Goal: Task Accomplishment & Management: Use online tool/utility

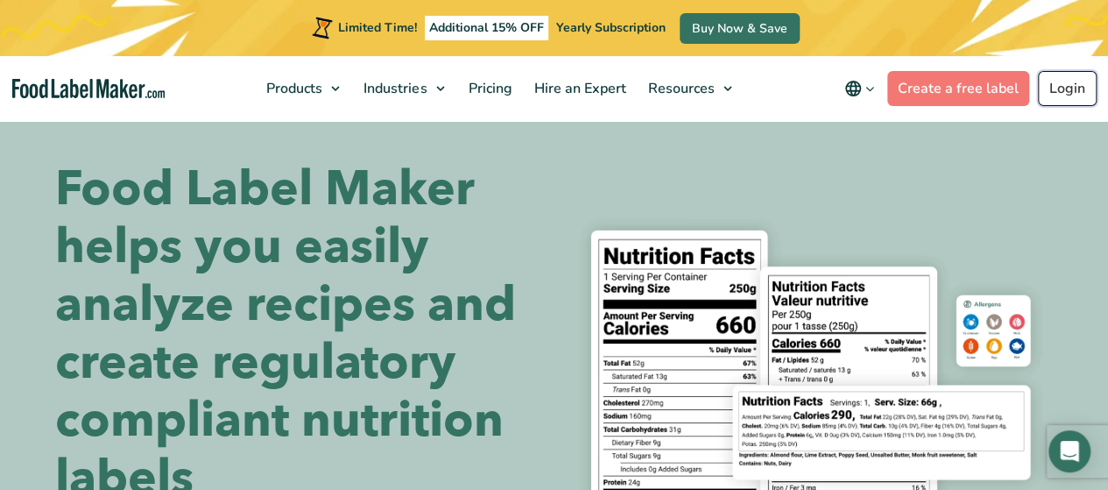
click at [1071, 81] on link "Login" at bounding box center [1067, 88] width 59 height 35
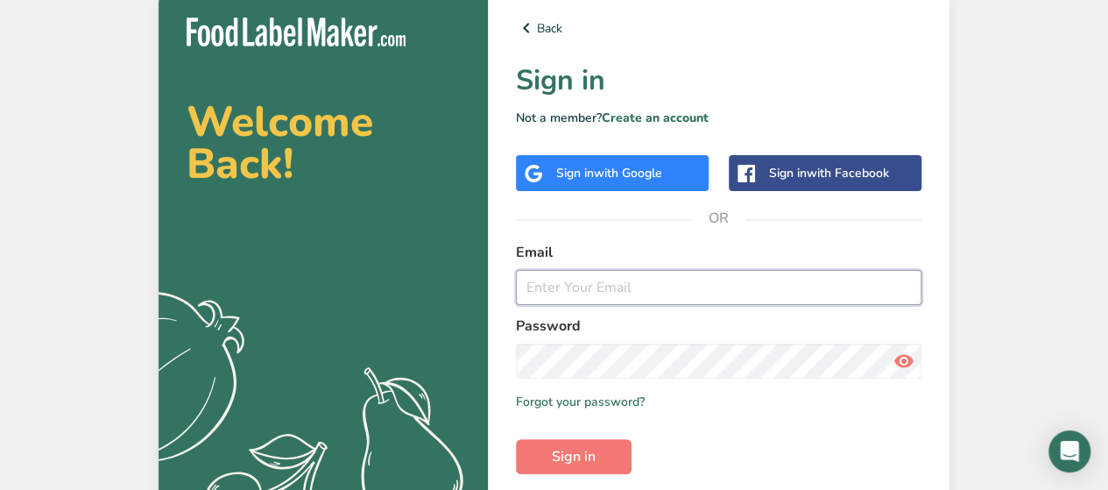
click at [613, 285] on input "email" at bounding box center [719, 287] width 406 height 35
type input "c"
type input "[EMAIL_ADDRESS][DOMAIN_NAME]"
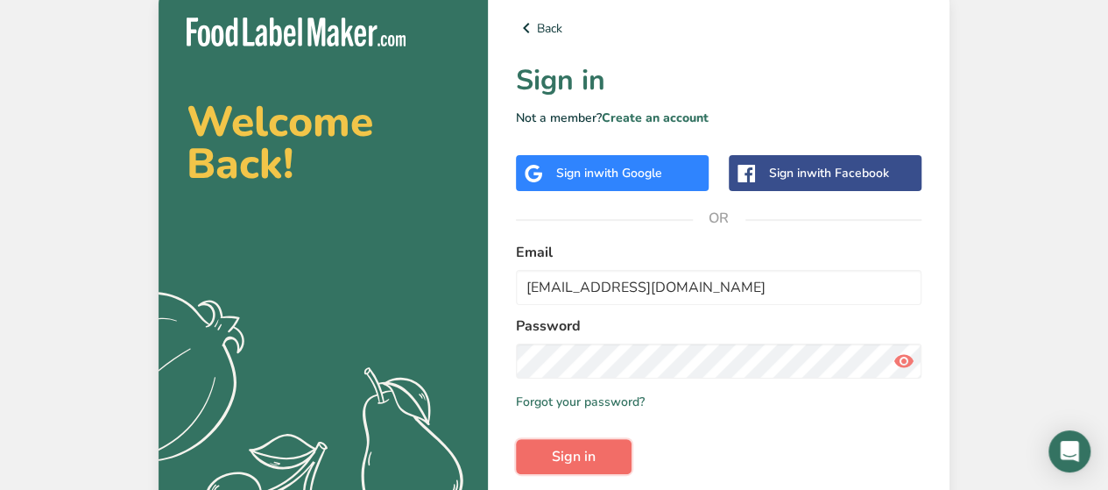
click at [559, 452] on span "Sign in" at bounding box center [574, 456] width 44 height 21
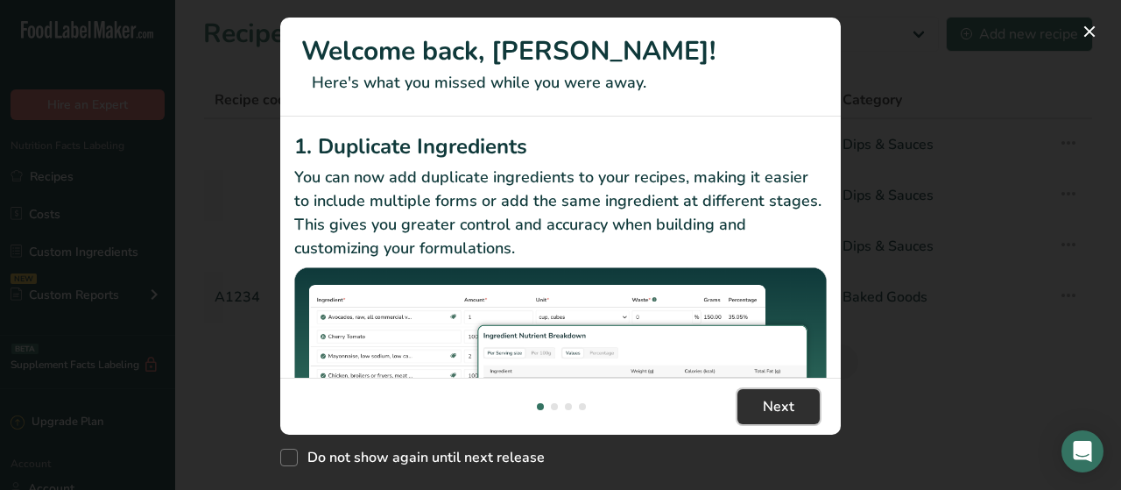
click at [795, 411] on button "Next" at bounding box center [779, 406] width 82 height 35
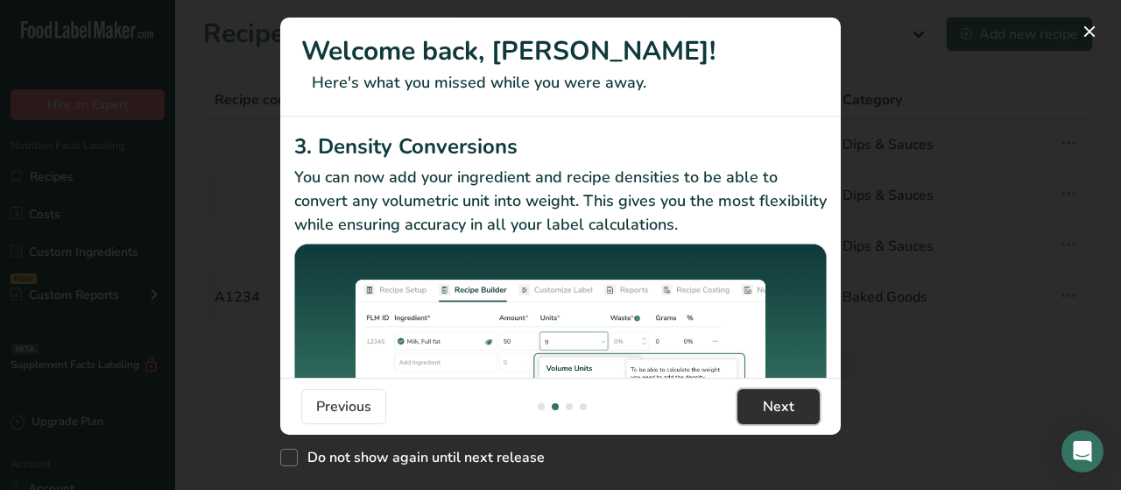
click at [795, 411] on button "Next" at bounding box center [779, 406] width 82 height 35
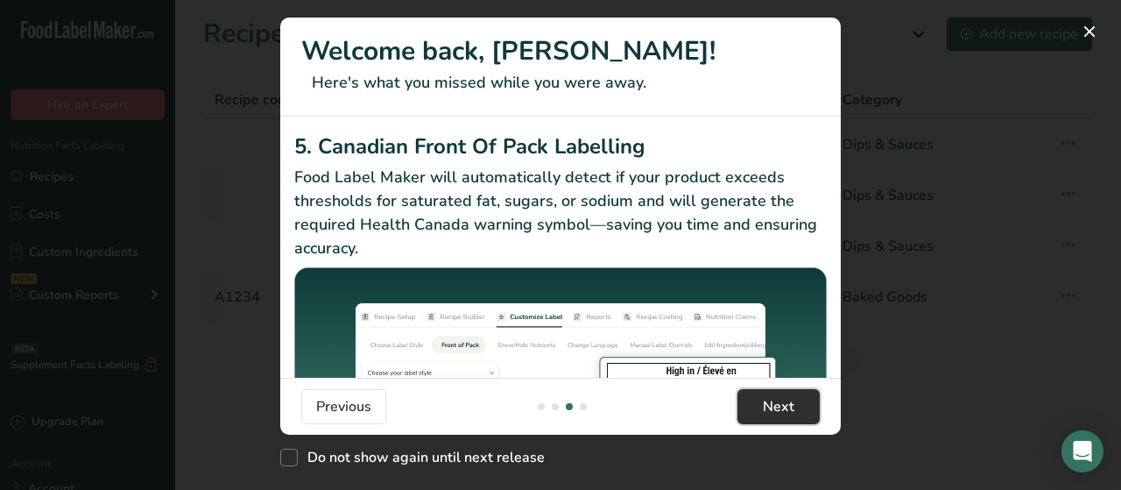
click at [795, 411] on button "Next" at bounding box center [779, 406] width 82 height 35
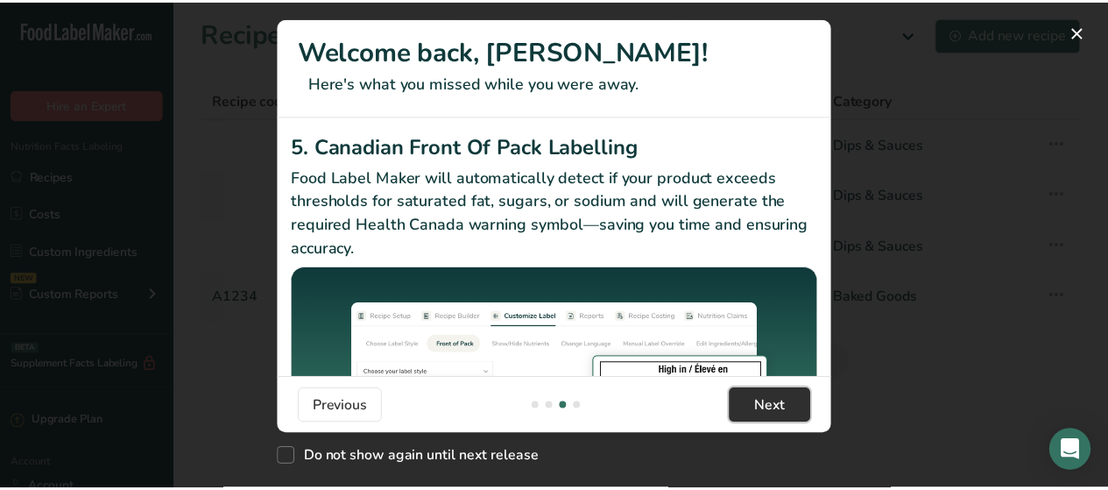
scroll to position [0, 1682]
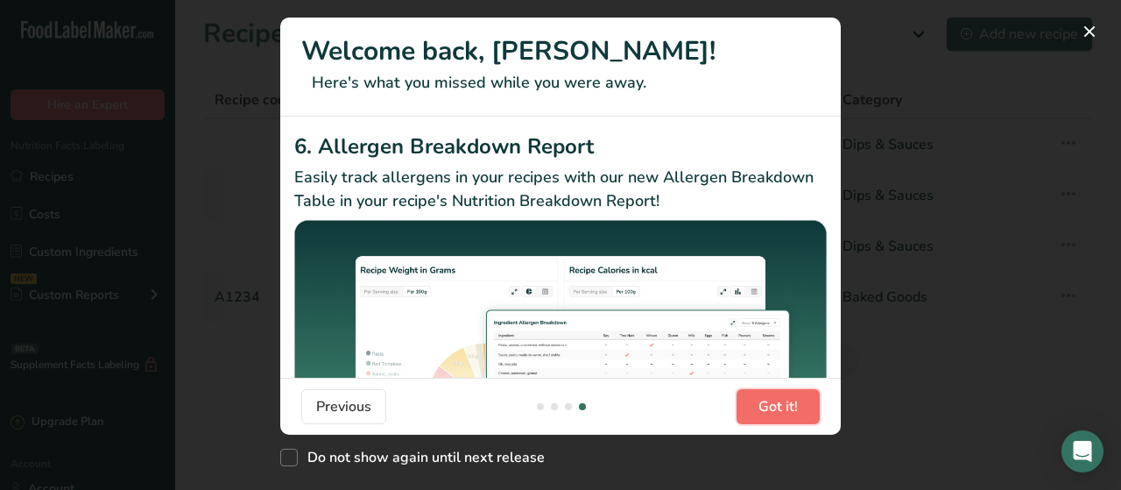
click at [795, 411] on span "Got it!" at bounding box center [778, 406] width 39 height 21
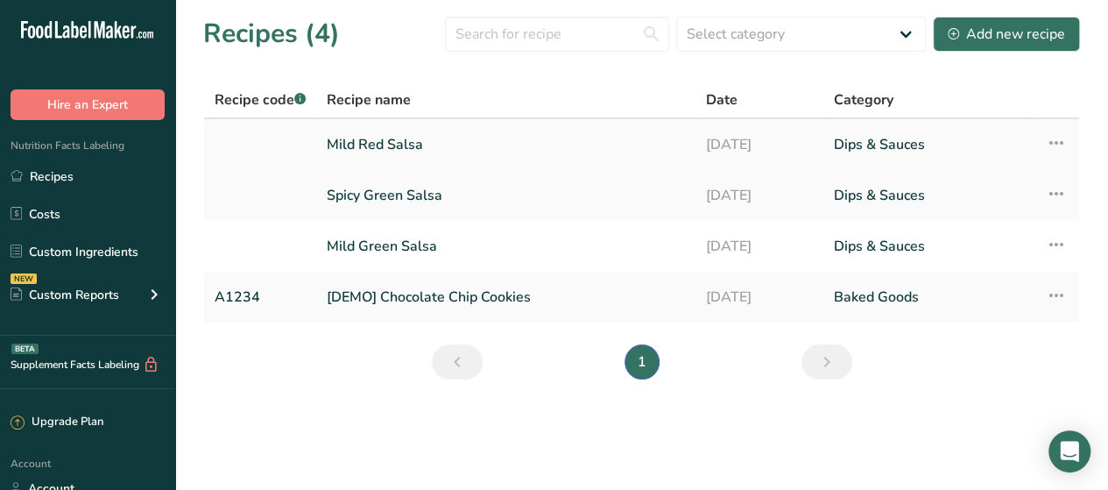
click at [392, 141] on link "Mild Red Salsa" at bounding box center [506, 144] width 358 height 37
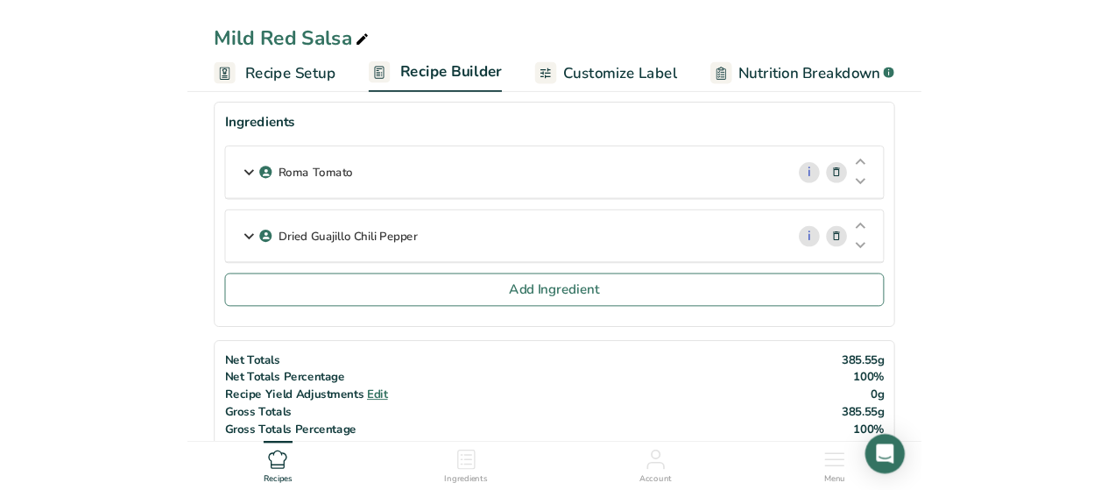
scroll to position [81, 0]
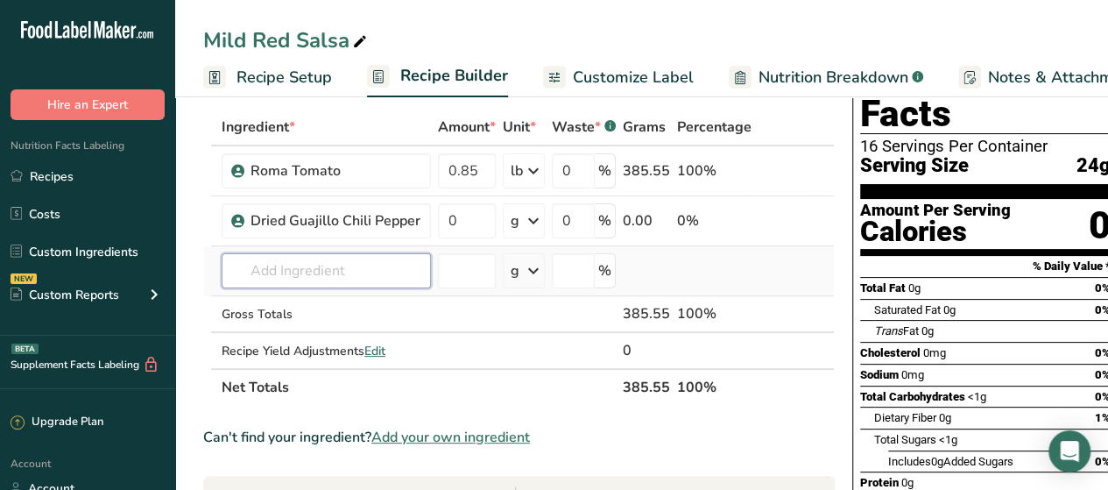
click at [280, 285] on input "text" at bounding box center [326, 270] width 209 height 35
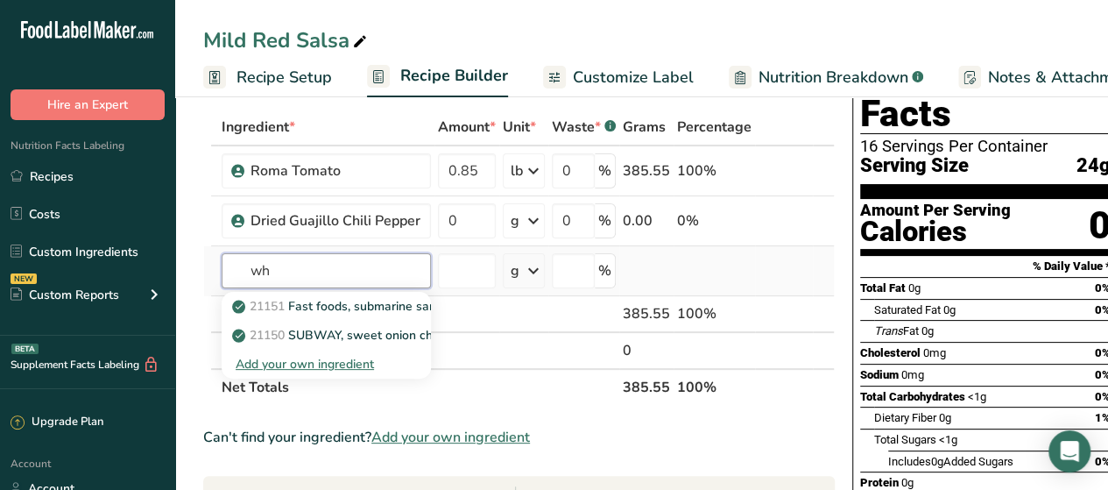
type input "w"
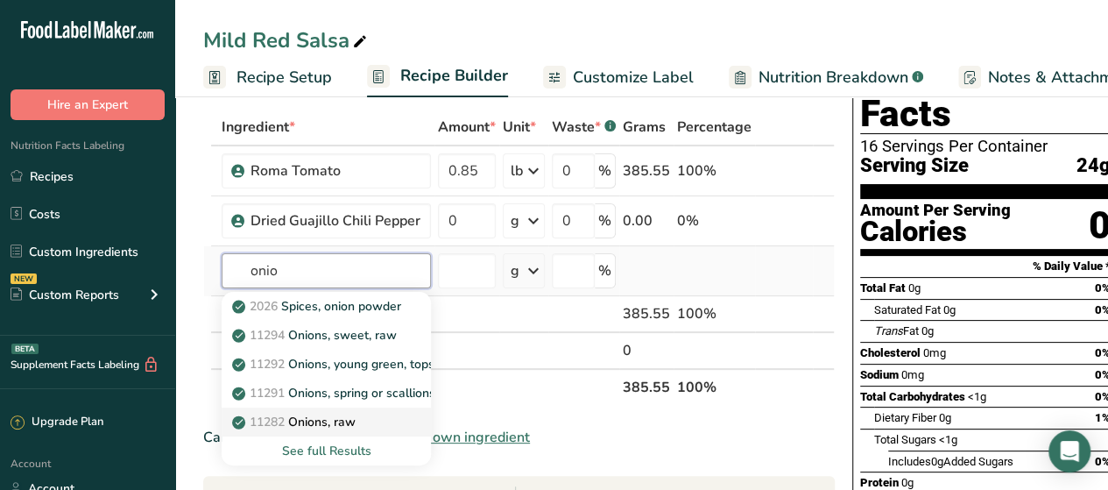
type input "onio"
click at [319, 428] on p "11282 Onions, raw" at bounding box center [296, 422] width 120 height 18
type input "Onions, raw"
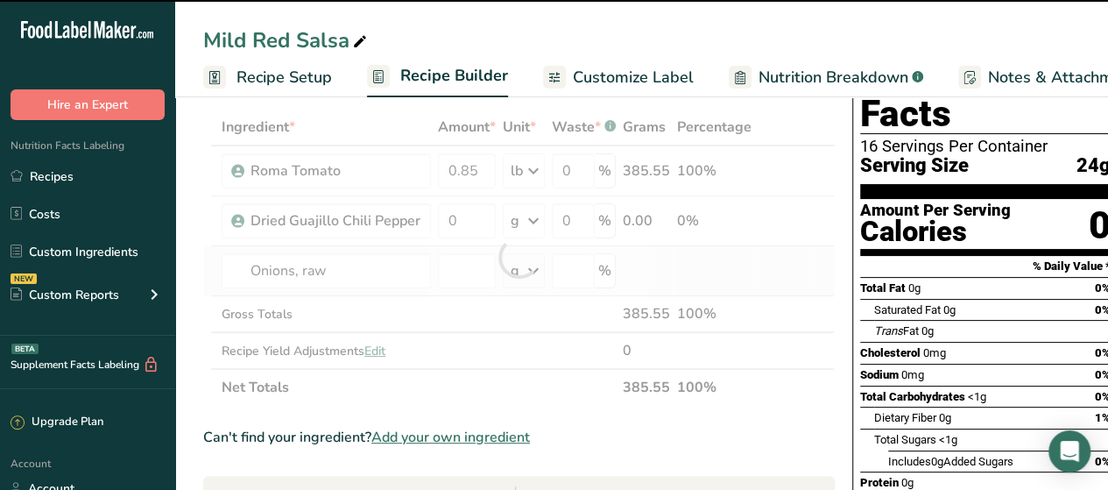
type input "0"
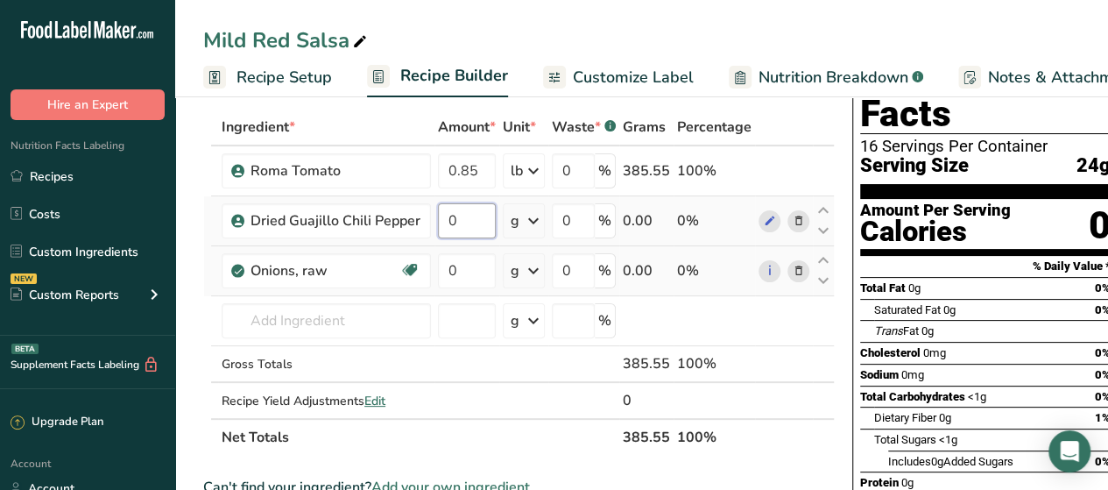
click at [468, 219] on input "0" at bounding box center [467, 220] width 58 height 35
type input "0.066"
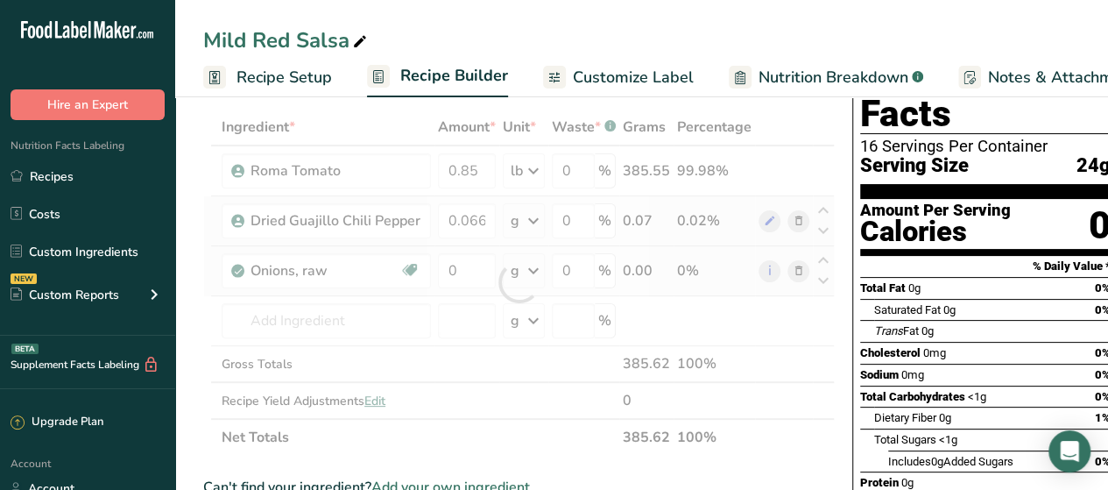
click at [528, 220] on div "Ingredient * Amount * Unit * Waste * .a-a{fill:#347362;}.b-a{fill:#fff;} Grams …" at bounding box center [519, 282] width 632 height 347
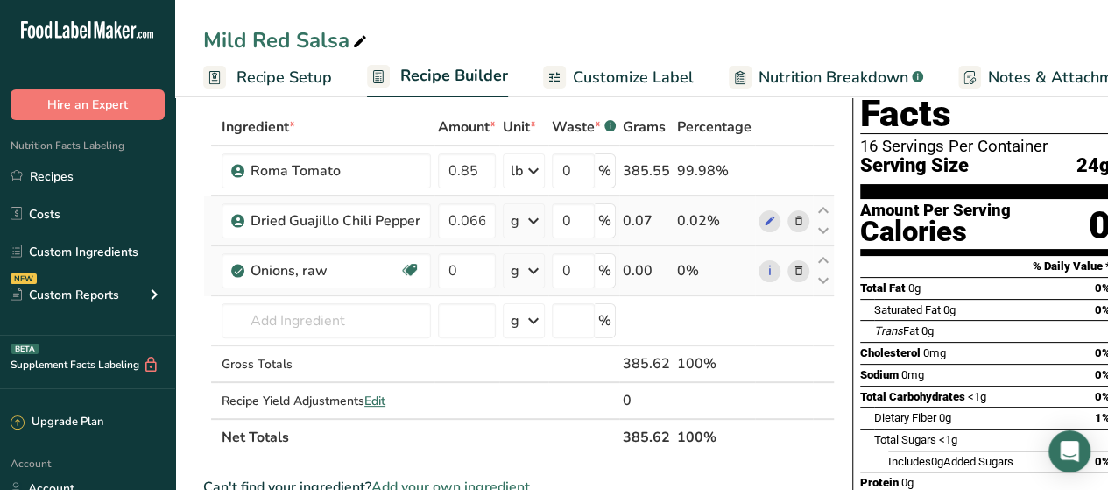
click at [528, 220] on icon at bounding box center [533, 221] width 21 height 32
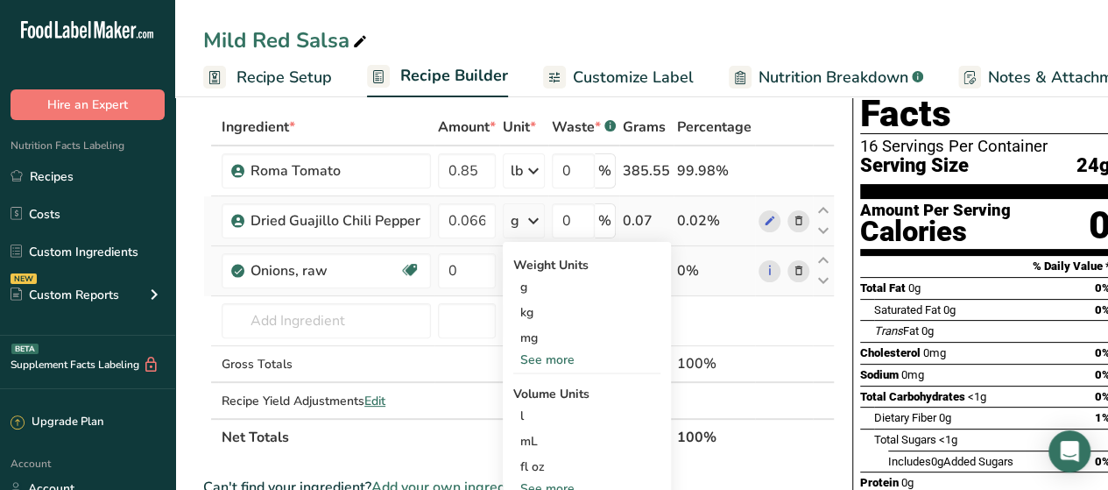
click at [559, 357] on div "See more" at bounding box center [586, 359] width 147 height 18
click at [552, 379] on div "lb" at bounding box center [586, 388] width 147 height 25
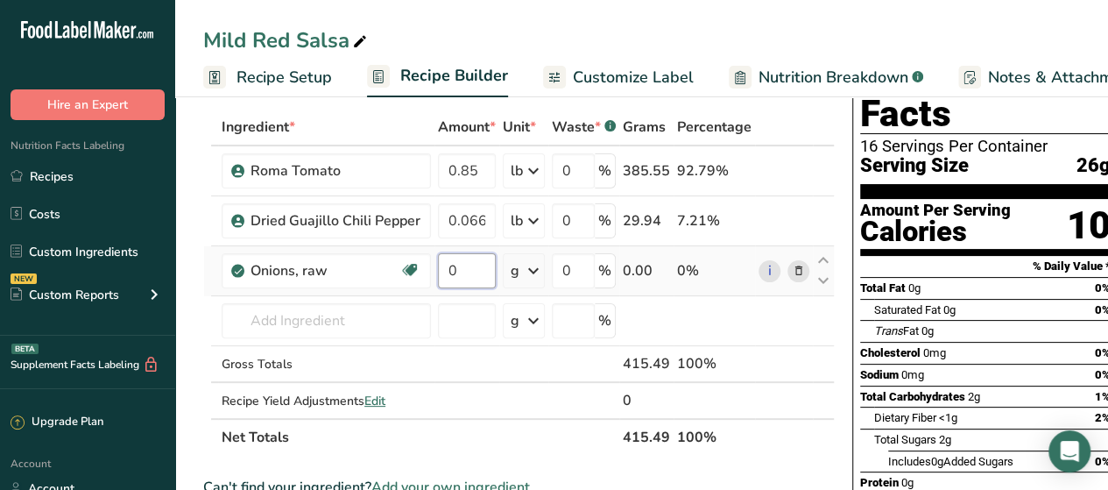
click at [485, 273] on input "0" at bounding box center [467, 270] width 58 height 35
type input "0.066"
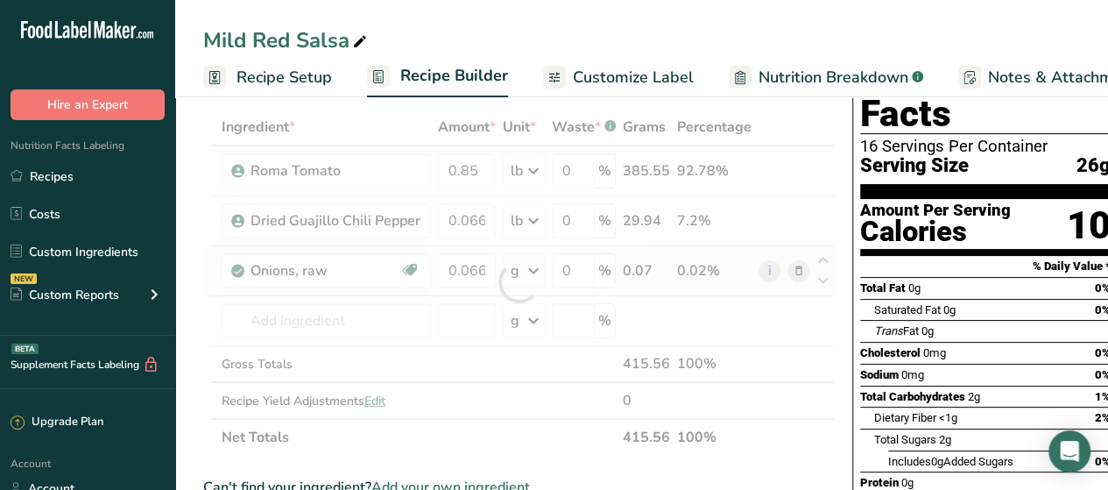
click at [527, 269] on div "Ingredient * Amount * Unit * Waste * .a-a{fill:#347362;}.b-a{fill:#fff;} Grams …" at bounding box center [519, 282] width 632 height 347
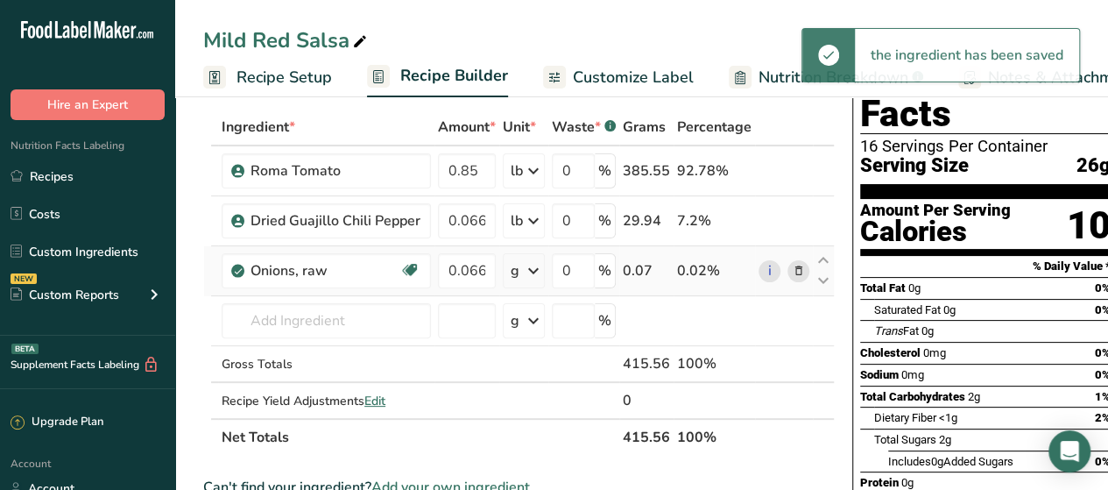
click at [527, 269] on icon at bounding box center [533, 271] width 21 height 32
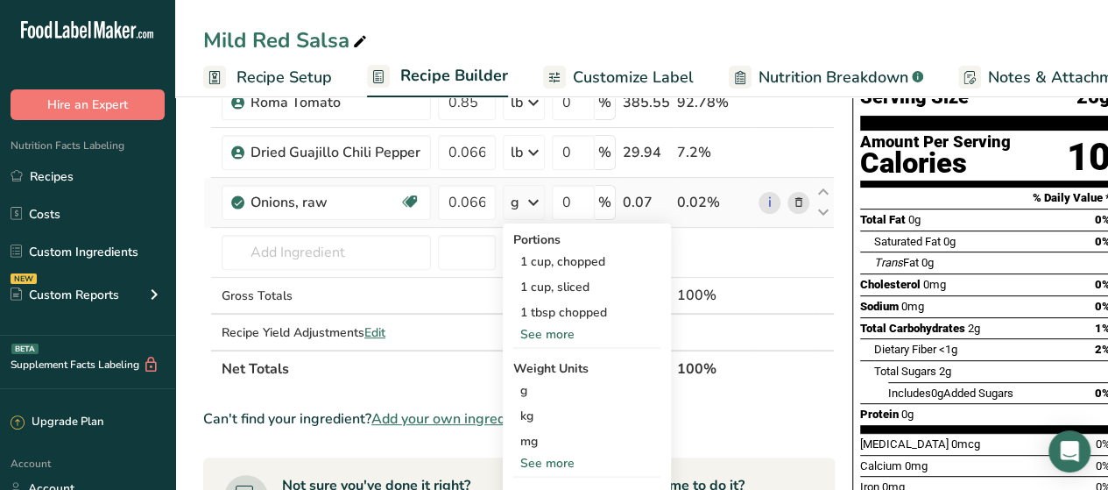
scroll to position [179, 0]
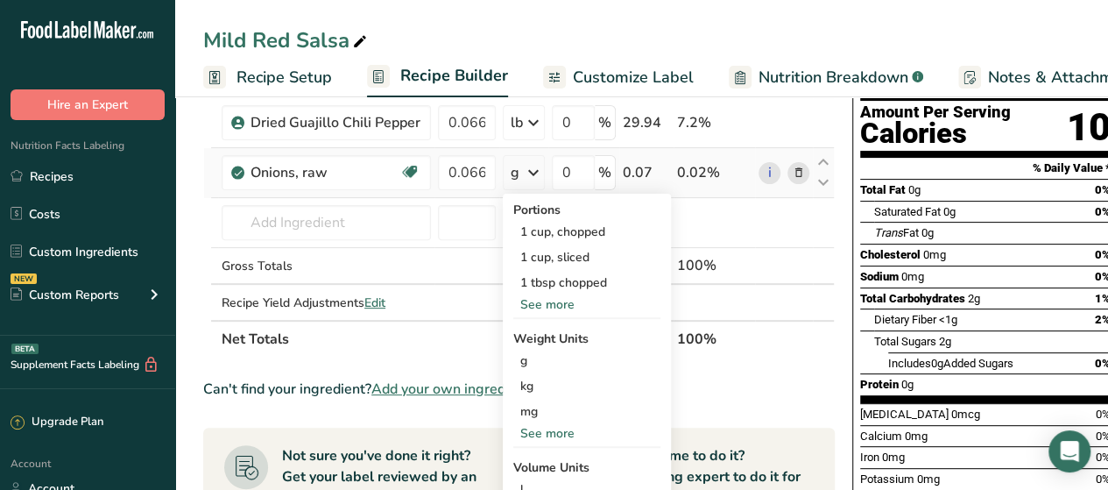
click at [565, 431] on div "See more" at bounding box center [586, 433] width 147 height 18
click at [551, 463] on div "lb" at bounding box center [586, 461] width 147 height 25
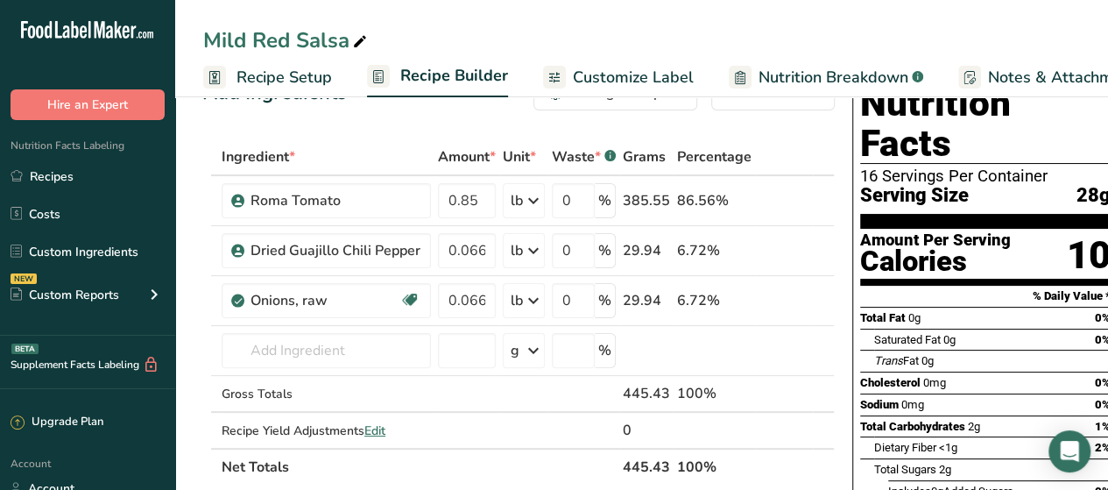
scroll to position [52, 0]
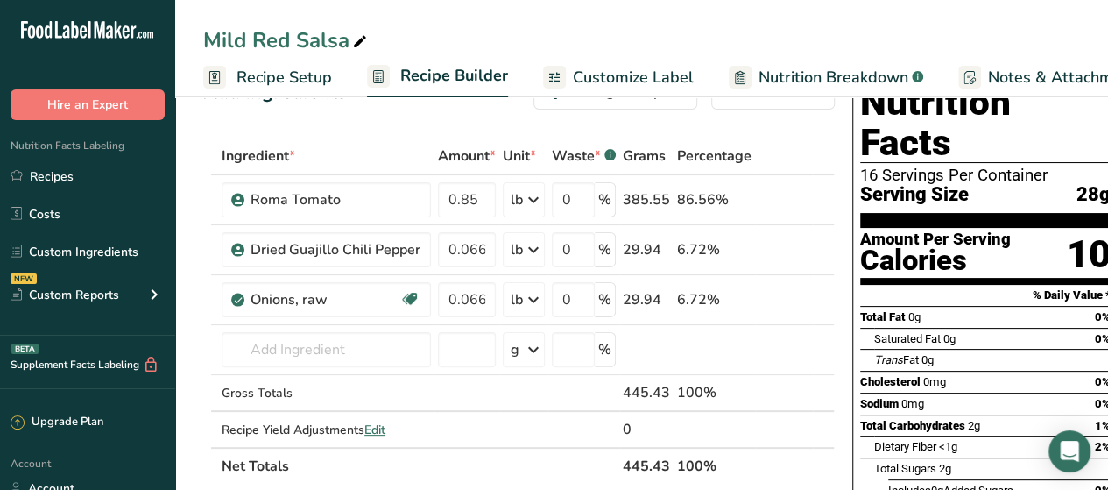
click at [910, 332] on span "Saturated Fat" at bounding box center [907, 338] width 67 height 13
click at [892, 332] on span "Saturated Fat" at bounding box center [907, 338] width 67 height 13
click at [322, 339] on input "text" at bounding box center [326, 349] width 209 height 35
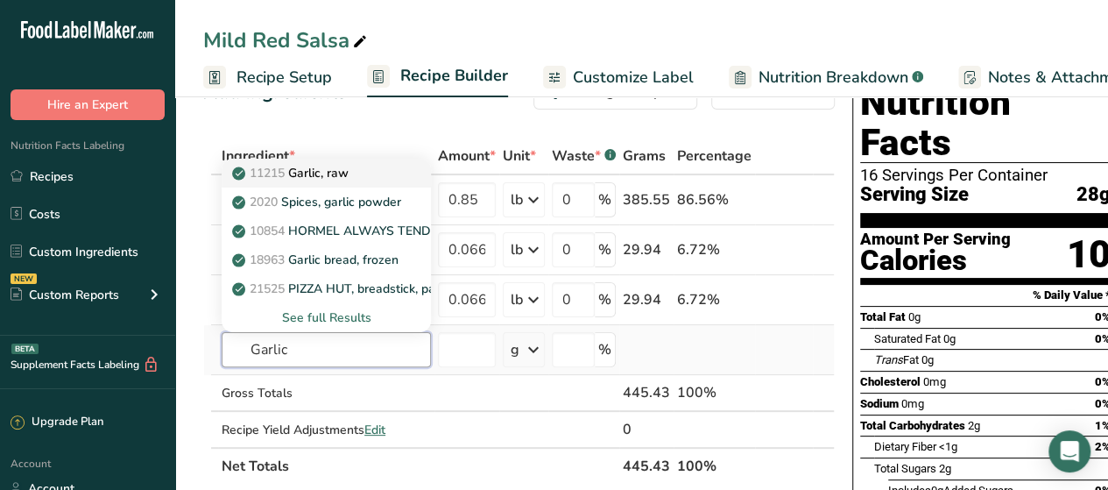
type input "Garlic"
click at [311, 172] on p "11215 Garlic, raw" at bounding box center [292, 173] width 113 height 18
type input "Garlic, raw"
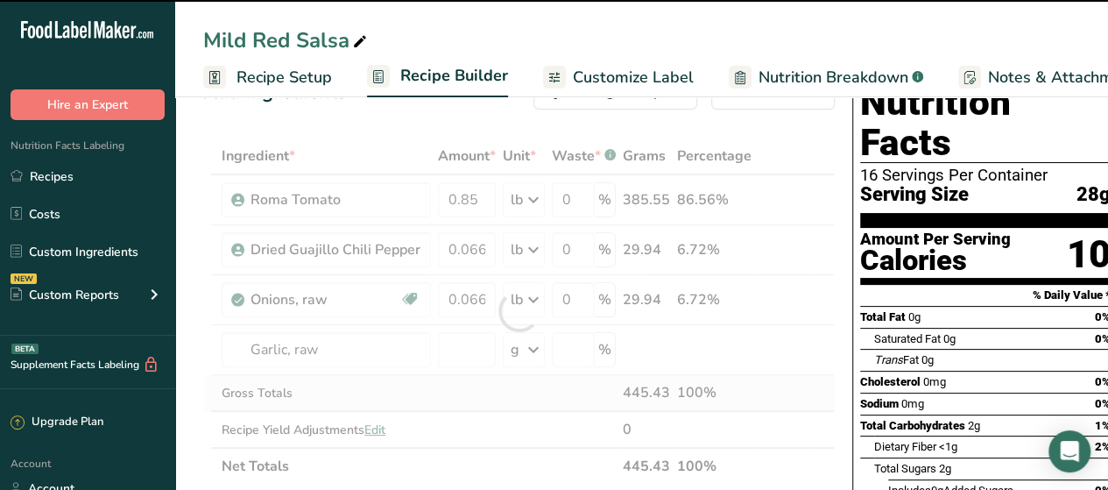
type input "0"
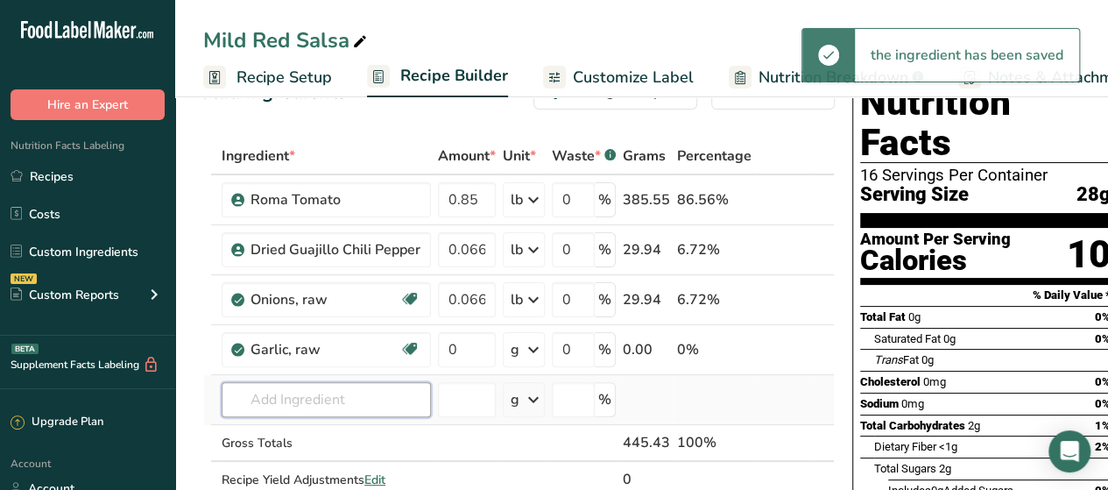
click at [317, 392] on input "text" at bounding box center [326, 399] width 209 height 35
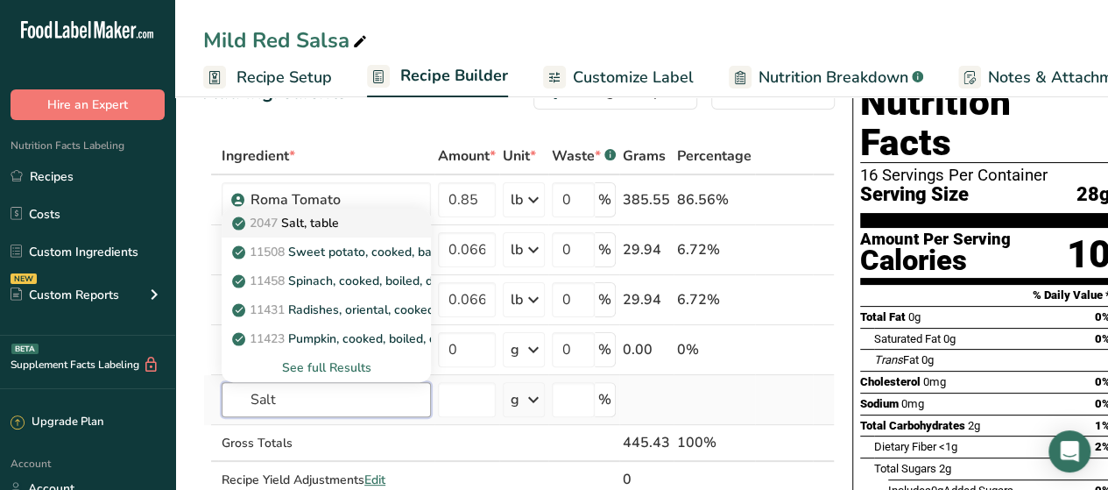
type input "Salt"
click at [298, 223] on p "2047 Salt, table" at bounding box center [287, 223] width 103 height 18
type input "Salt, table"
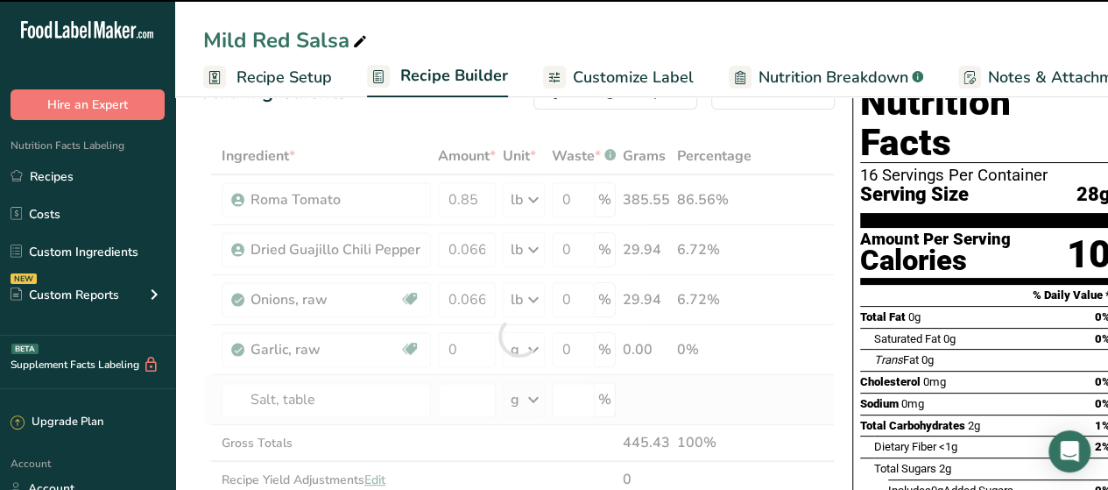
type input "0"
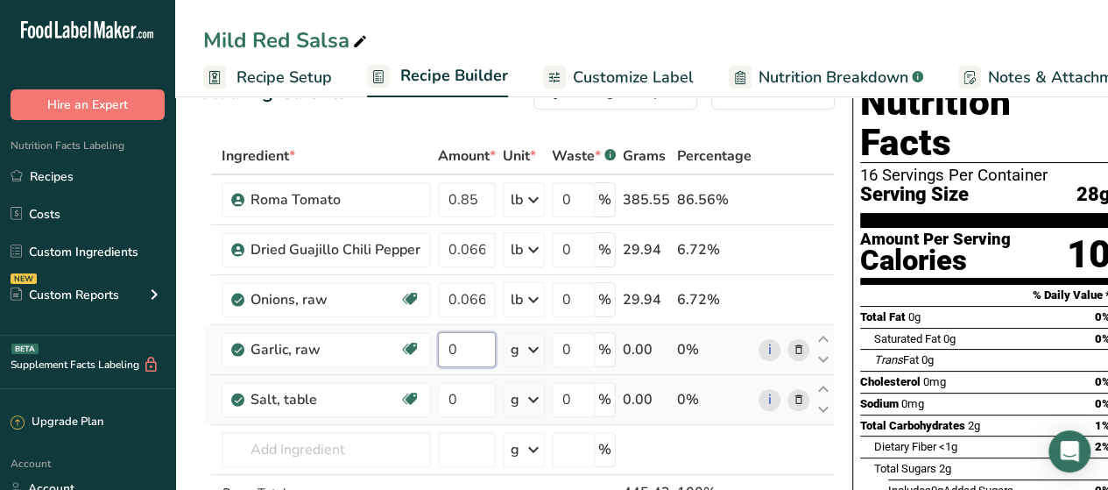
click at [457, 337] on input "0" at bounding box center [467, 349] width 58 height 35
type input "0.01"
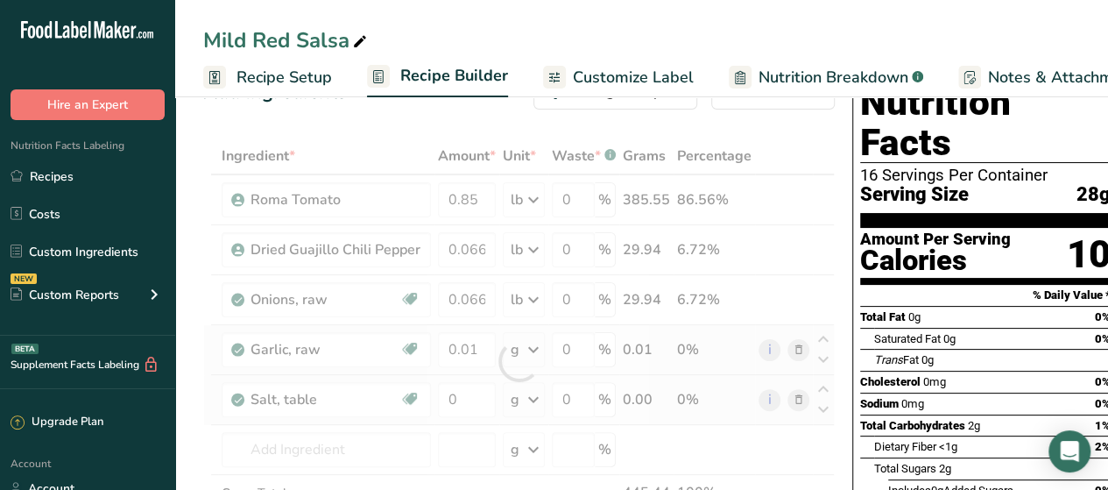
click at [532, 348] on div "Ingredient * Amount * Unit * Waste * .a-a{fill:#347362;}.b-a{fill:#fff;} Grams …" at bounding box center [519, 361] width 632 height 447
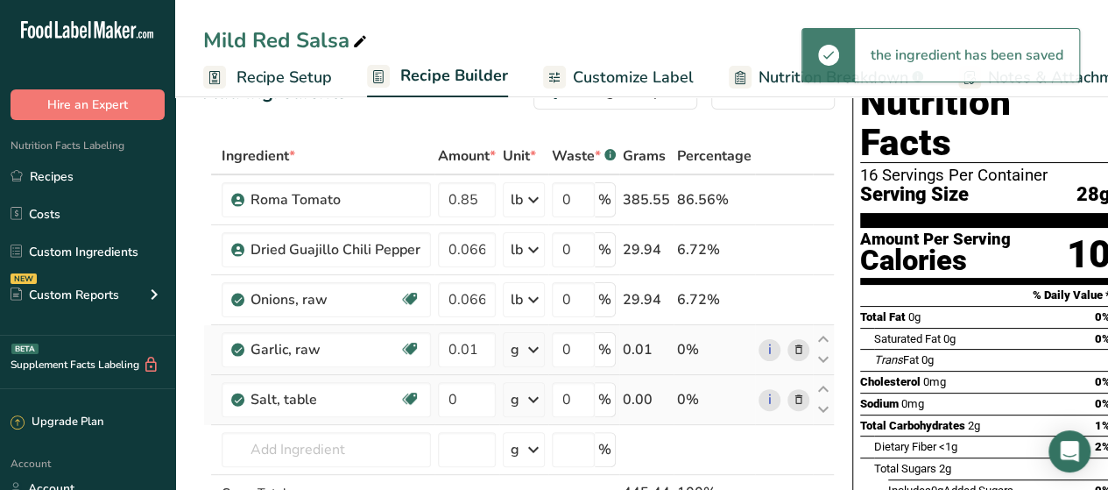
click at [532, 348] on icon at bounding box center [533, 350] width 21 height 32
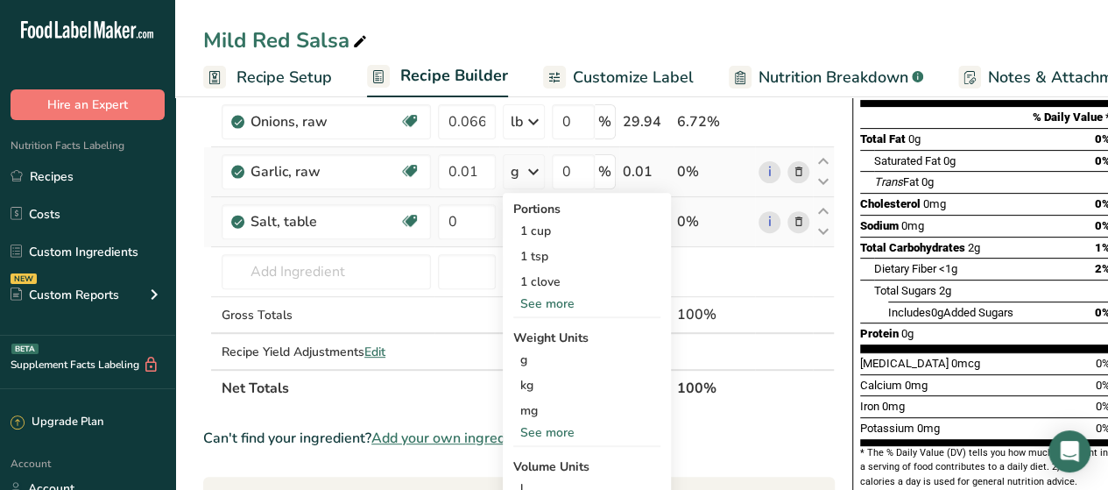
scroll to position [230, 0]
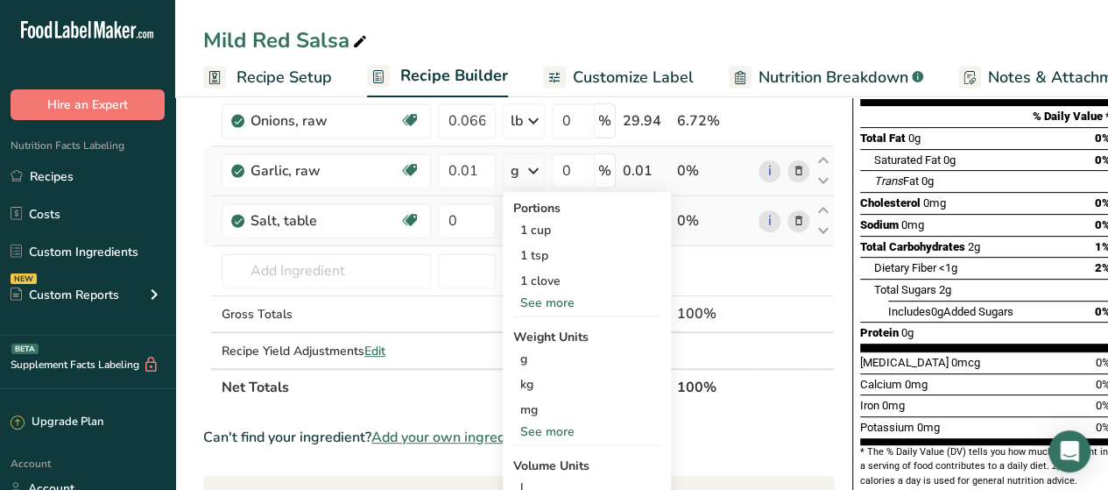
click at [574, 423] on div "See more" at bounding box center [586, 431] width 147 height 18
click at [540, 461] on div "lb" at bounding box center [586, 460] width 147 height 25
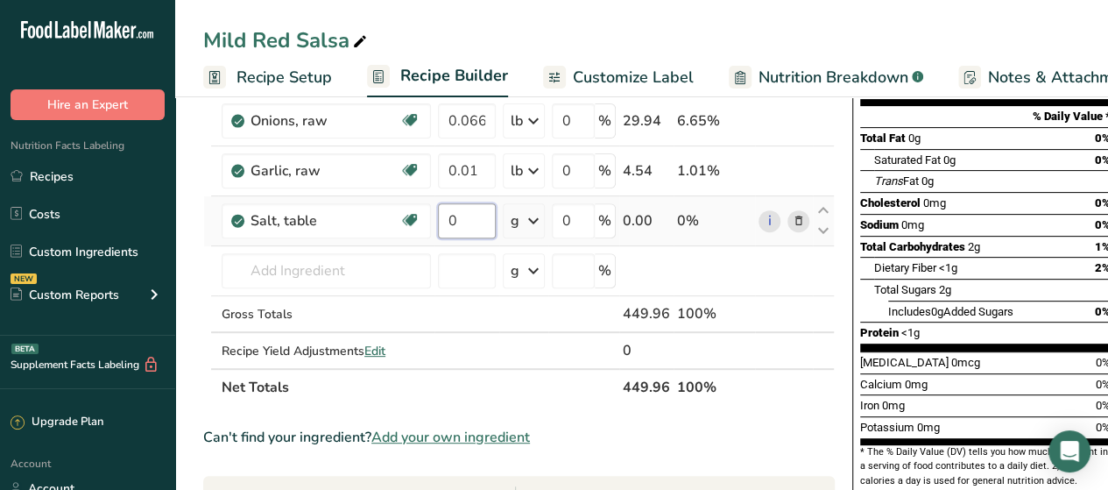
click at [478, 217] on input "0" at bounding box center [467, 220] width 58 height 35
type input "0.02"
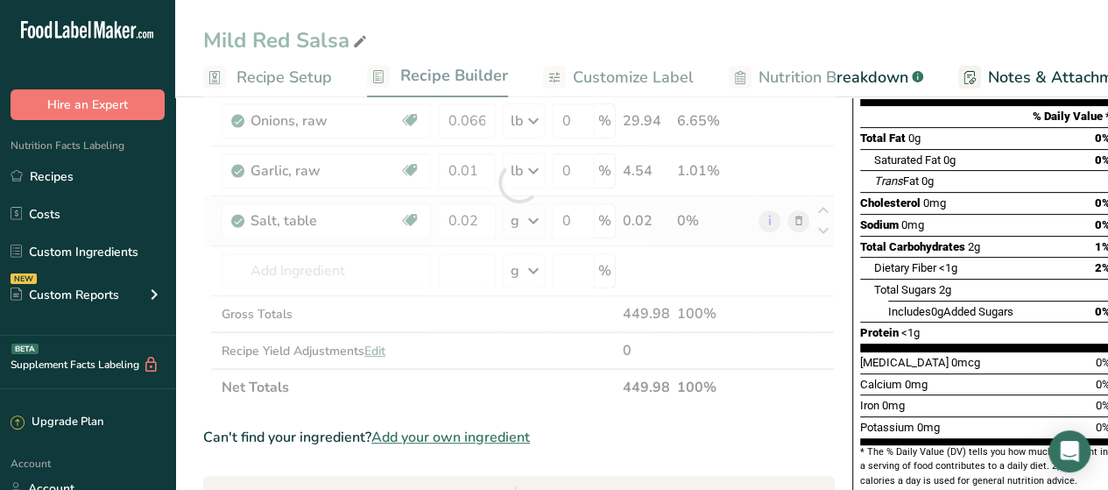
click at [520, 220] on div "Ingredient * Amount * Unit * Waste * .a-a{fill:#347362;}.b-a{fill:#fff;} Grams …" at bounding box center [519, 182] width 632 height 447
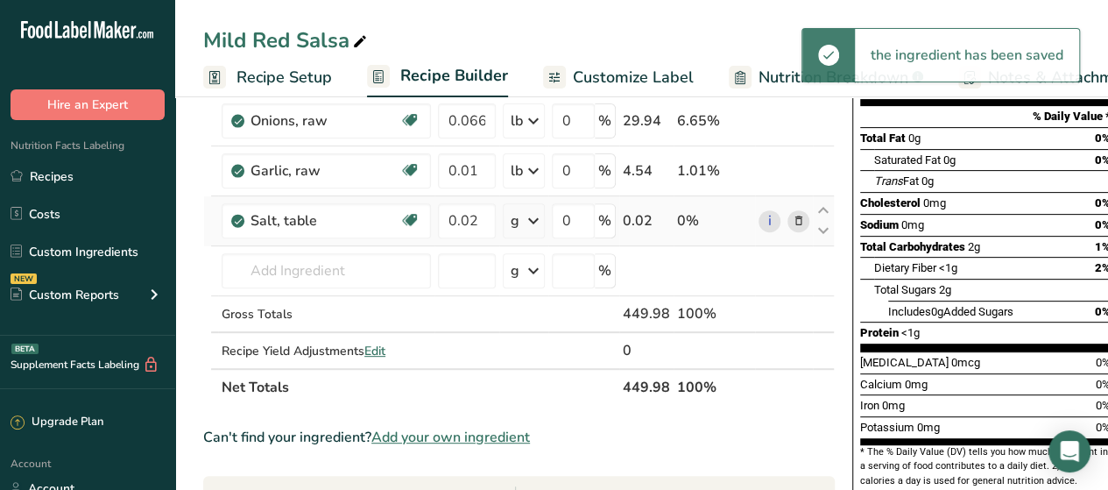
click at [538, 218] on icon at bounding box center [533, 221] width 21 height 32
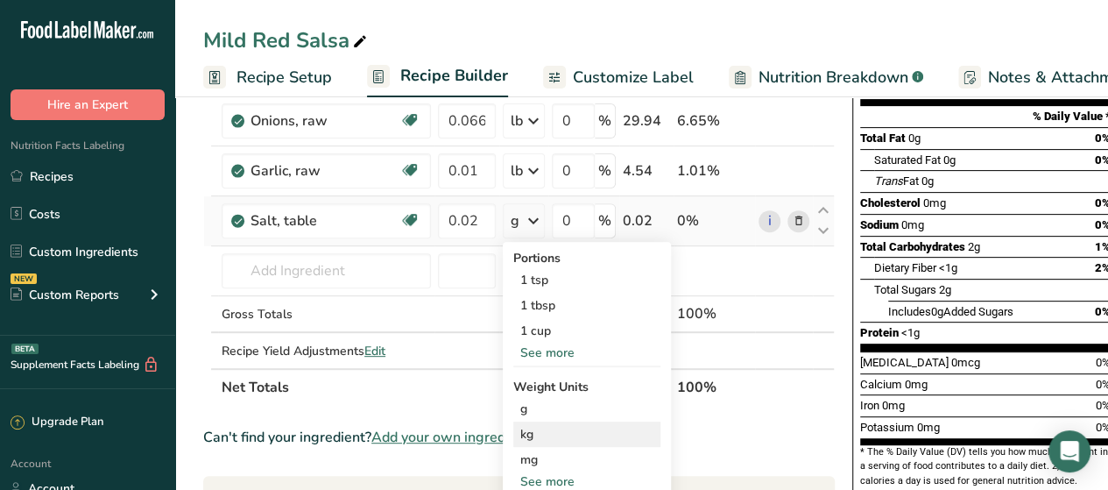
scroll to position [284, 0]
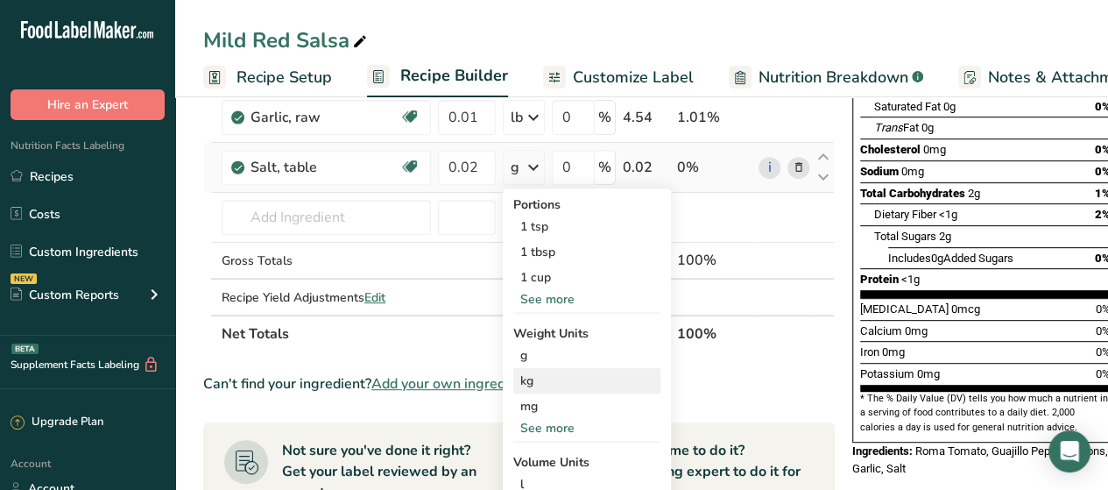
click at [565, 420] on div "See more" at bounding box center [586, 428] width 147 height 18
click at [545, 454] on div "lb" at bounding box center [586, 456] width 147 height 25
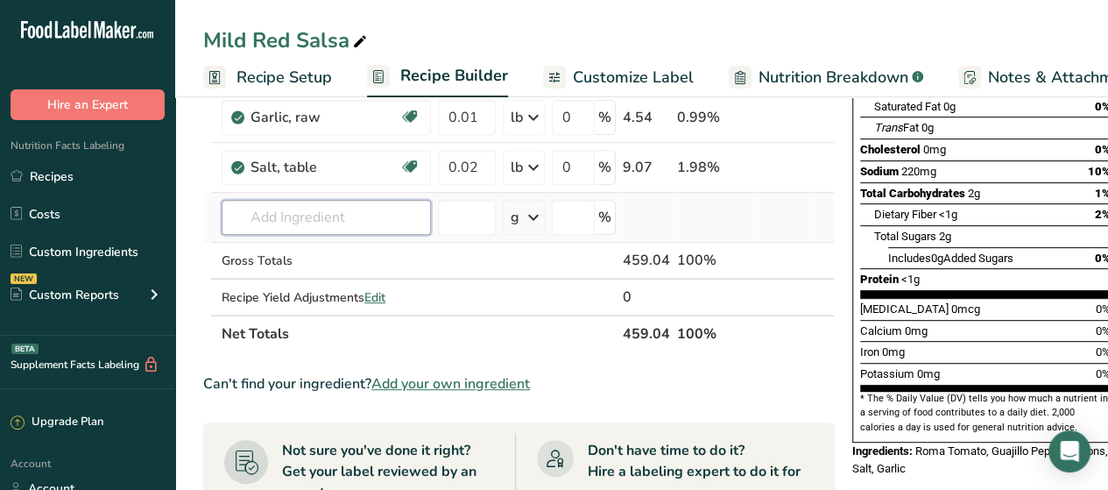
click at [404, 231] on input "text" at bounding box center [326, 217] width 209 height 35
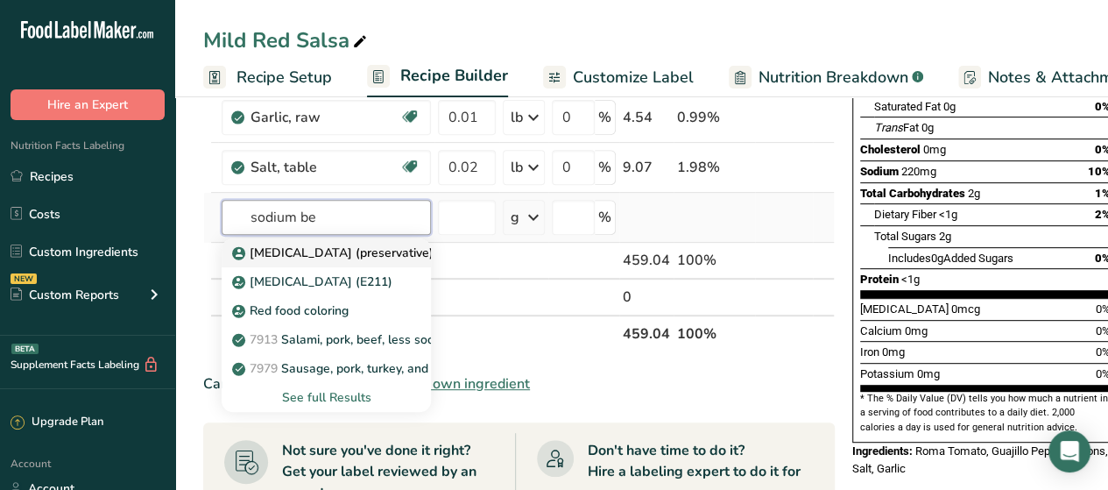
type input "sodium be"
click at [396, 253] on p "Sodium Benzoate (preservative)" at bounding box center [335, 253] width 198 height 18
type input "Sodium Benzoate (preservative)"
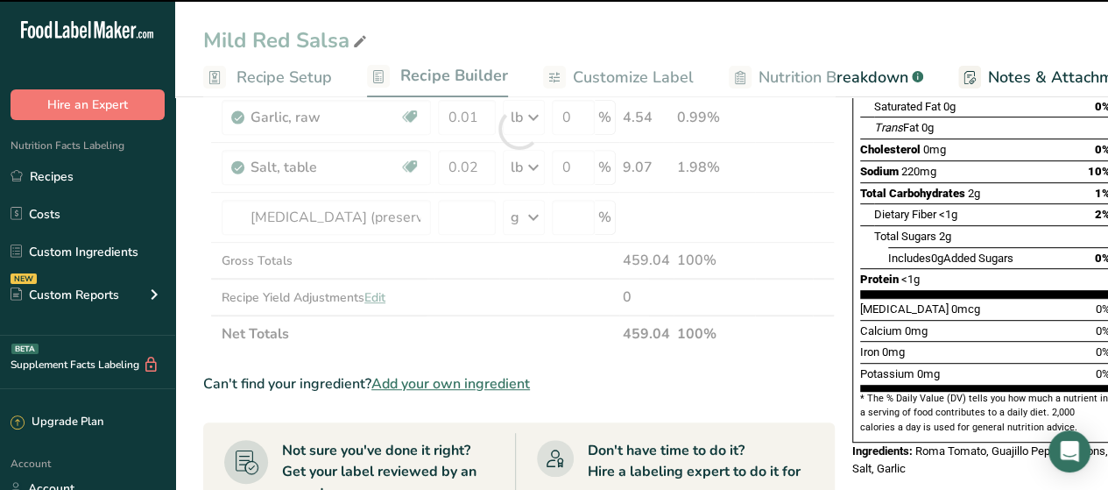
type input "0"
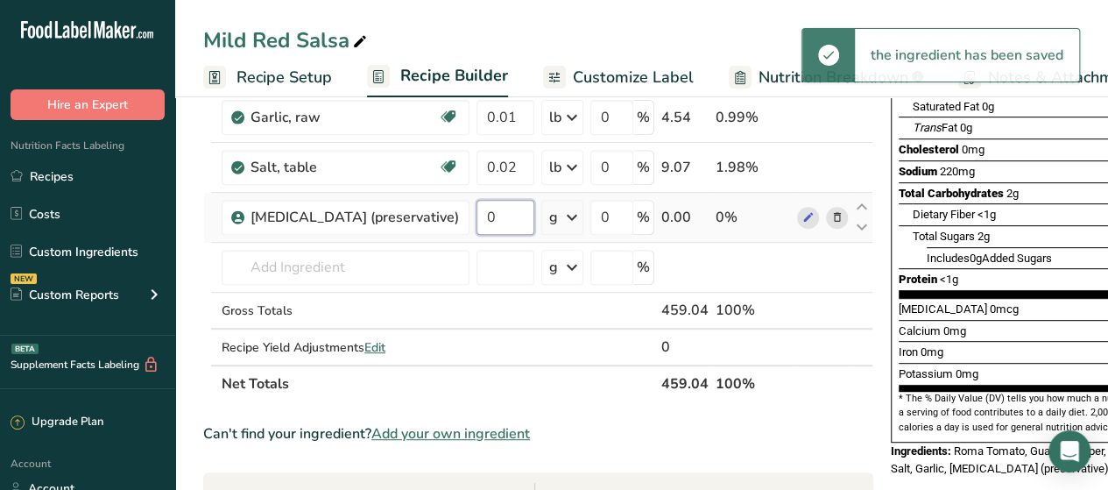
click at [512, 216] on input "0" at bounding box center [506, 217] width 58 height 35
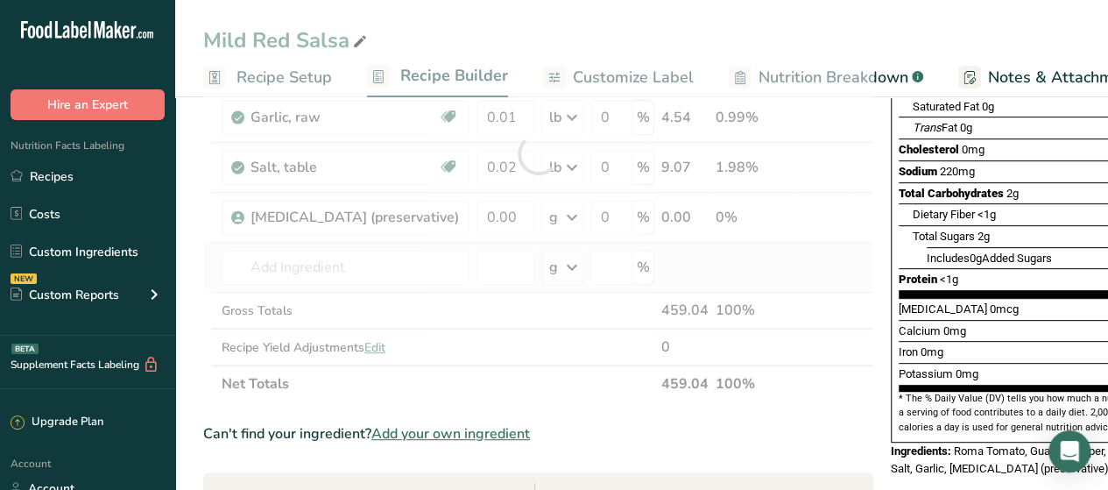
click at [801, 272] on div "Ingredient * Amount * Unit * Waste * .a-a{fill:#347362;}.b-a{fill:#fff;} Grams …" at bounding box center [538, 153] width 670 height 497
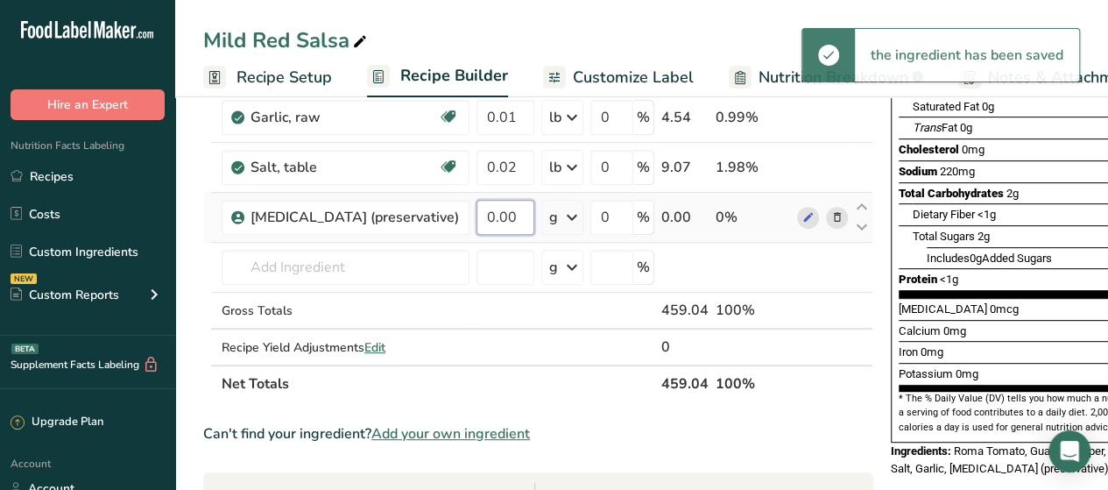
click at [519, 218] on input "0.00" at bounding box center [506, 217] width 58 height 35
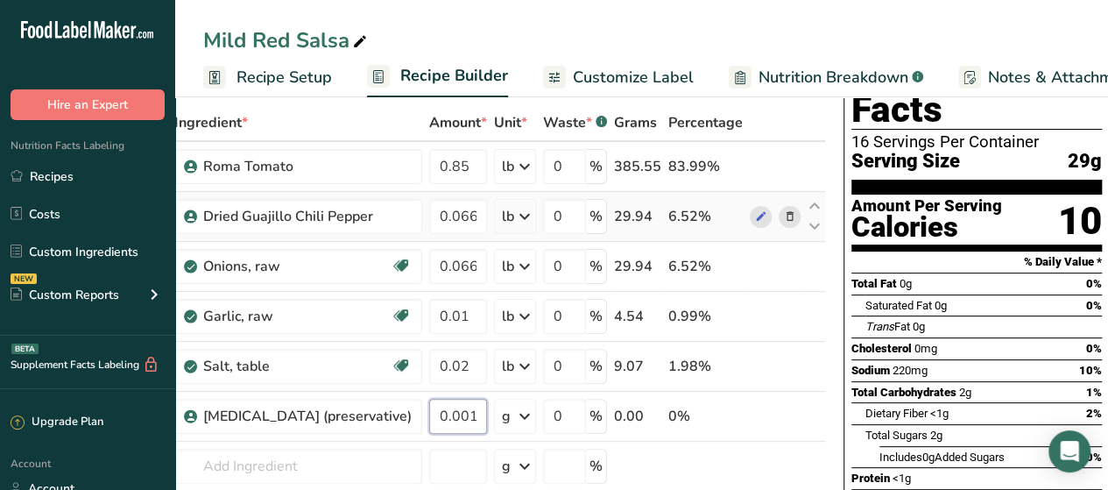
scroll to position [86, 0]
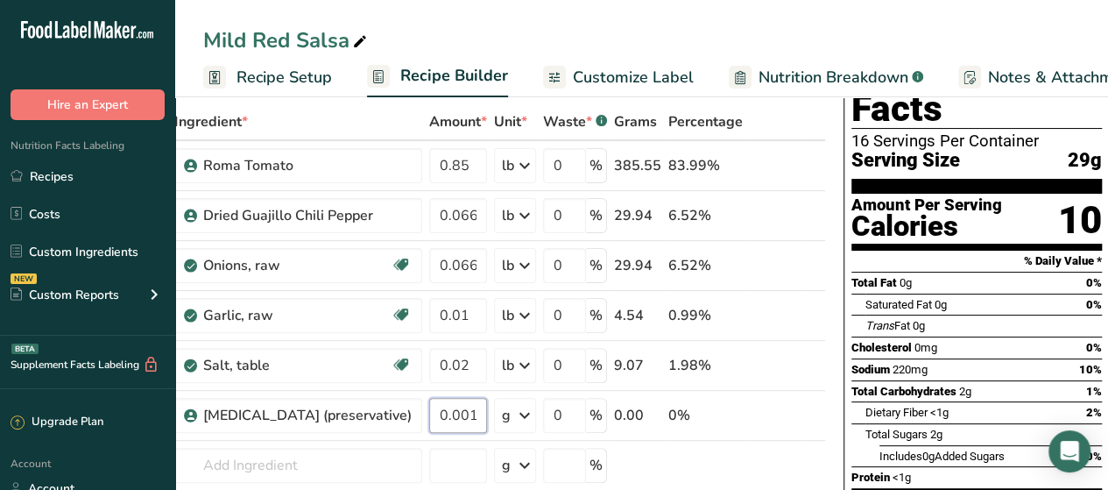
type input "0.001"
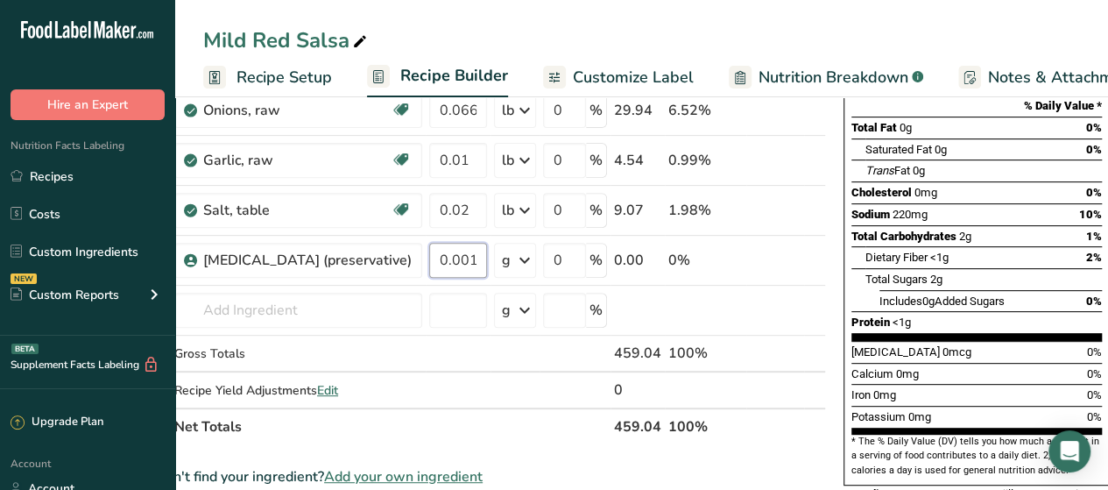
scroll to position [0, 0]
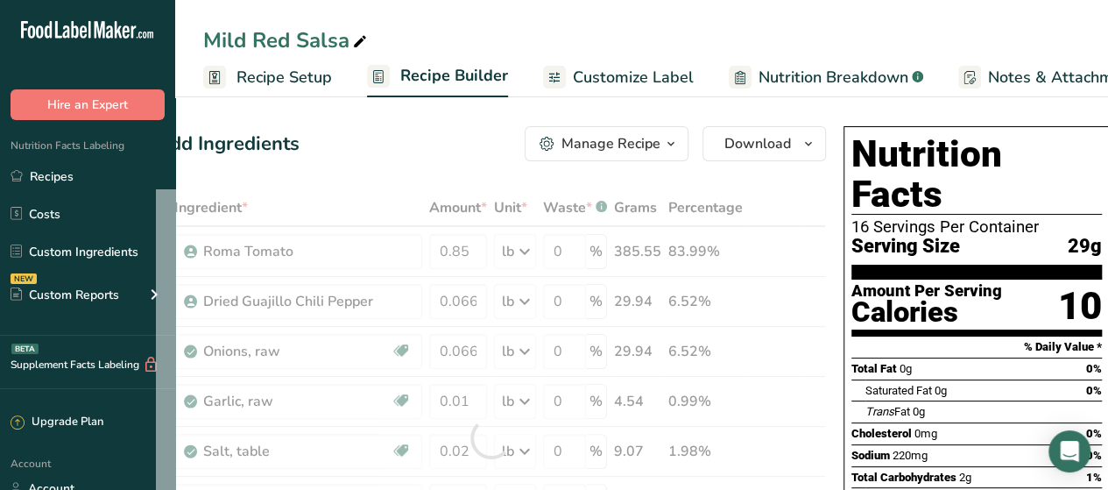
click at [599, 84] on span "Customize Label" at bounding box center [633, 78] width 121 height 24
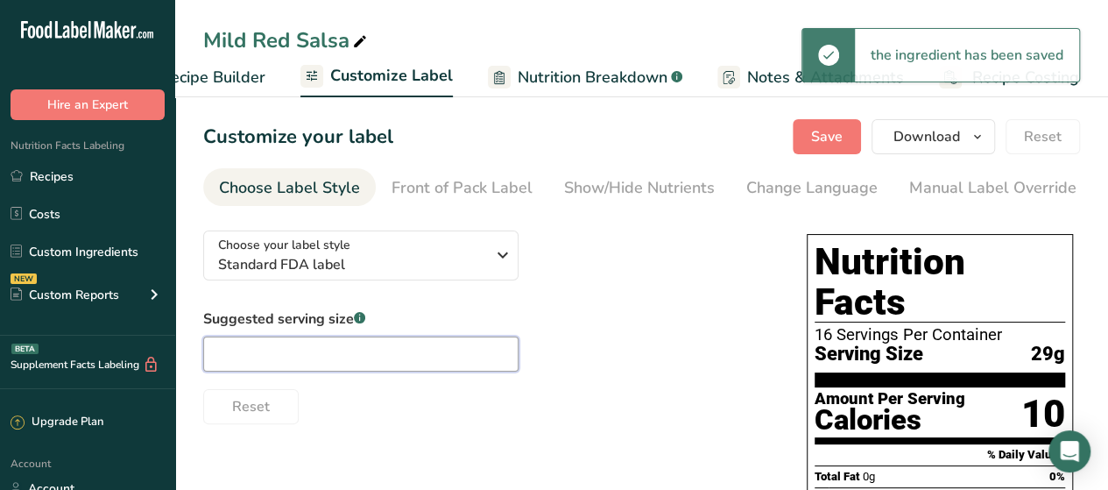
click at [294, 350] on input "text" at bounding box center [360, 353] width 315 height 35
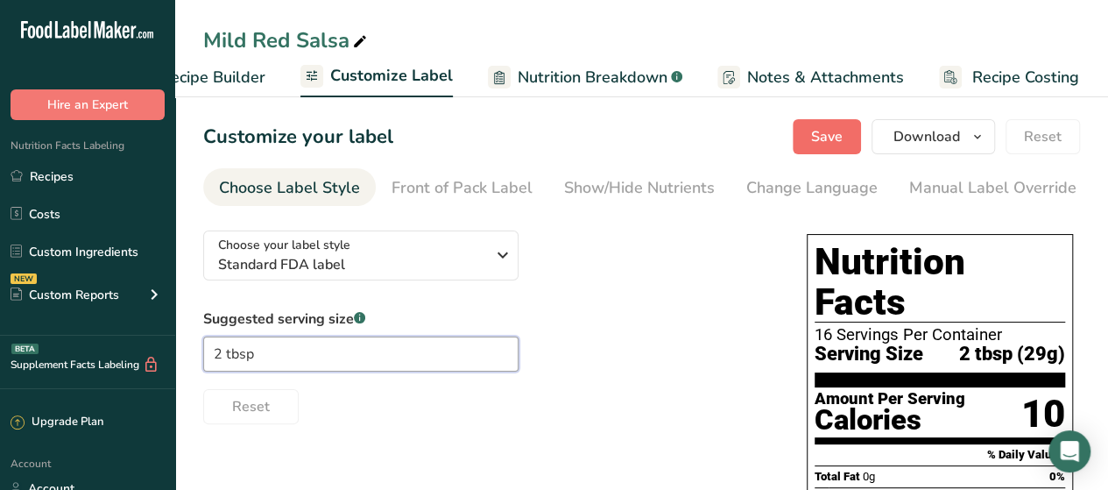
type input "2 tbsp"
click at [836, 140] on span "Save" at bounding box center [827, 136] width 32 height 21
click at [946, 139] on span "Download" at bounding box center [927, 136] width 67 height 21
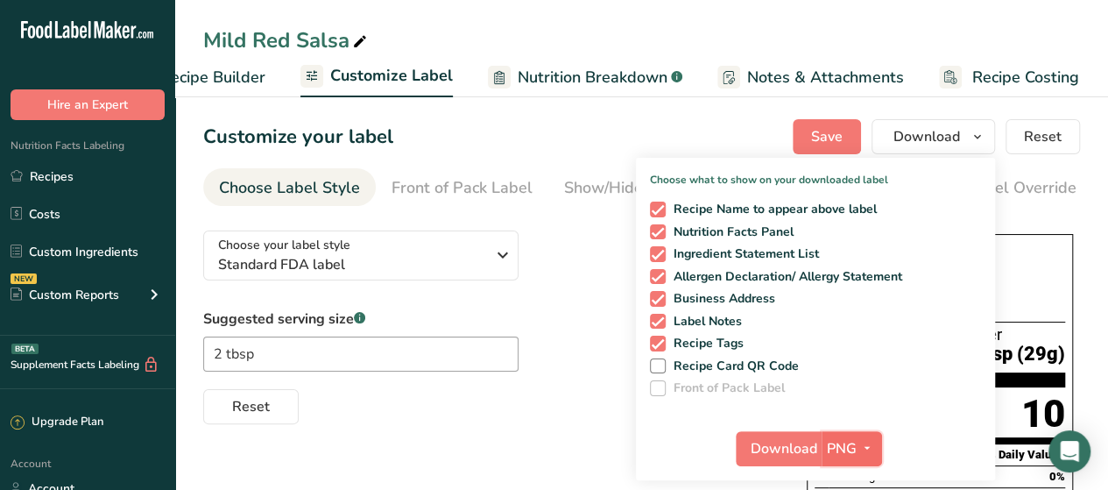
click at [878, 445] on span "button" at bounding box center [867, 448] width 21 height 21
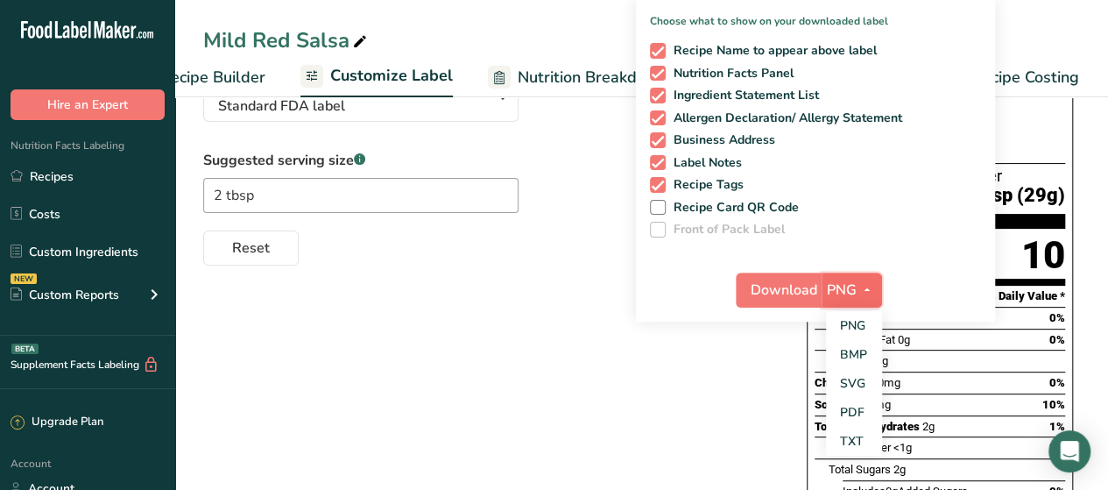
scroll to position [159, 0]
click at [856, 411] on link "PDF" at bounding box center [854, 411] width 56 height 29
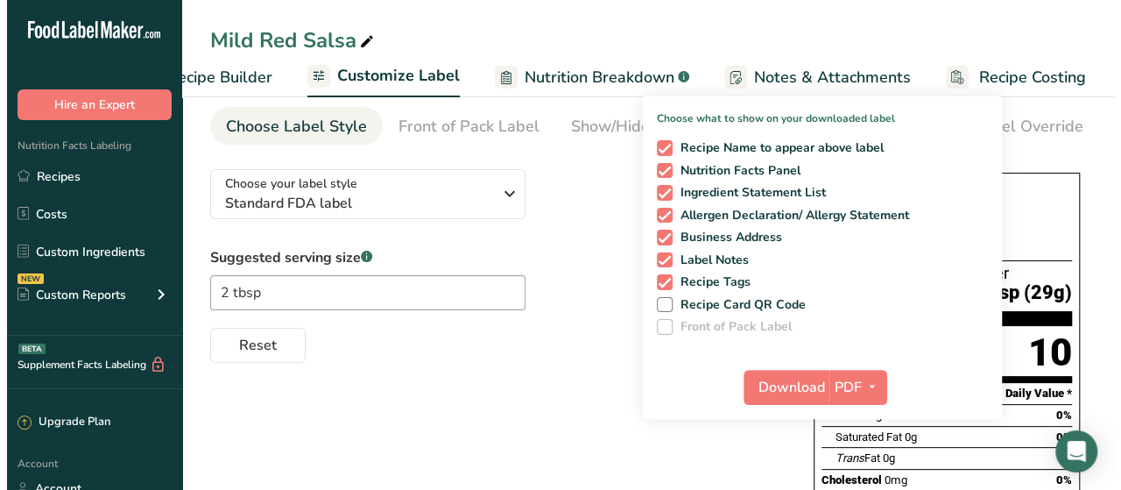
scroll to position [78, 0]
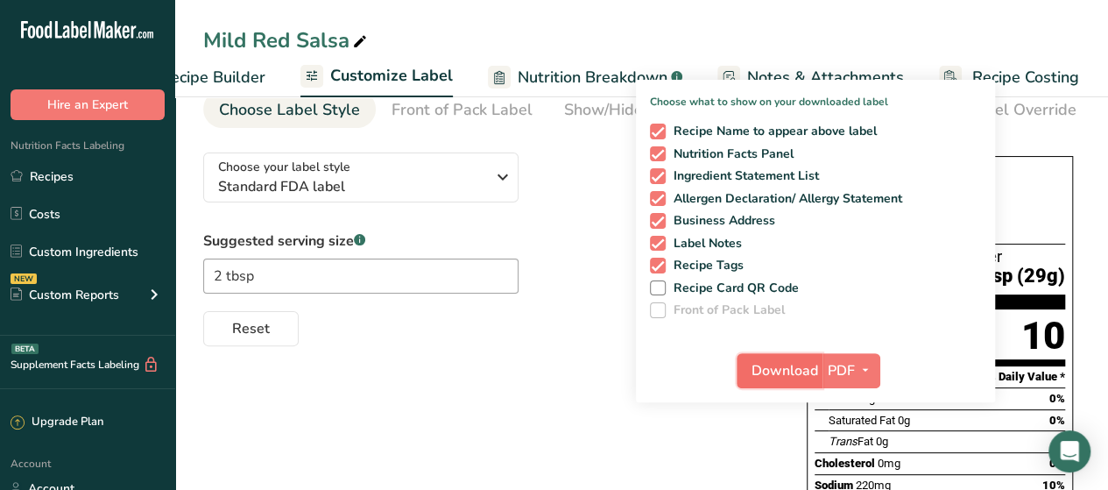
click at [814, 363] on span "Download" at bounding box center [785, 370] width 67 height 21
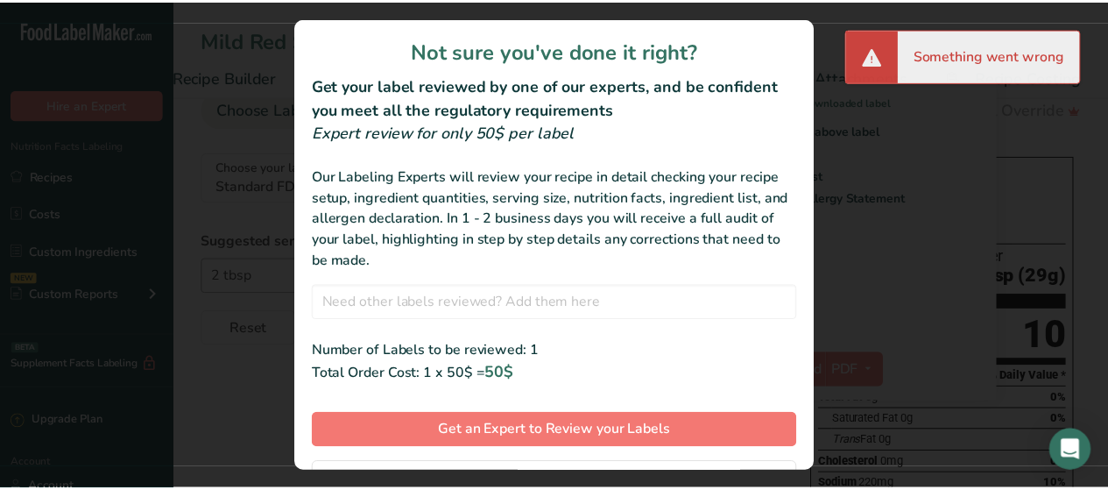
scroll to position [82, 0]
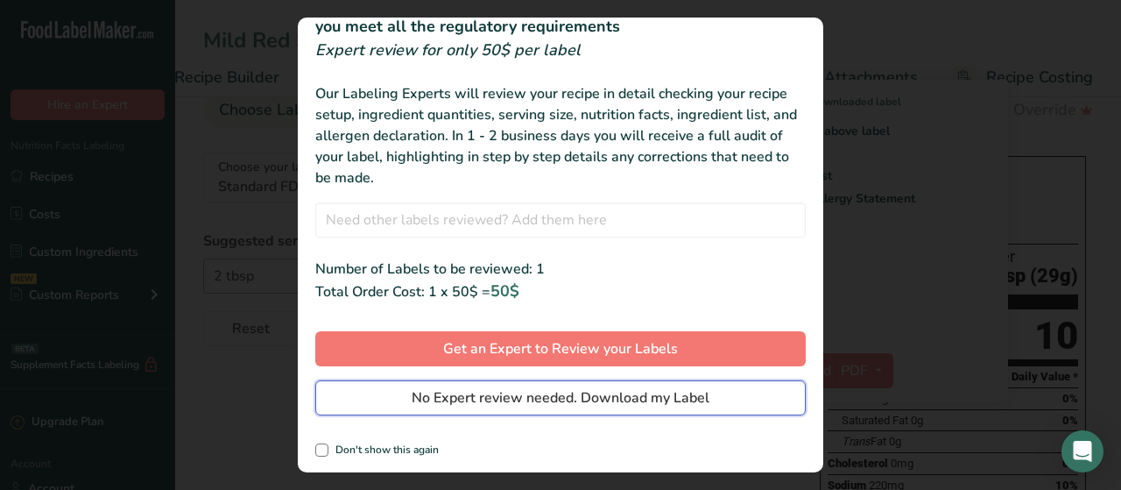
click at [413, 403] on span "No Expert review needed. Download my Label" at bounding box center [561, 397] width 298 height 21
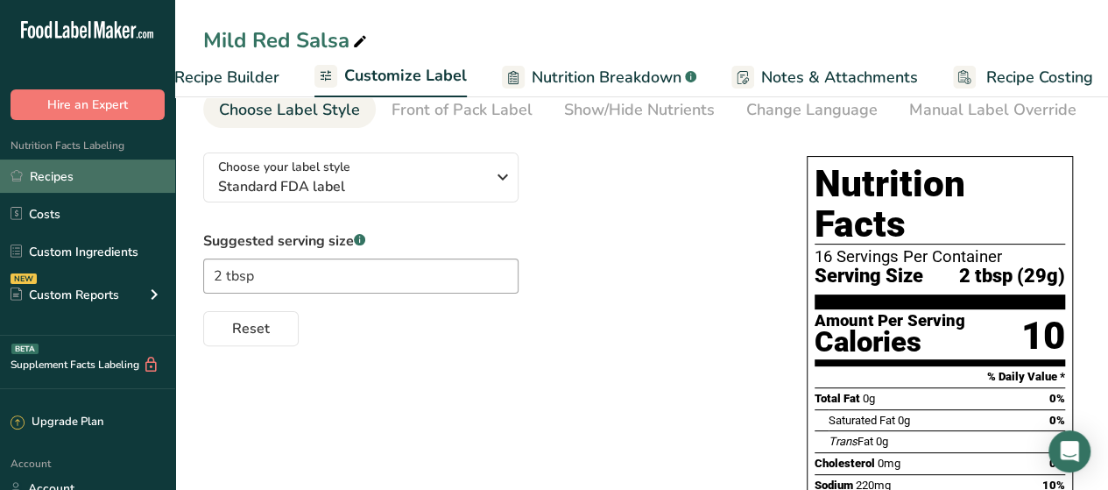
click at [72, 187] on link "Recipes" at bounding box center [87, 175] width 175 height 33
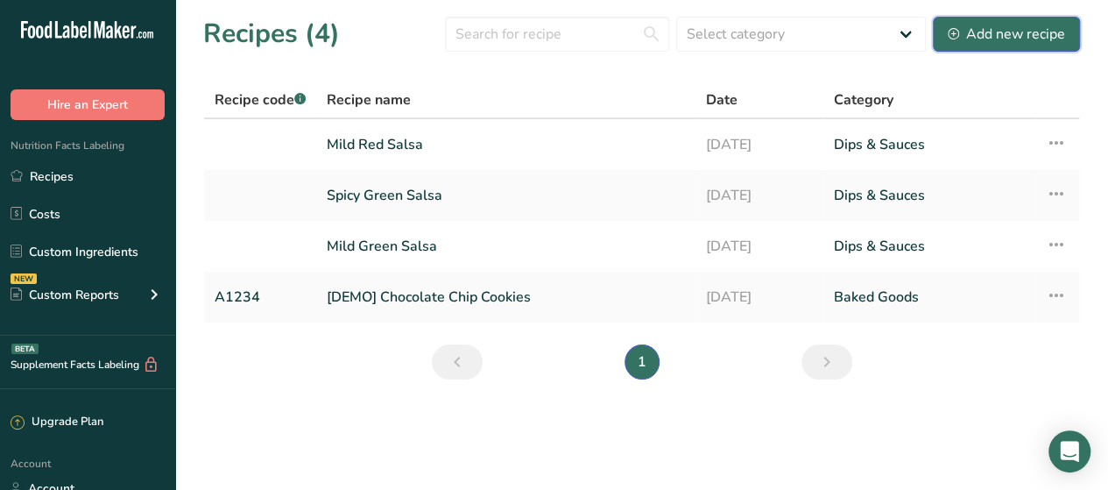
click at [1014, 36] on div "Add new recipe" at bounding box center [1006, 34] width 117 height 21
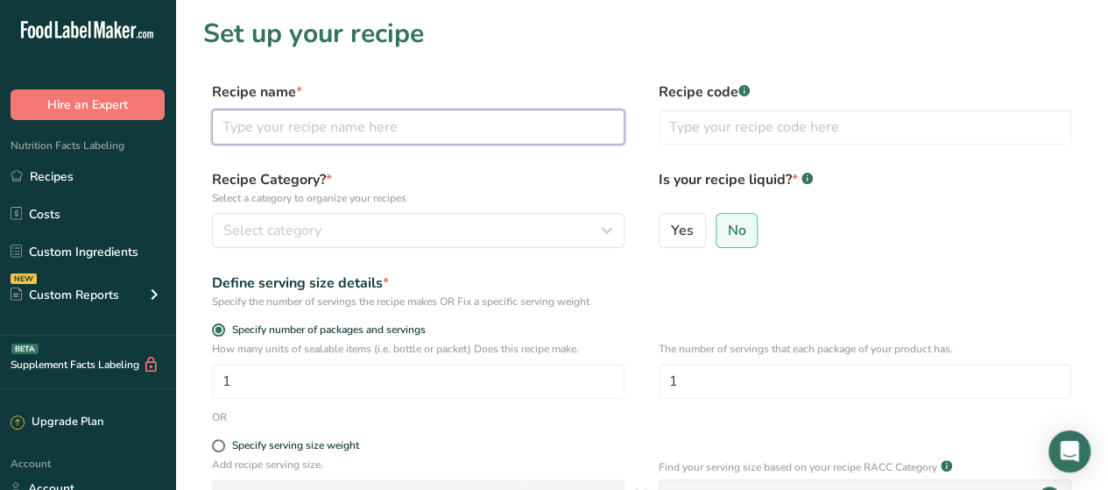
click at [465, 139] on input "text" at bounding box center [418, 127] width 413 height 35
type input "Spicy Red Salsa"
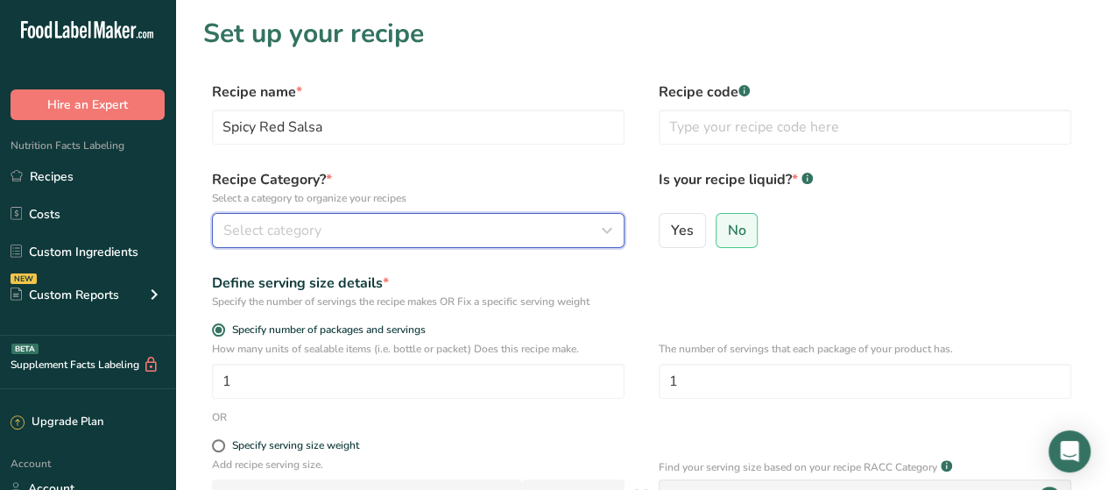
click at [450, 239] on div "Select category" at bounding box center [412, 230] width 379 height 21
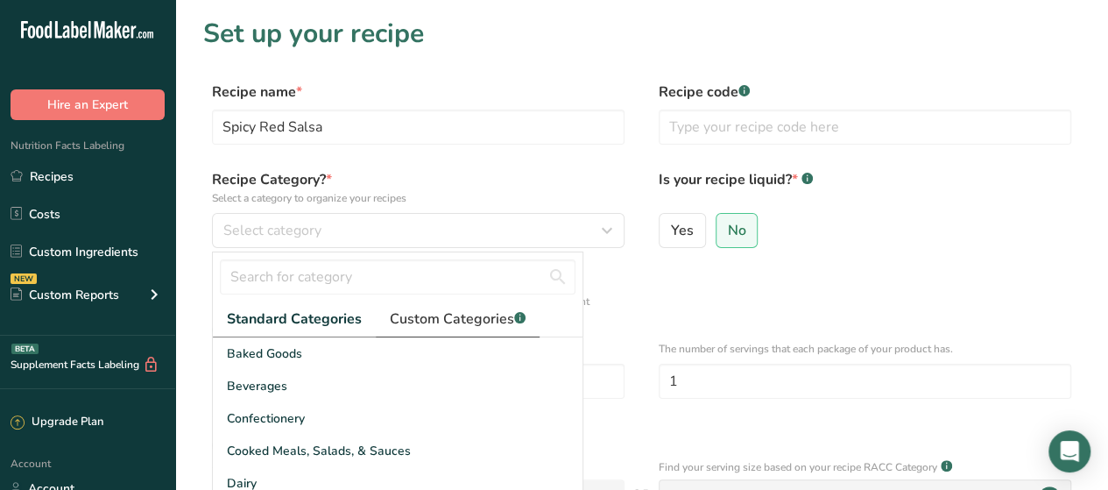
click at [454, 322] on span "Custom Categories .a-a{fill:#347362;}.b-a{fill:#fff;}" at bounding box center [458, 318] width 136 height 21
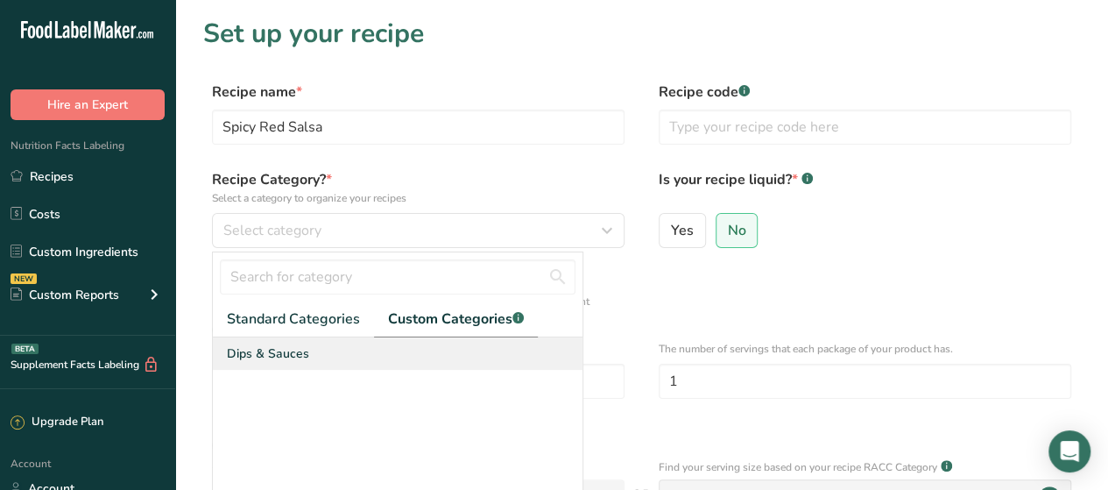
click at [344, 364] on div "Dips & Sauces" at bounding box center [398, 353] width 370 height 32
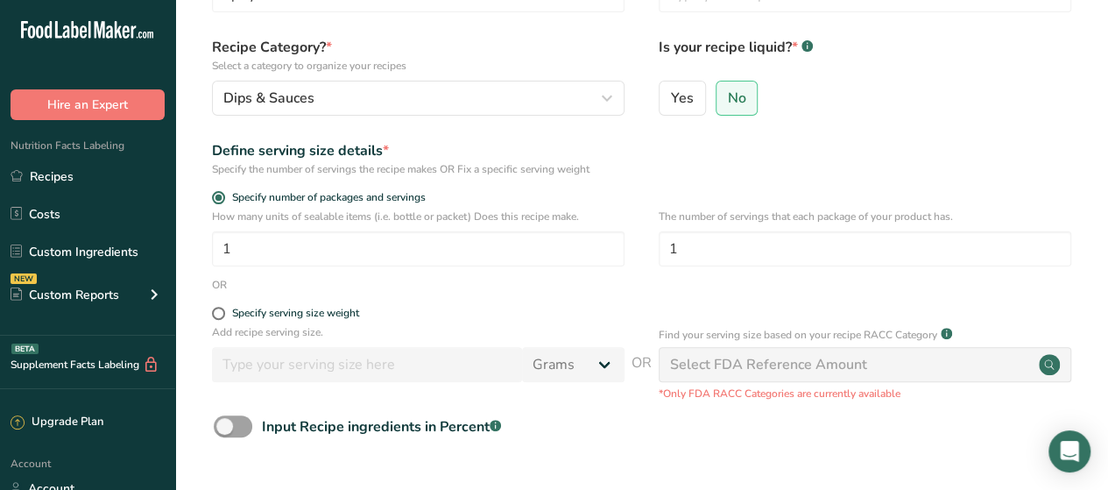
scroll to position [135, 0]
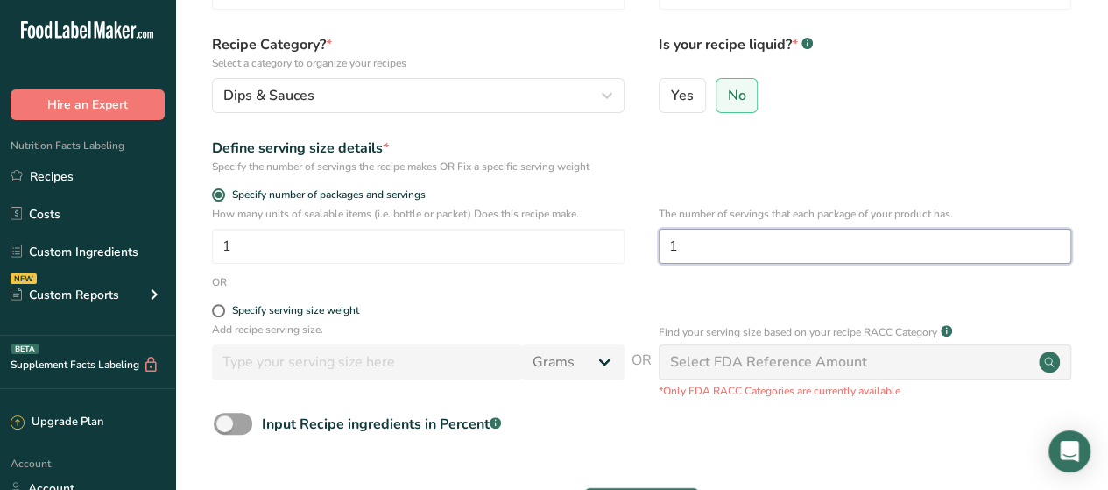
click at [710, 258] on input "1" at bounding box center [865, 246] width 413 height 35
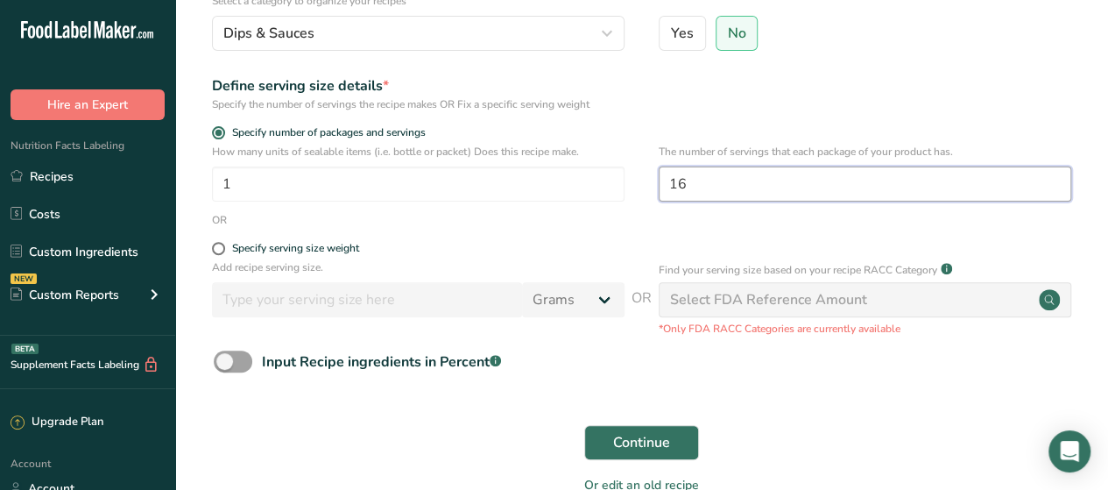
scroll to position [296, 0]
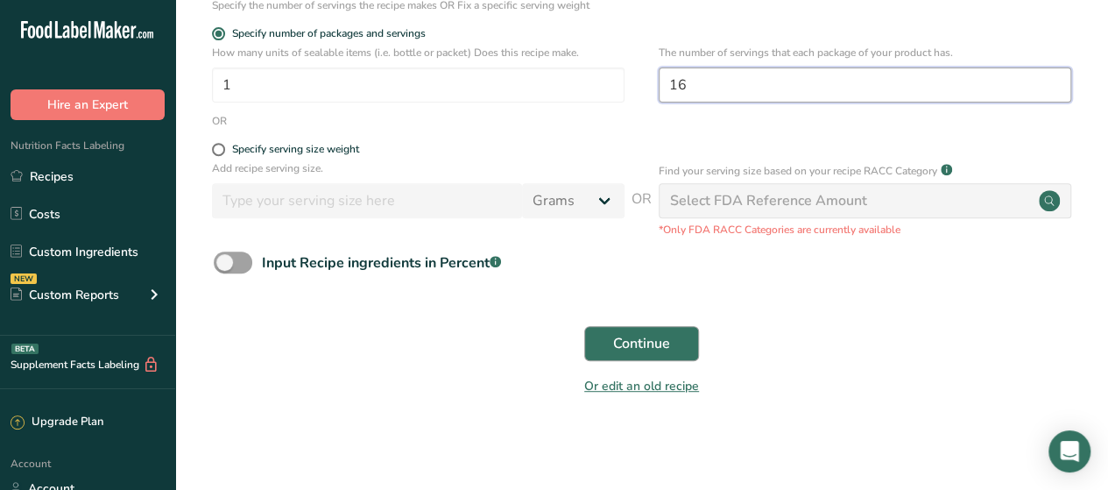
type input "16"
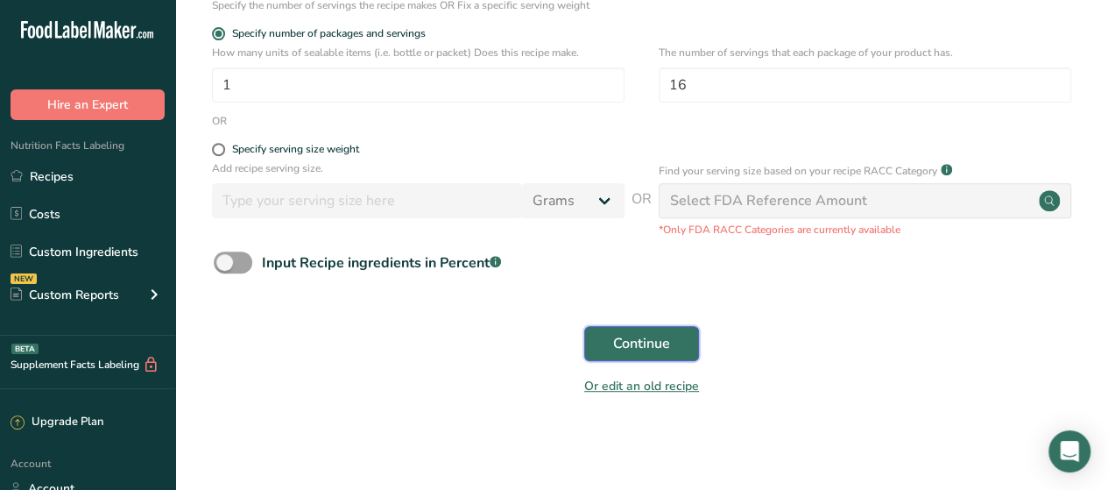
click at [645, 349] on span "Continue" at bounding box center [641, 343] width 57 height 21
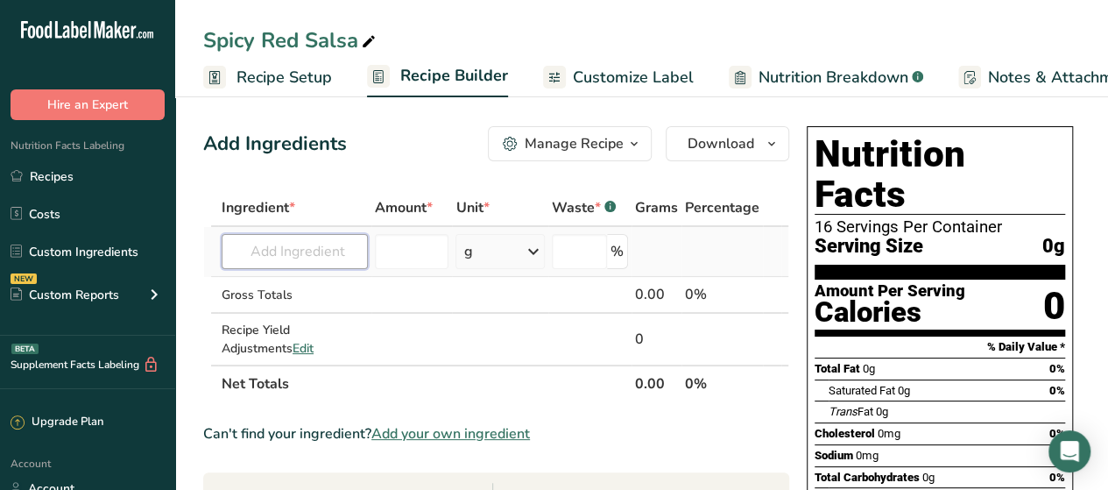
click at [317, 241] on input "text" at bounding box center [295, 251] width 146 height 35
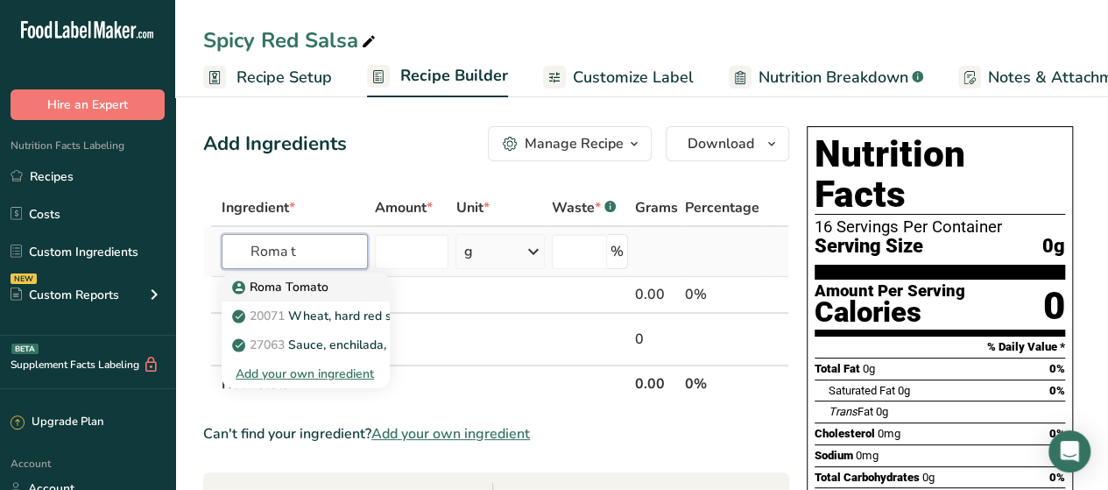
type input "Roma t"
click at [261, 287] on p "Roma Tomato" at bounding box center [282, 287] width 93 height 18
type input "Roma Tomato"
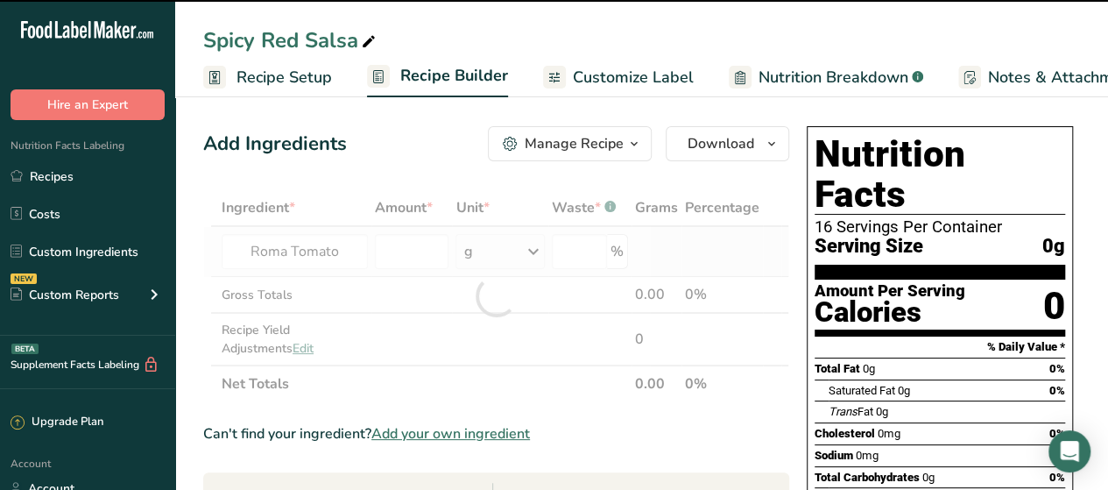
type input "0"
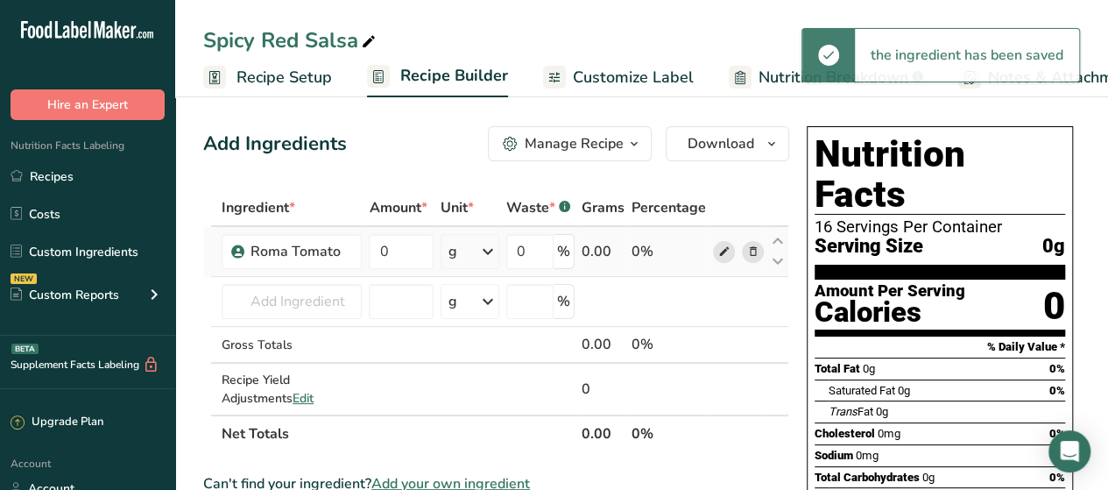
click at [717, 245] on icon at bounding box center [723, 252] width 12 height 18
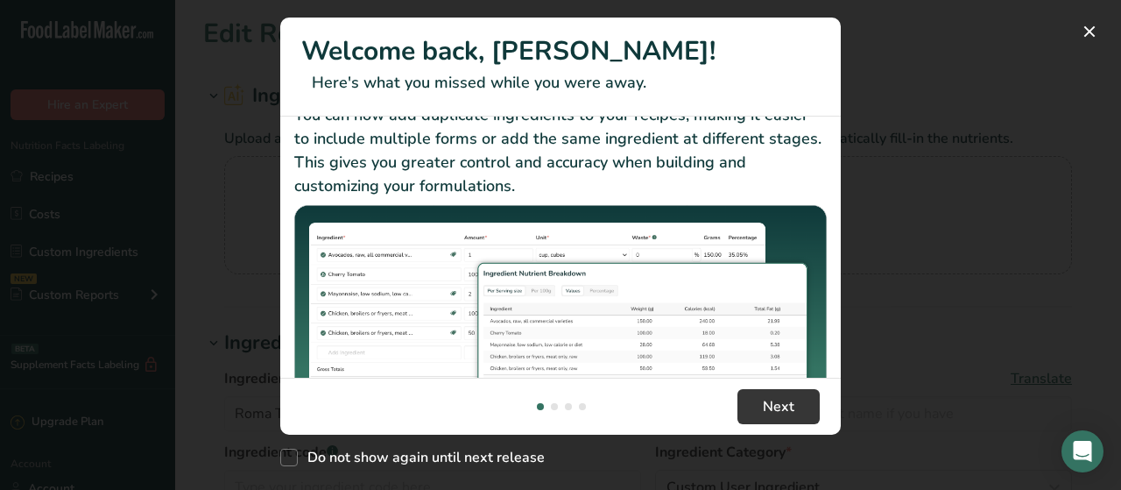
scroll to position [65, 0]
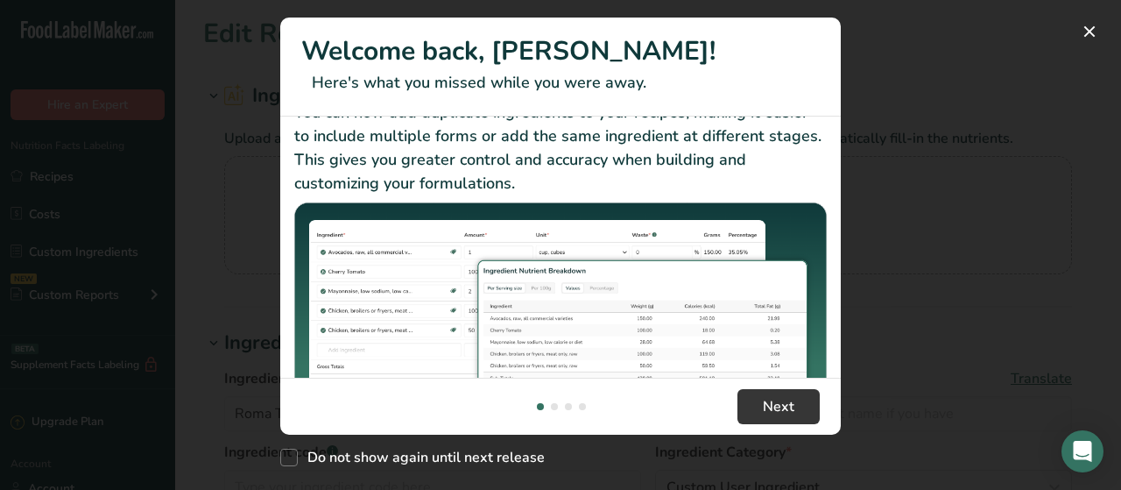
click at [788, 385] on footer "Next" at bounding box center [560, 406] width 561 height 57
click at [788, 395] on button "Next" at bounding box center [779, 406] width 82 height 35
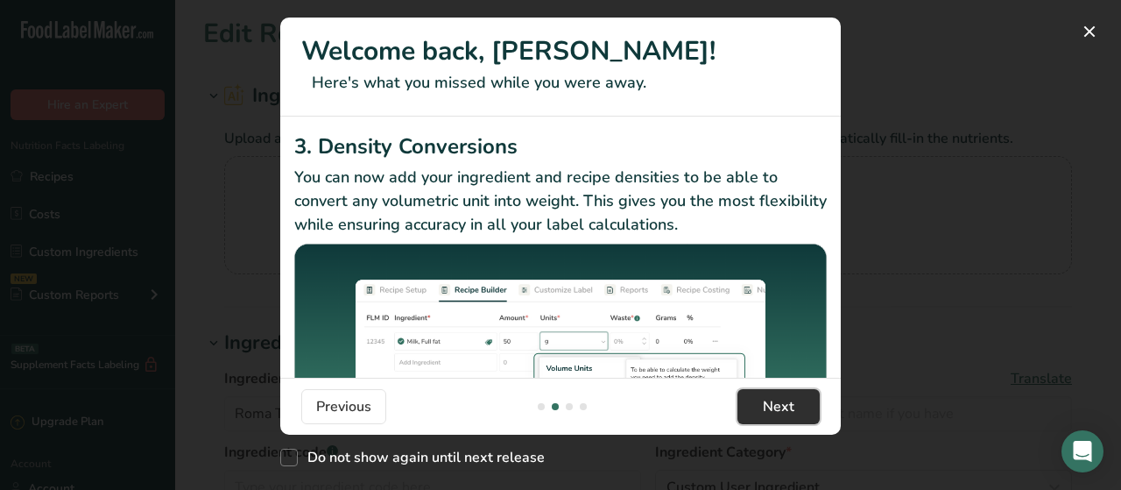
click at [788, 395] on button "Next" at bounding box center [779, 406] width 82 height 35
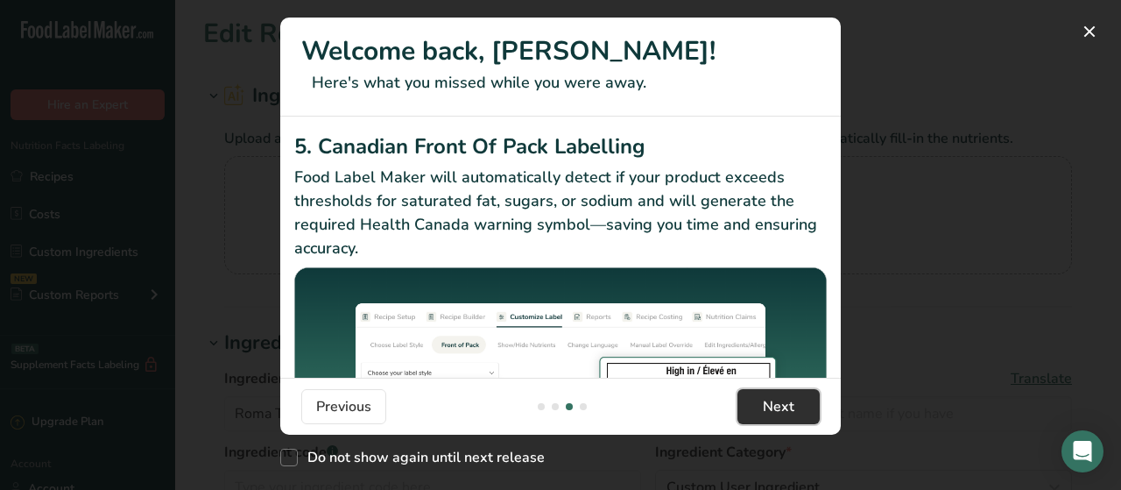
click at [788, 395] on button "Next" at bounding box center [779, 406] width 82 height 35
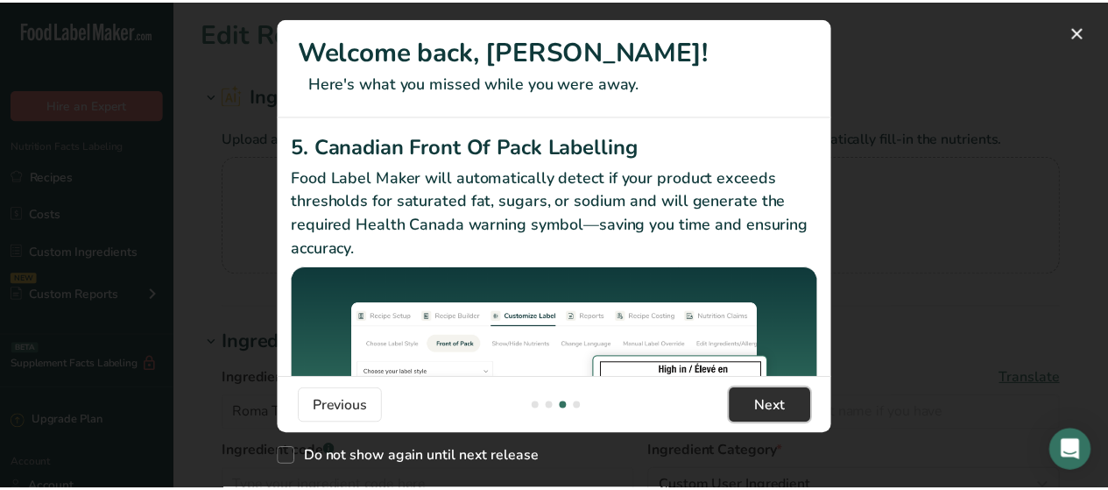
scroll to position [0, 1682]
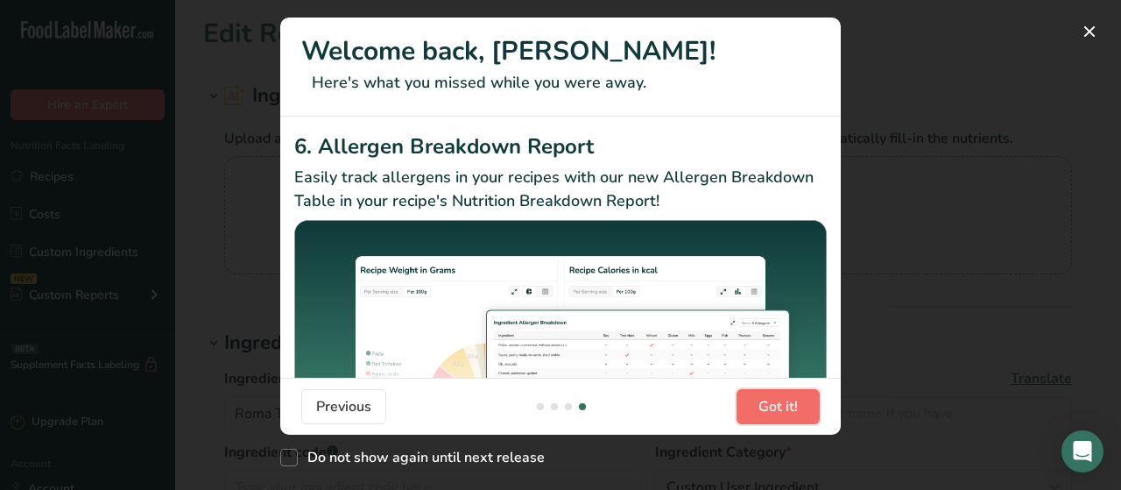
click at [788, 395] on button "Got it!" at bounding box center [778, 406] width 83 height 35
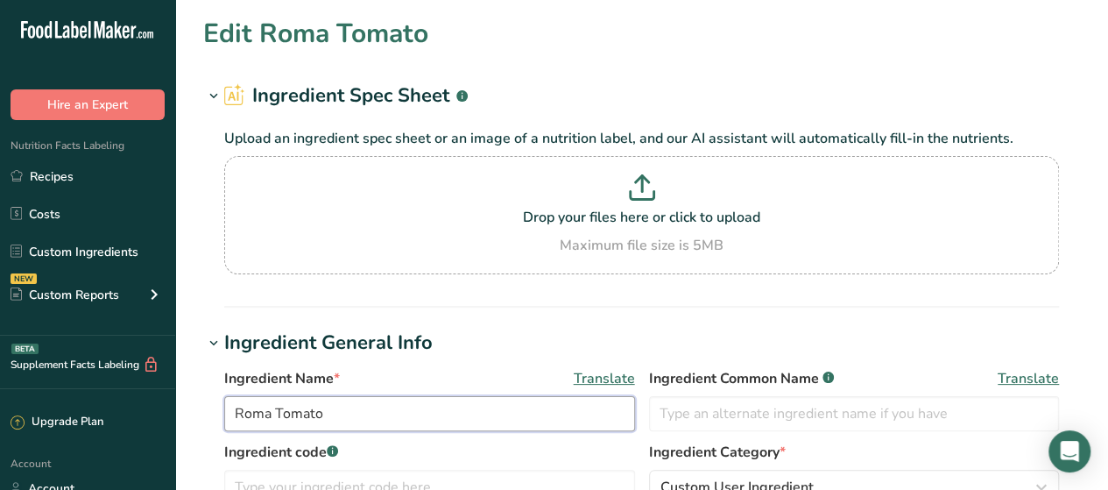
click at [449, 400] on input "Roma Tomato" at bounding box center [429, 413] width 411 height 35
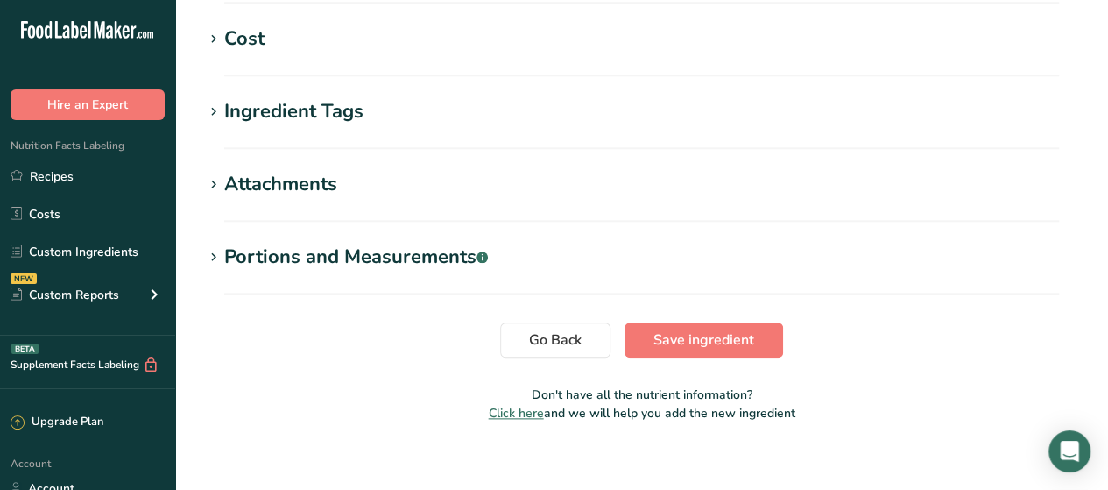
scroll to position [852, 0]
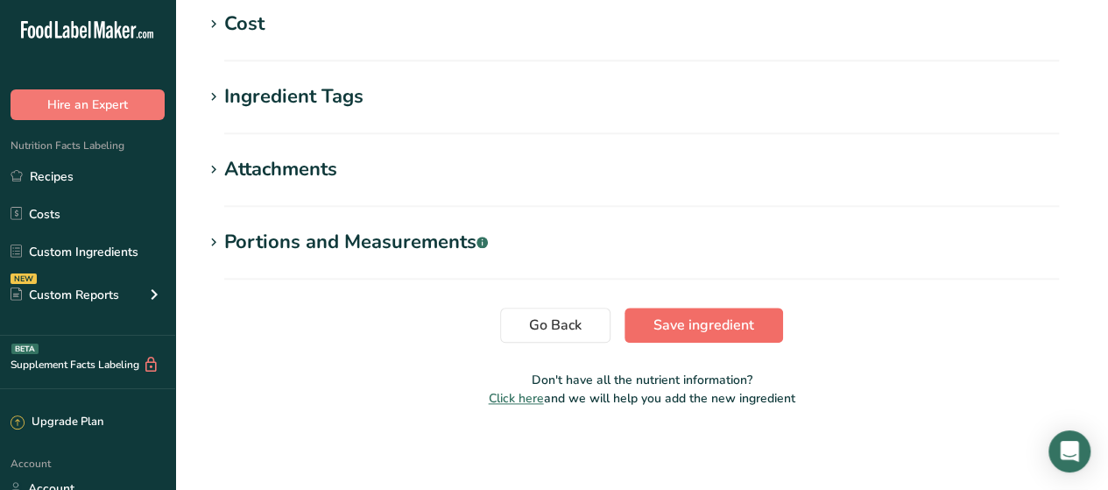
type input "Roma Tomato, Raw"
click at [673, 328] on span "Save ingredient" at bounding box center [704, 325] width 101 height 21
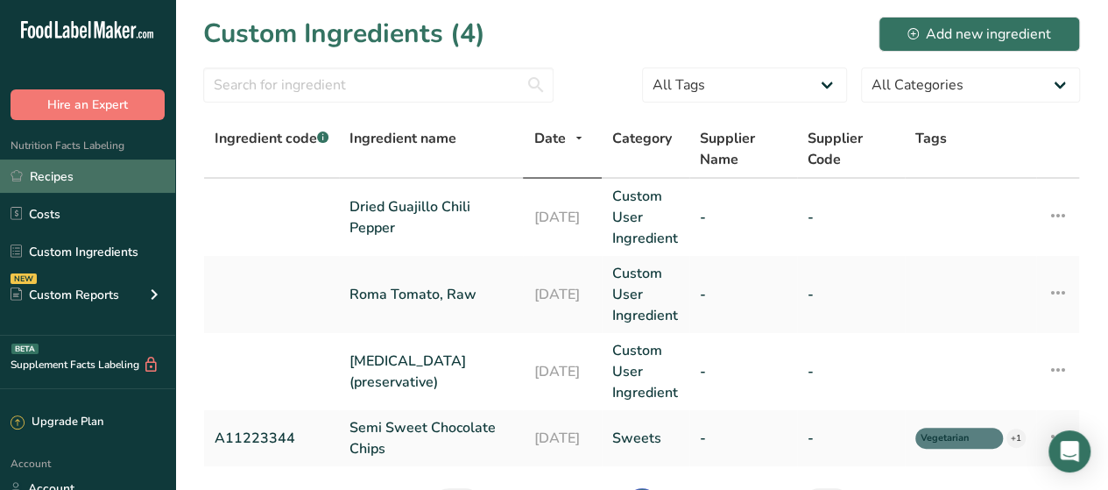
click at [104, 188] on link "Recipes" at bounding box center [87, 175] width 175 height 33
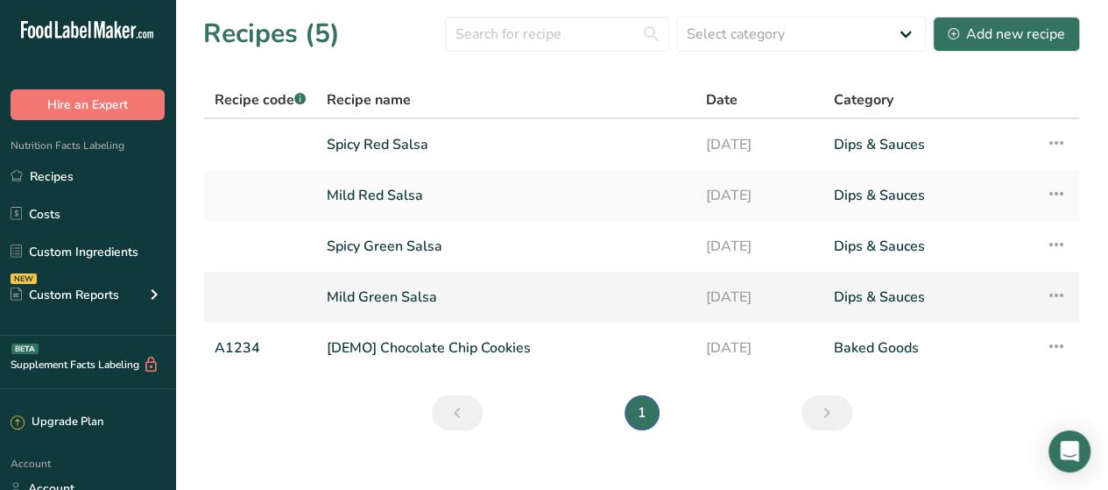
click at [406, 294] on link "Mild Green Salsa" at bounding box center [506, 297] width 358 height 37
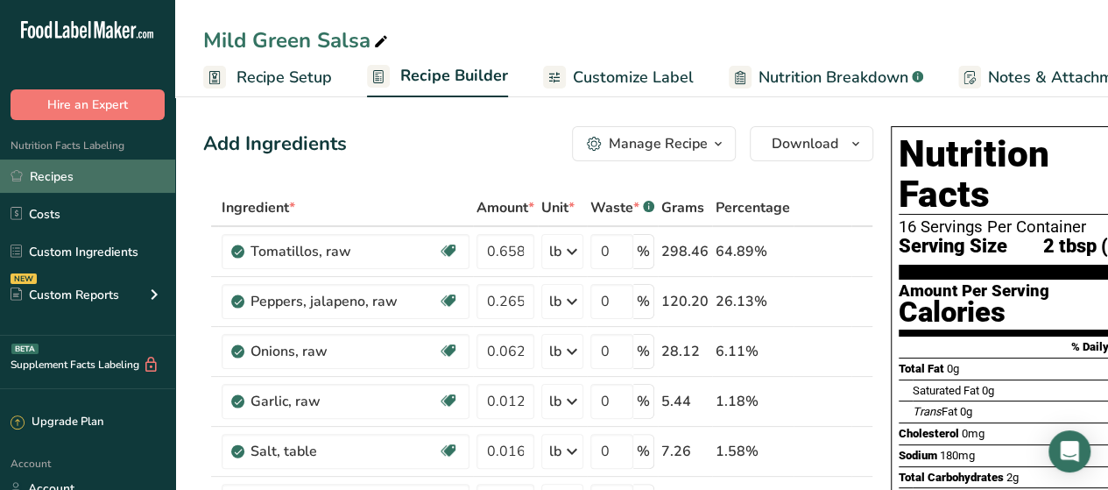
click at [77, 177] on link "Recipes" at bounding box center [87, 175] width 175 height 33
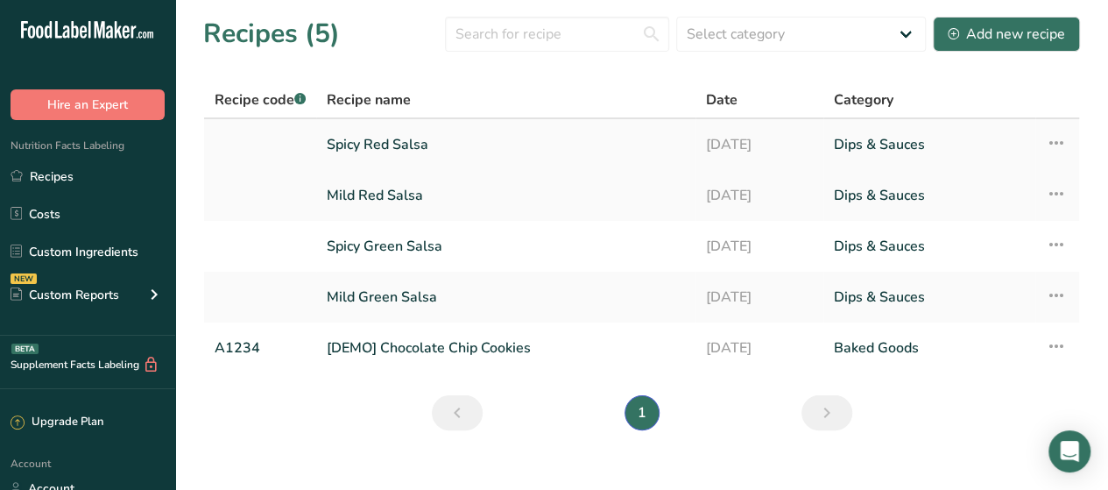
click at [392, 143] on link "Spicy Red Salsa" at bounding box center [506, 144] width 358 height 37
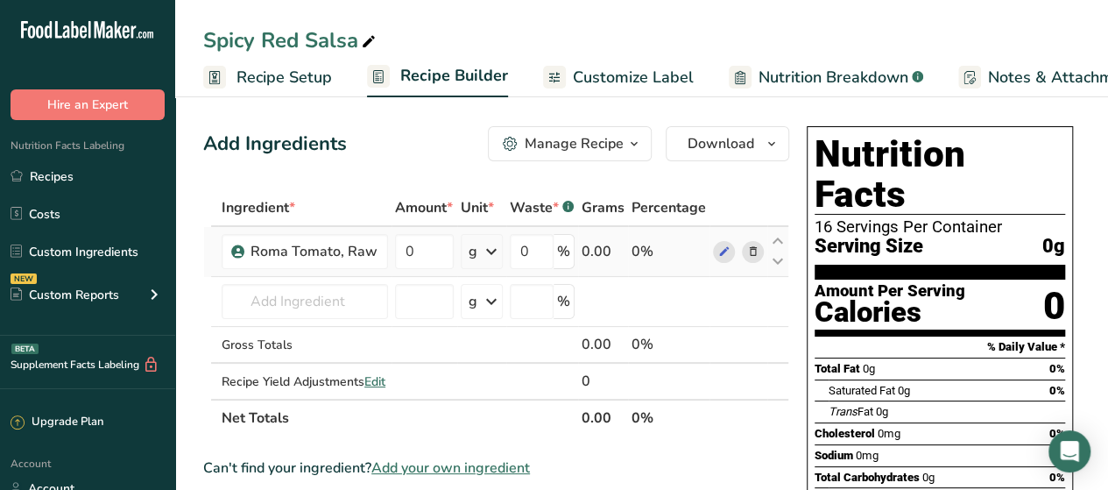
click at [759, 254] on span at bounding box center [752, 251] width 21 height 21
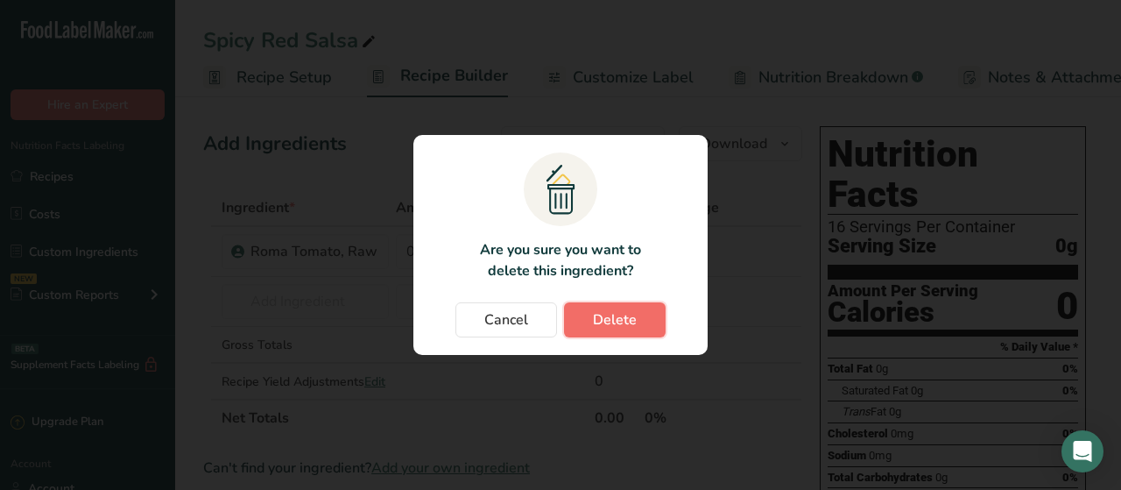
click at [607, 322] on span "Delete" at bounding box center [615, 319] width 44 height 21
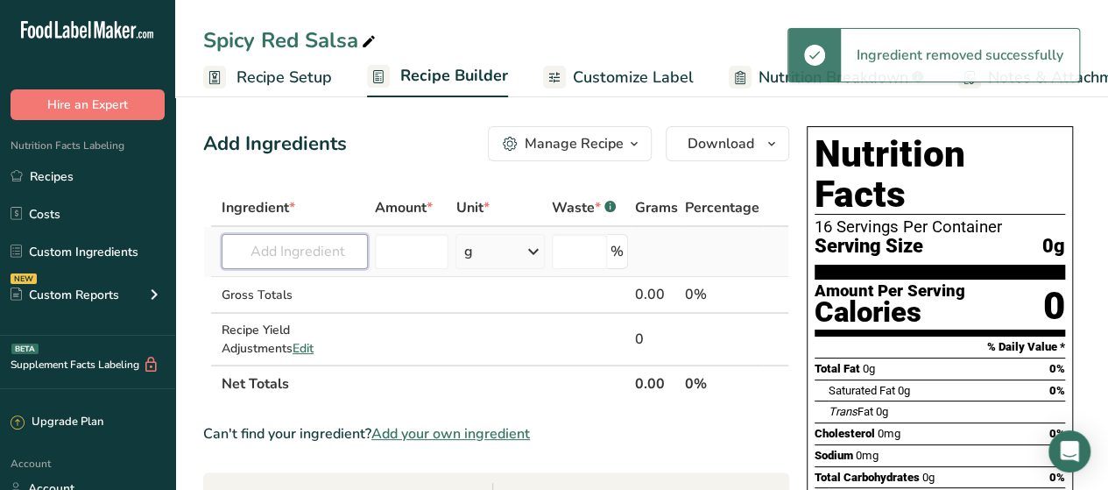
click at [340, 264] on input "text" at bounding box center [295, 251] width 146 height 35
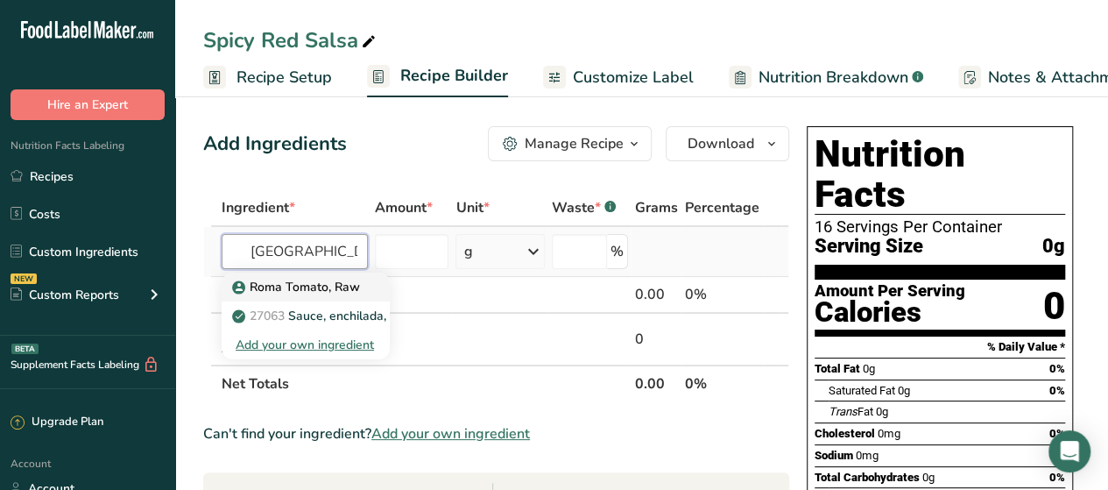
type input "Roma to"
click at [347, 292] on p "Roma Tomato, Raw" at bounding box center [298, 287] width 124 height 18
type input "Roma Tomato, Raw"
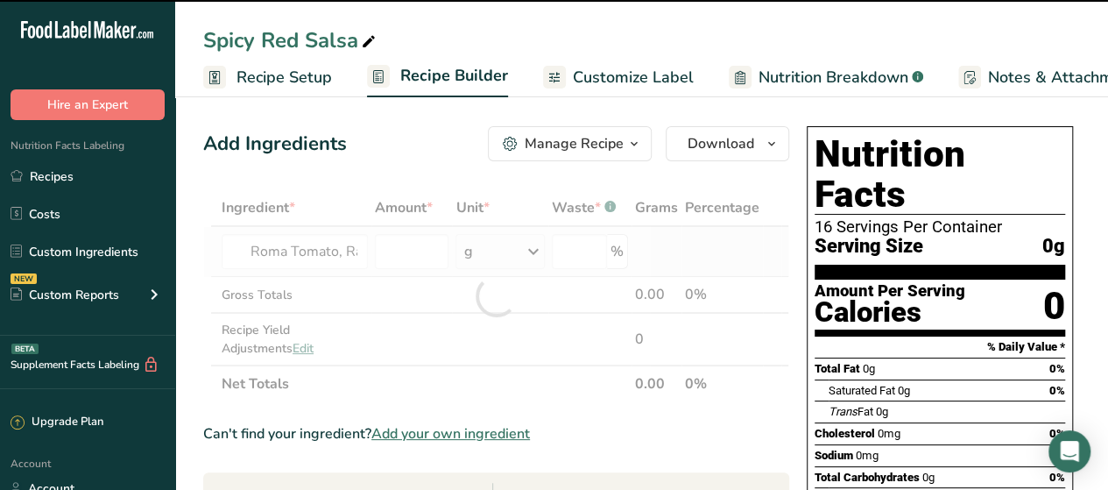
type input "0"
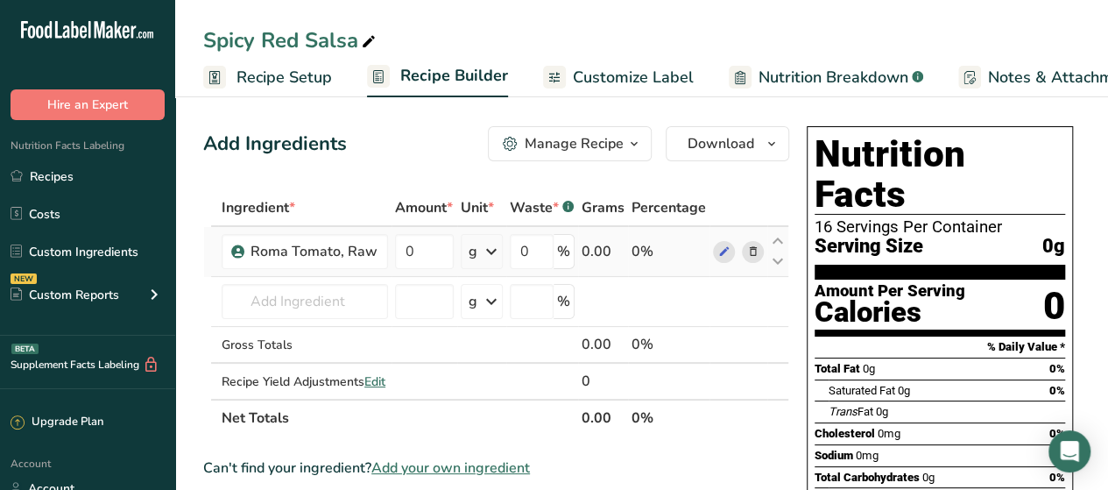
click at [818, 236] on span "Serving Size" at bounding box center [869, 247] width 109 height 22
click at [348, 300] on input "text" at bounding box center [305, 301] width 166 height 35
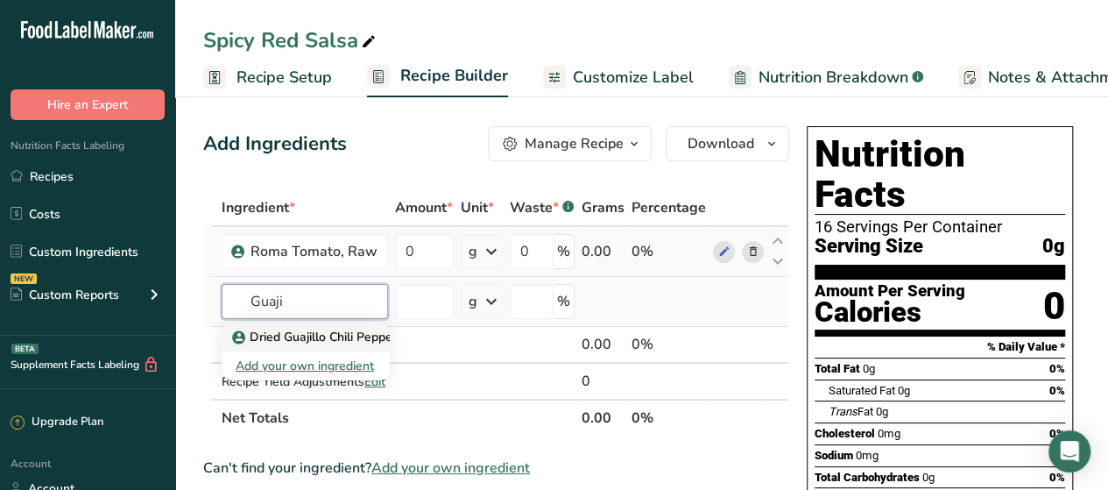
type input "Guaji"
click at [328, 335] on p "Dried Guajillo Chili Pepper" at bounding box center [316, 337] width 161 height 18
type input "Dried Guajillo Chili Pepper"
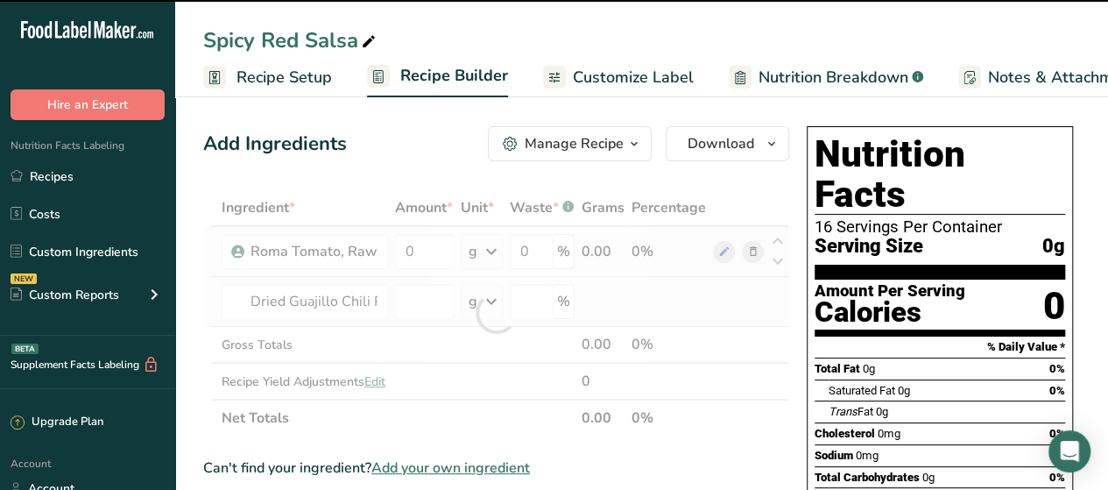
type input "0"
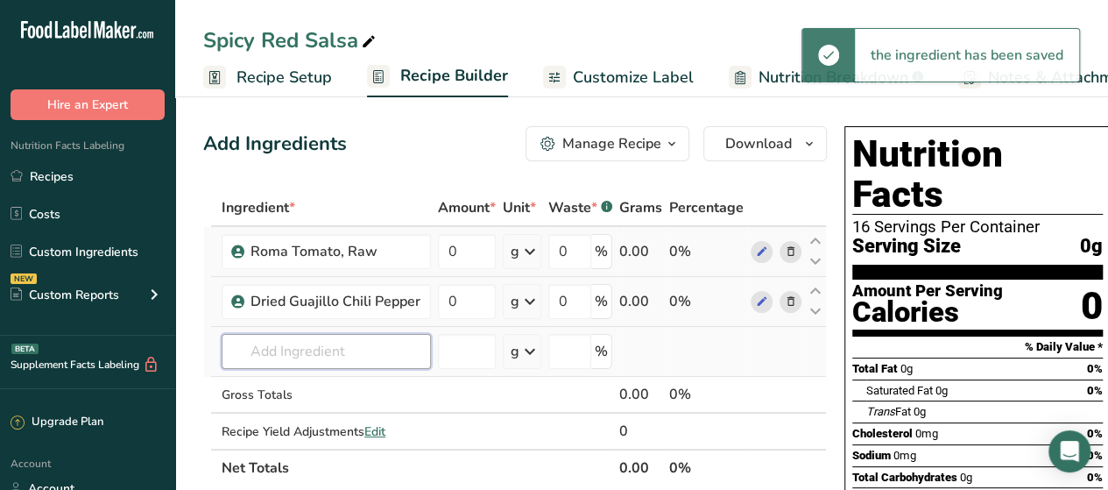
click at [312, 347] on input "text" at bounding box center [326, 351] width 209 height 35
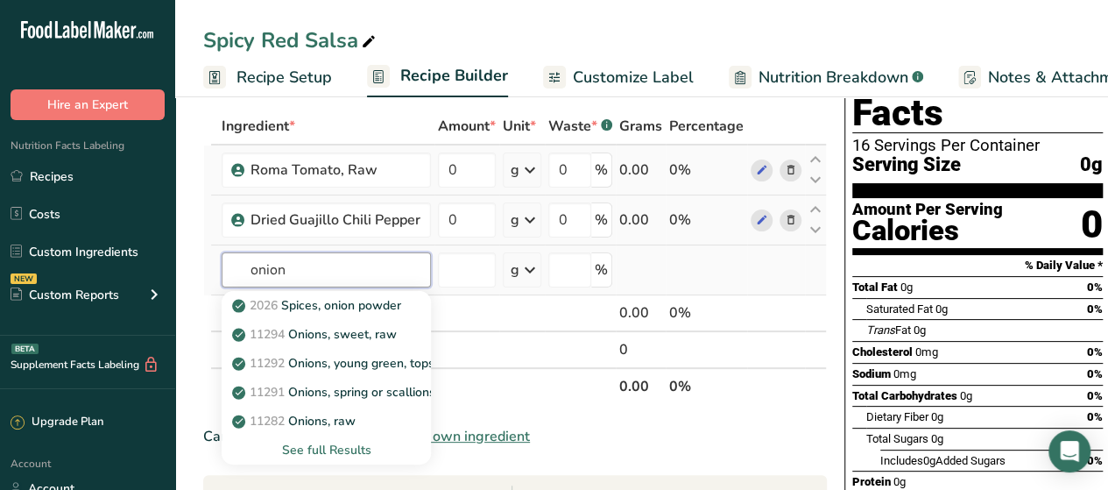
scroll to position [82, 0]
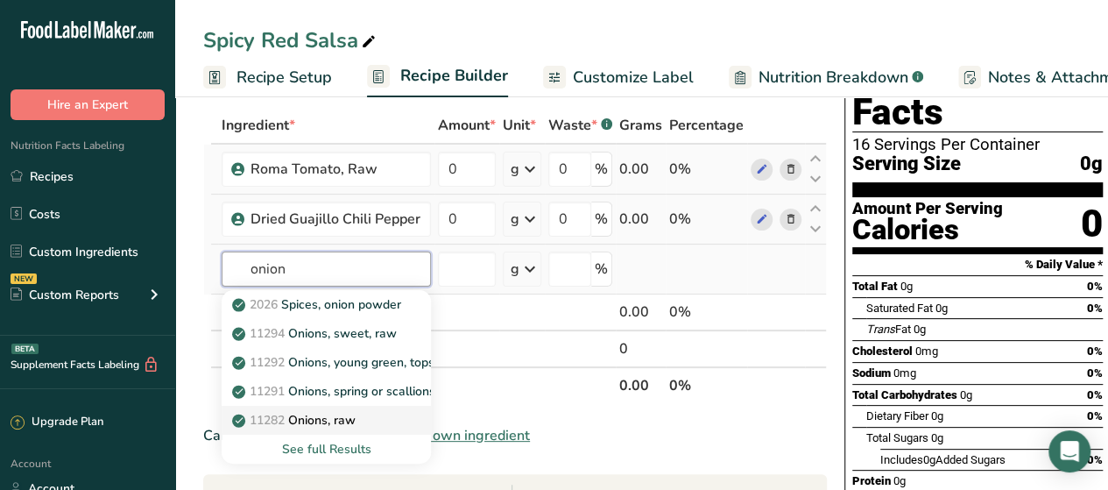
type input "onion"
click at [322, 412] on p "11282 Onions, raw" at bounding box center [296, 420] width 120 height 18
type input "Onions, raw"
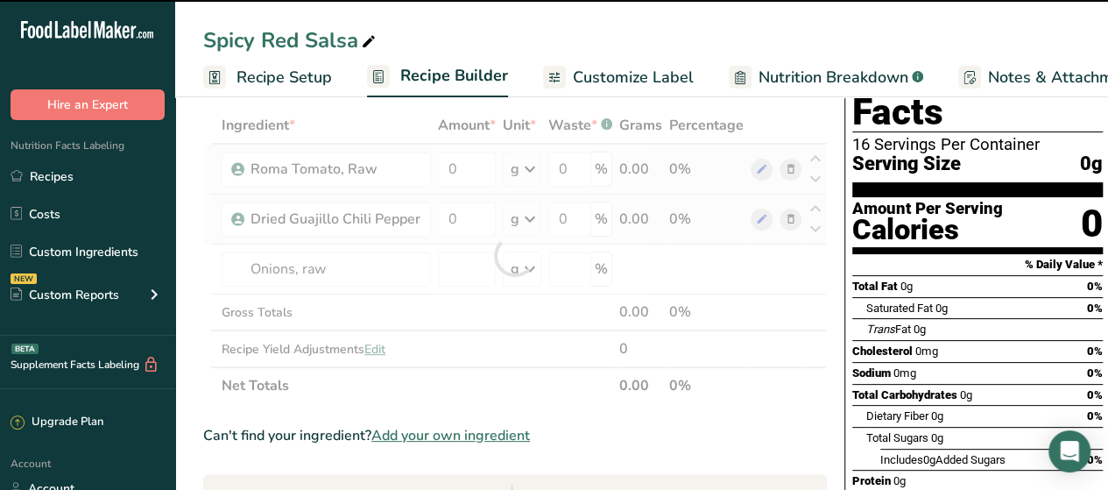
type input "0"
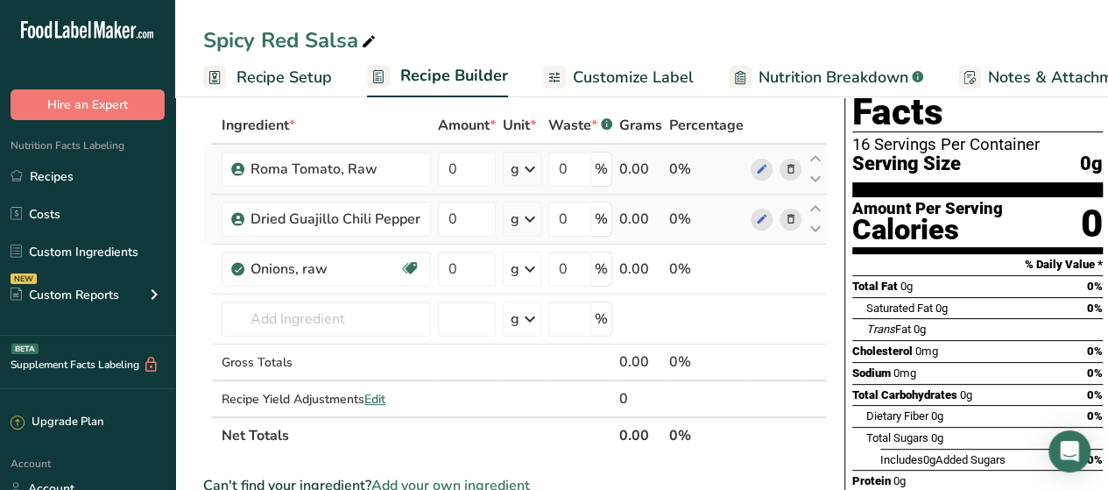
click at [897, 322] on span "Trans Fat" at bounding box center [888, 328] width 45 height 13
click at [273, 320] on input "text" at bounding box center [326, 318] width 209 height 35
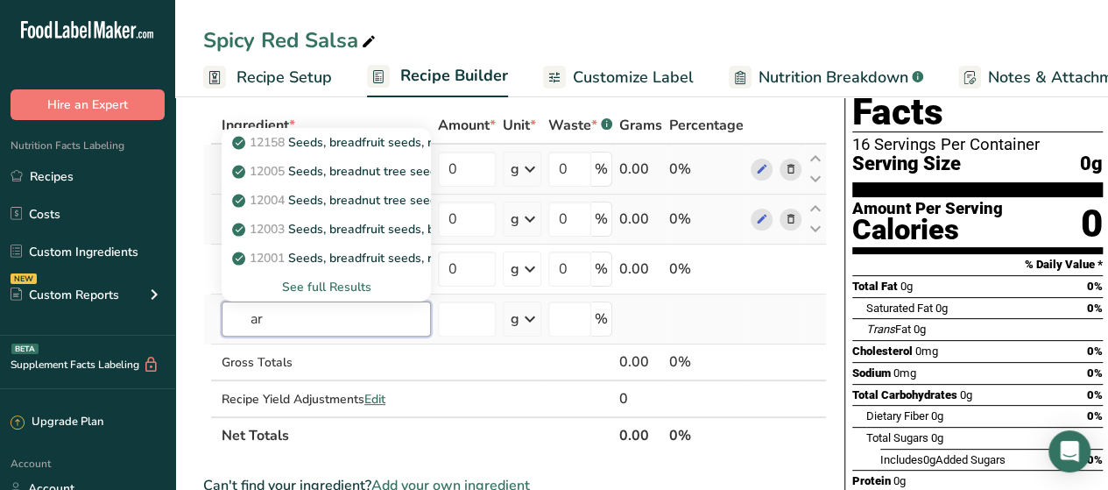
type input "a"
type input "dried pepp"
click at [315, 279] on div "See full Results" at bounding box center [326, 287] width 181 height 18
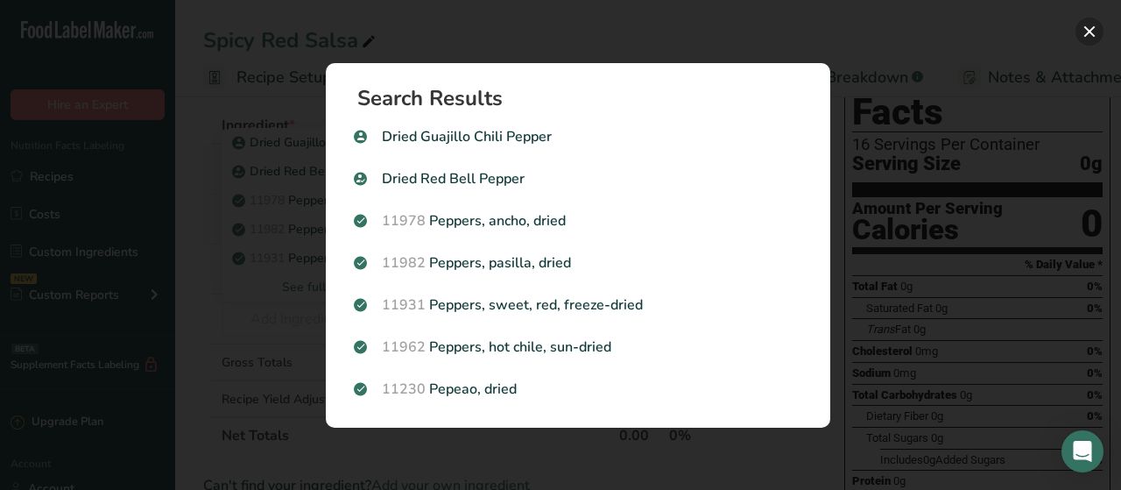
click at [1095, 34] on button "Search results modal" at bounding box center [1090, 32] width 28 height 28
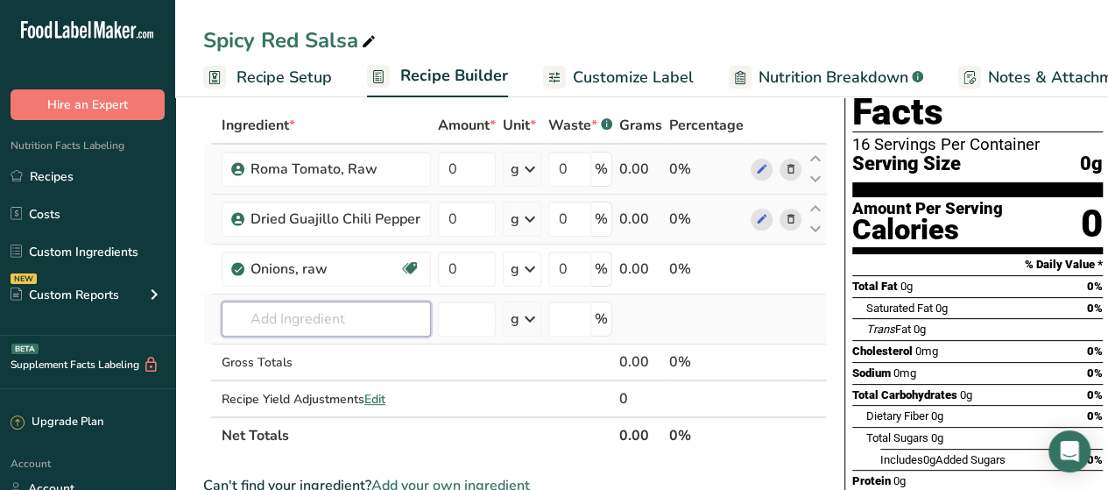
click at [343, 326] on input "text" at bounding box center [326, 318] width 209 height 35
type input "dried pepper ar"
click at [335, 290] on div "Add your own ingredient" at bounding box center [326, 287] width 181 height 18
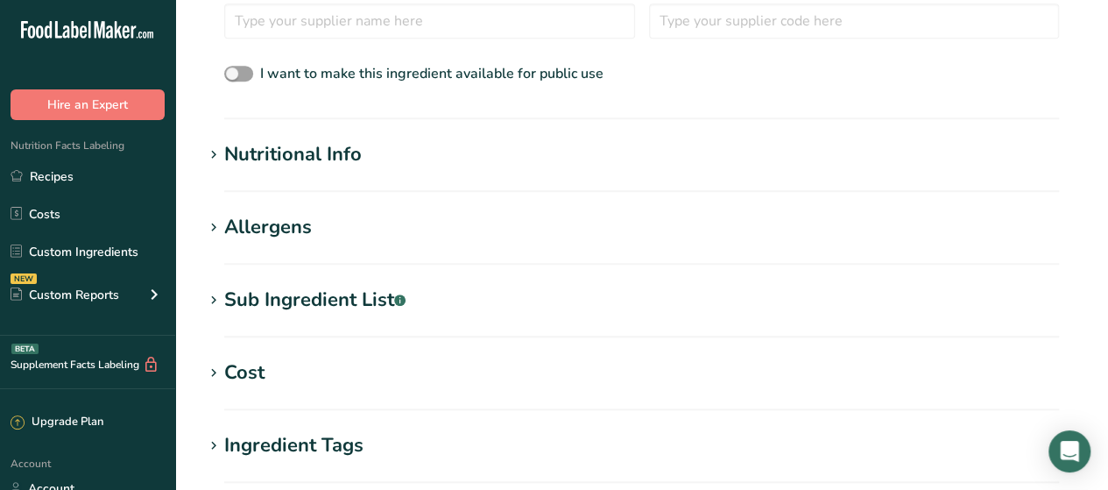
scroll to position [568, 0]
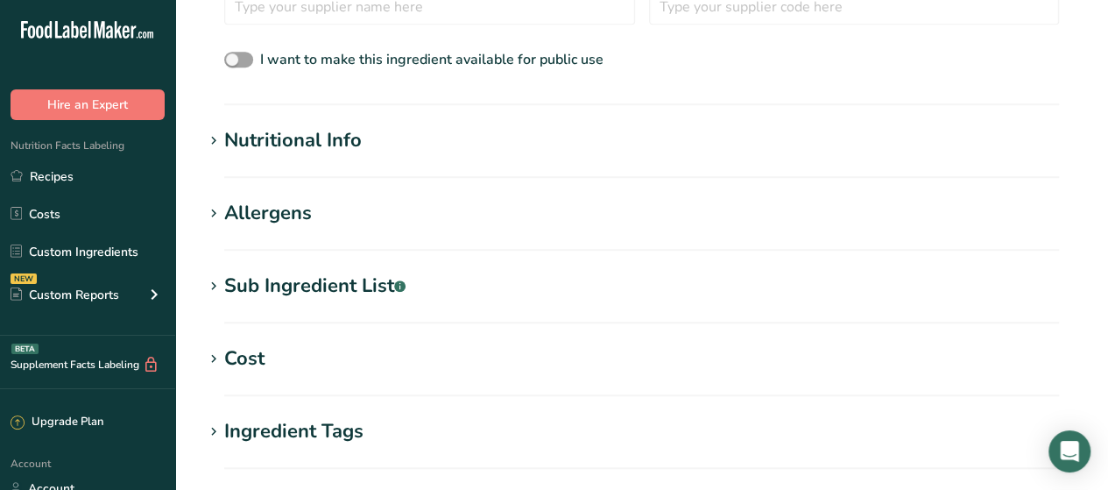
click at [298, 143] on div "Nutritional Info" at bounding box center [293, 140] width 138 height 29
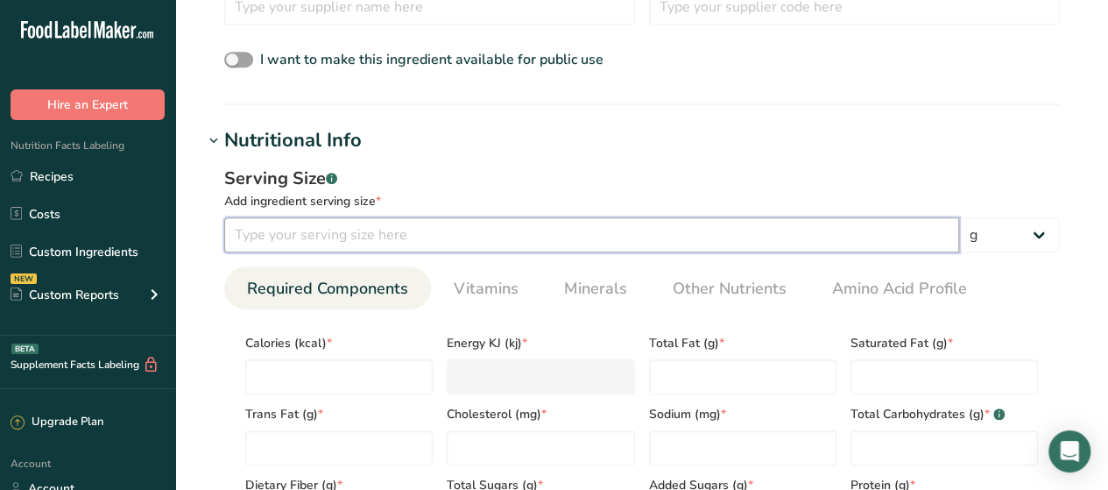
click at [284, 244] on input "number" at bounding box center [591, 234] width 735 height 35
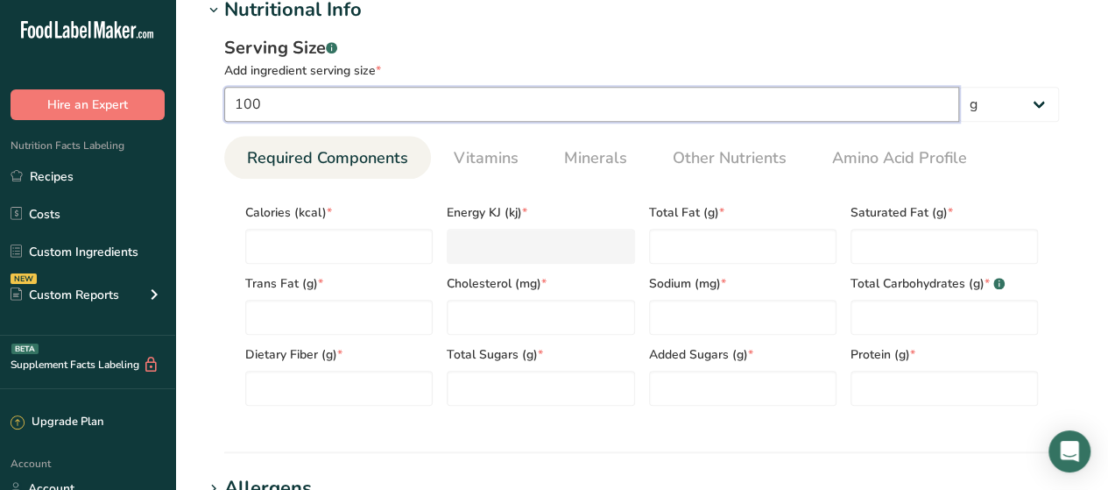
scroll to position [699, 0]
type input "100"
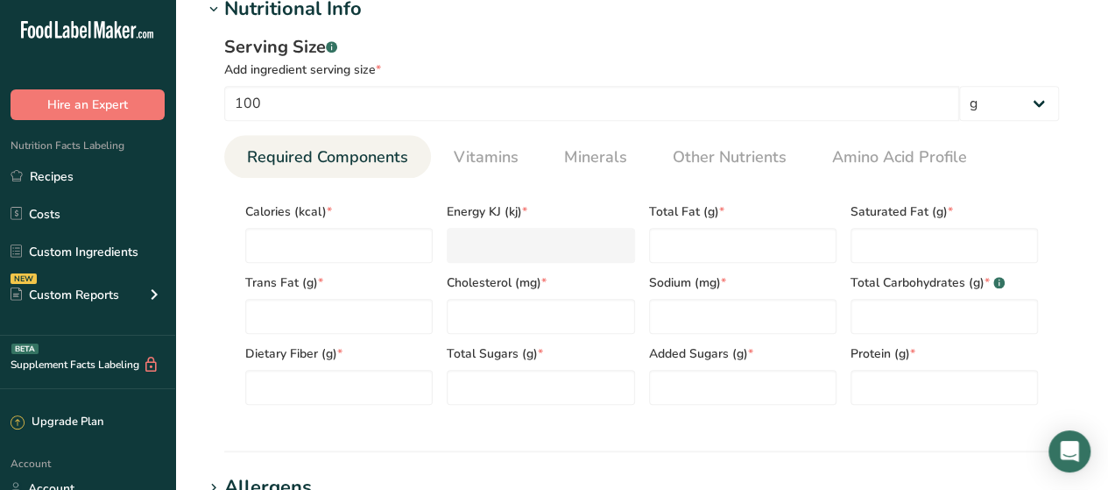
click at [1032, 154] on ul "Required Components Vitamins Minerals Other Nutrients Amino Acid Profile" at bounding box center [641, 156] width 835 height 43
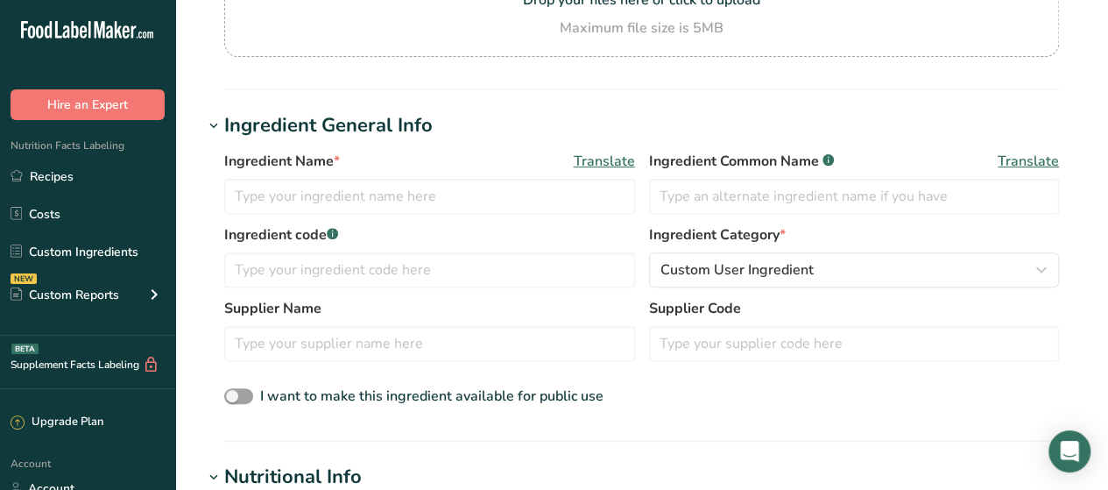
scroll to position [228, 0]
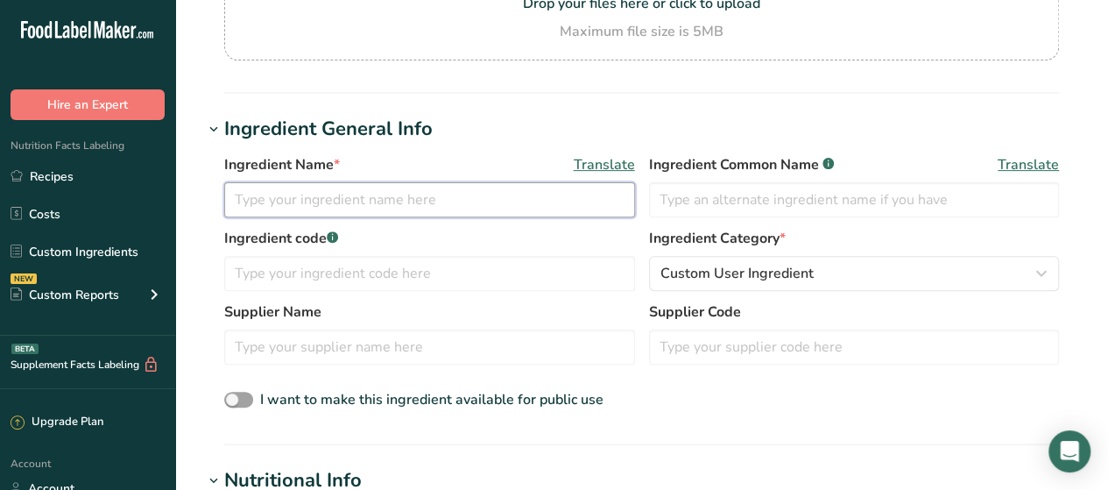
click at [529, 213] on input "text" at bounding box center [429, 199] width 411 height 35
type input "Dried Arbol Chili Pepper"
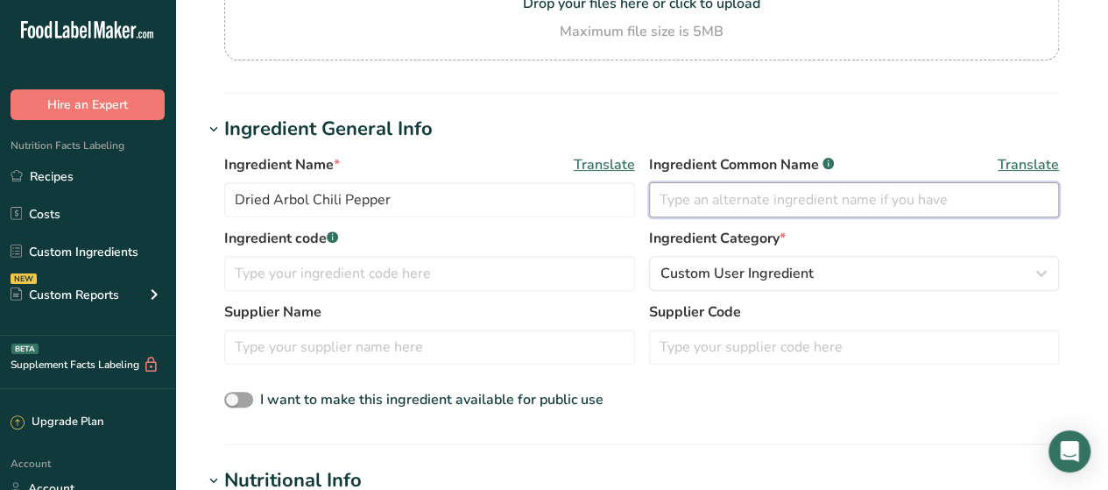
click at [726, 202] on input "text" at bounding box center [854, 199] width 411 height 35
type input "D"
type input "A"
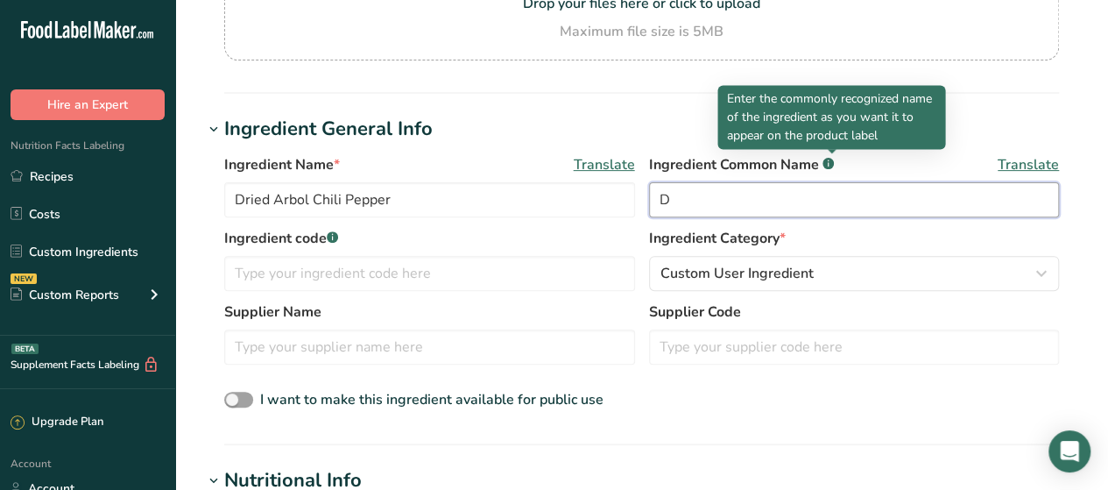
type input "D"
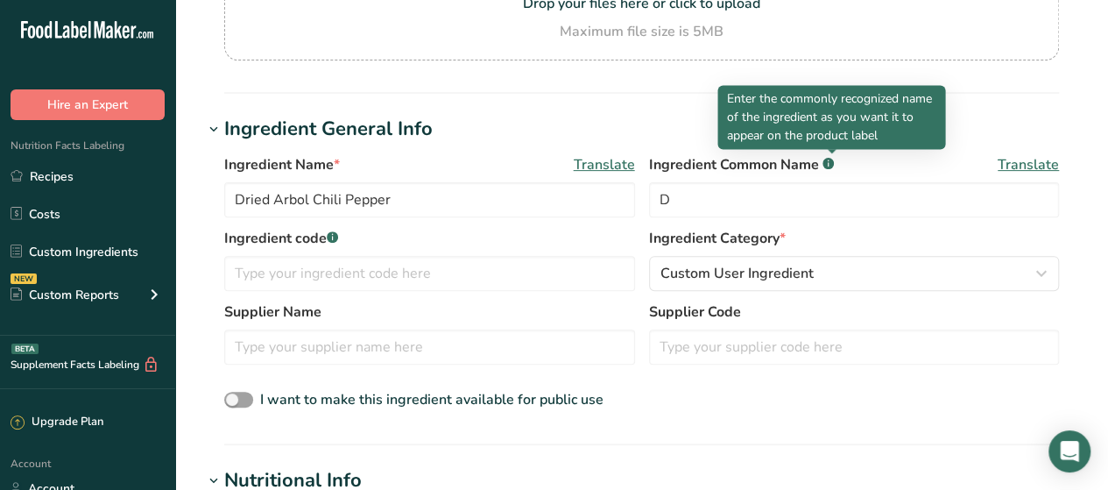
click at [833, 163] on rect at bounding box center [828, 163] width 11 height 11
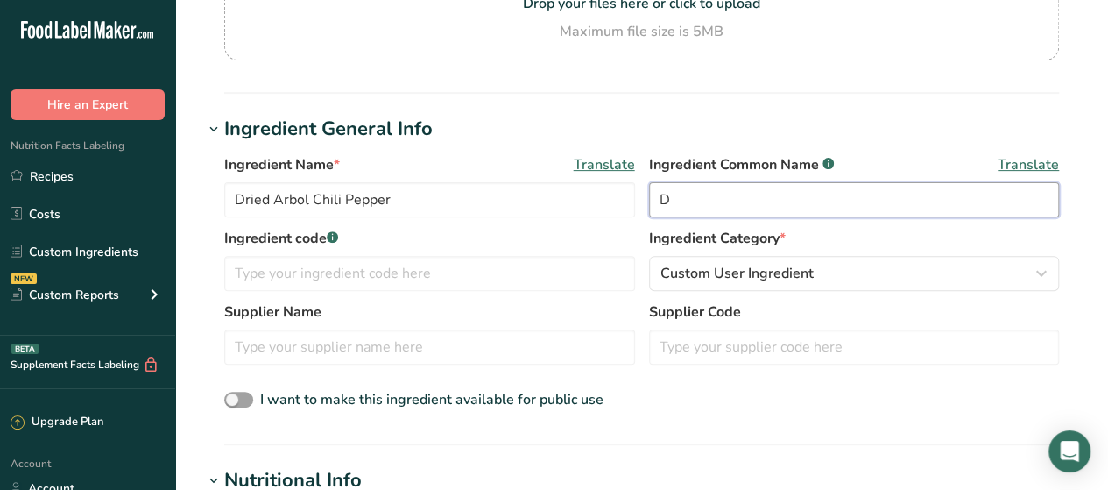
click at [742, 209] on input "D" at bounding box center [854, 199] width 411 height 35
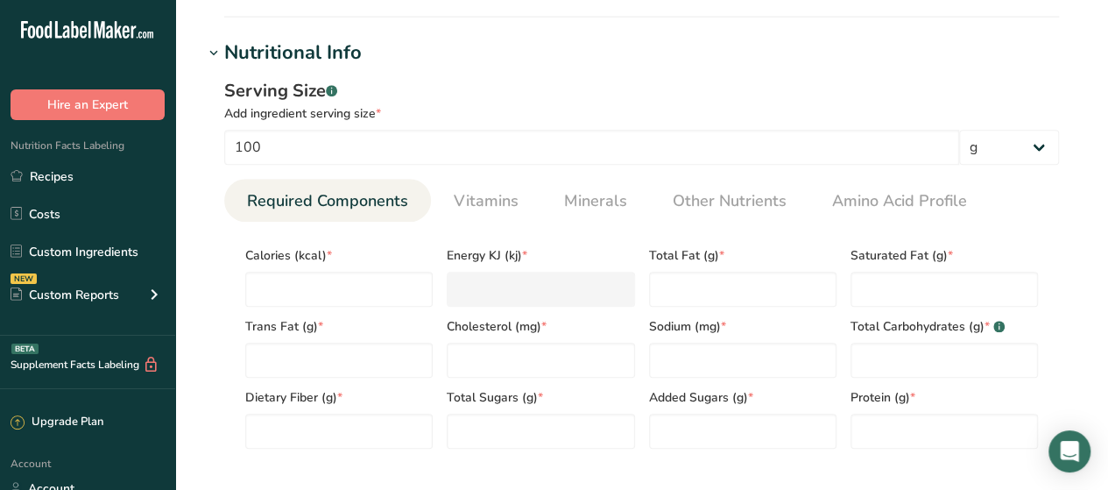
scroll to position [663, 0]
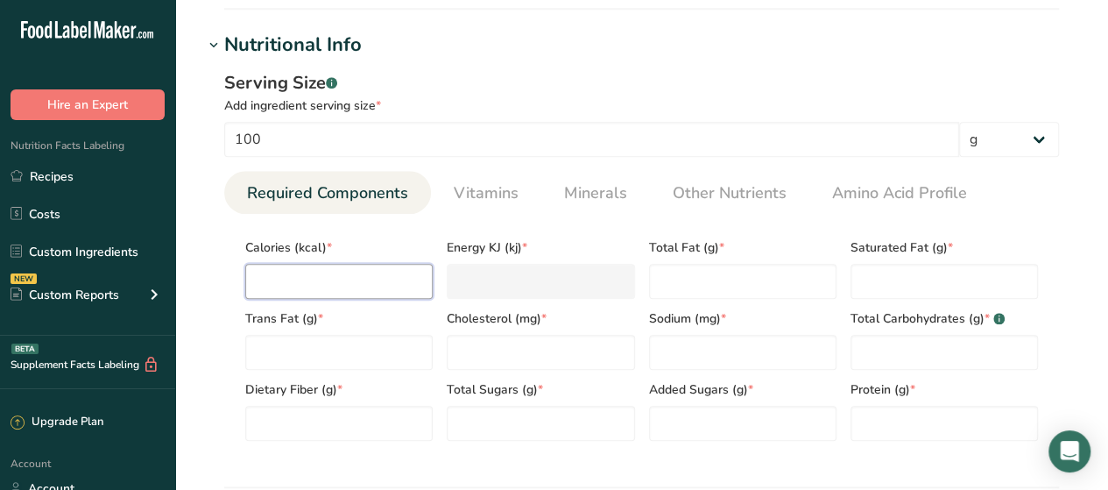
click at [314, 283] on input "number" at bounding box center [338, 281] width 187 height 35
type input "3"
type KJ "12.6"
type input "31"
type KJ "129.7"
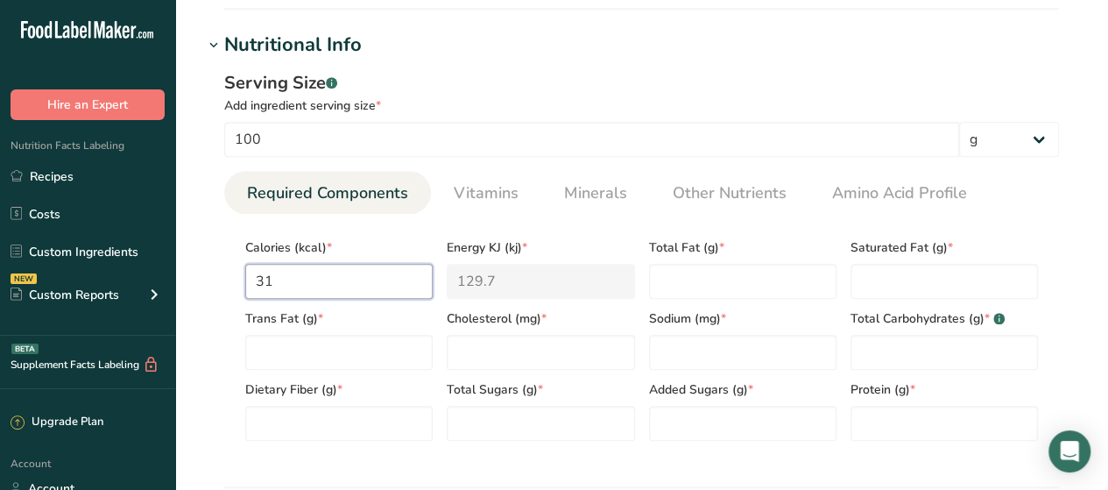
type input "318"
type KJ "1330.5"
type input "318"
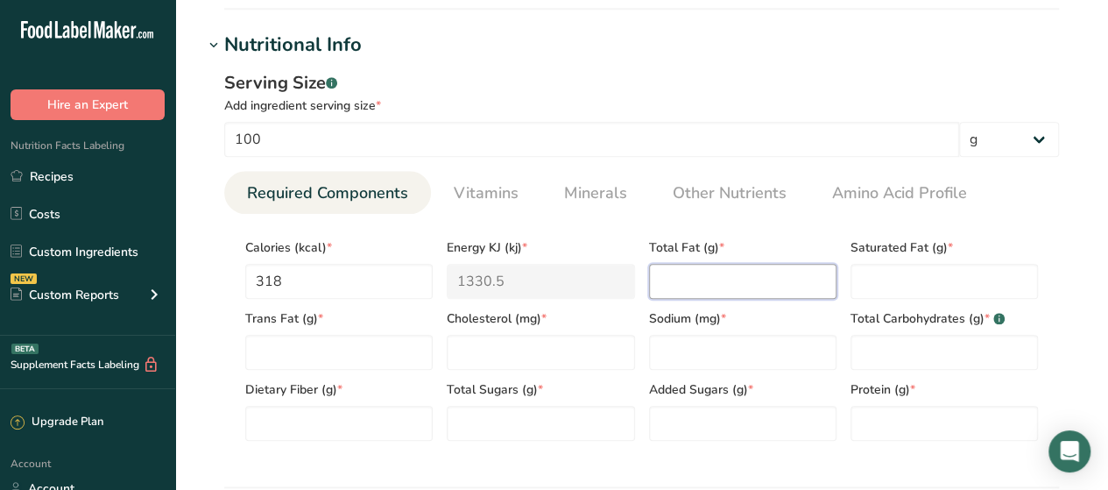
click at [690, 294] on Fat "number" at bounding box center [742, 281] width 187 height 35
type Fat "17"
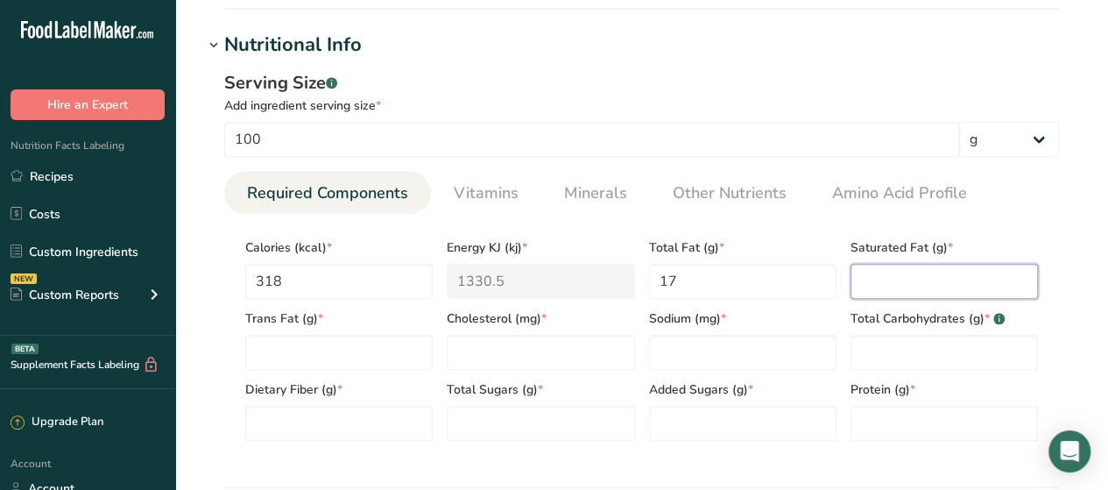
click at [887, 290] on Fat "number" at bounding box center [944, 281] width 187 height 35
type Fat "3.3"
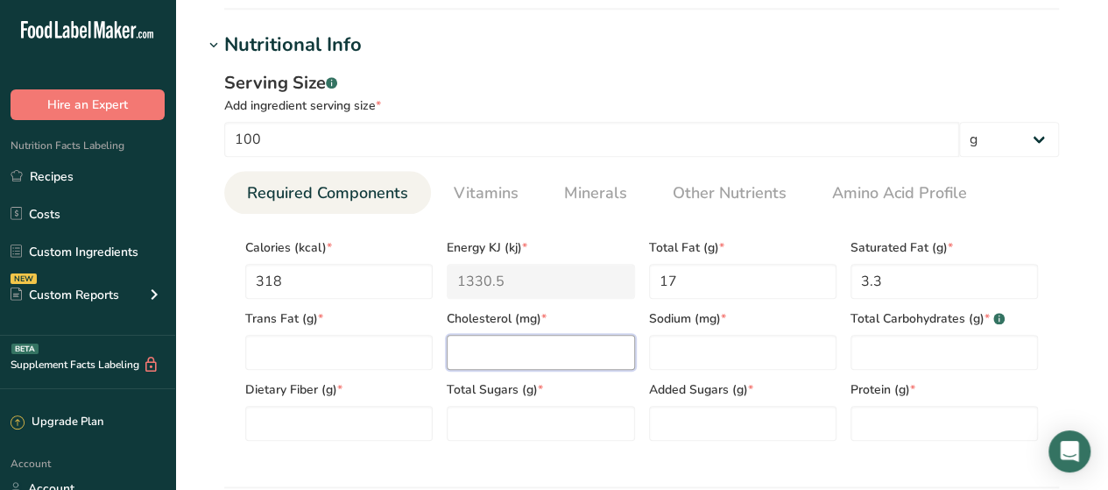
click at [512, 348] on input "number" at bounding box center [540, 352] width 187 height 35
type input "0"
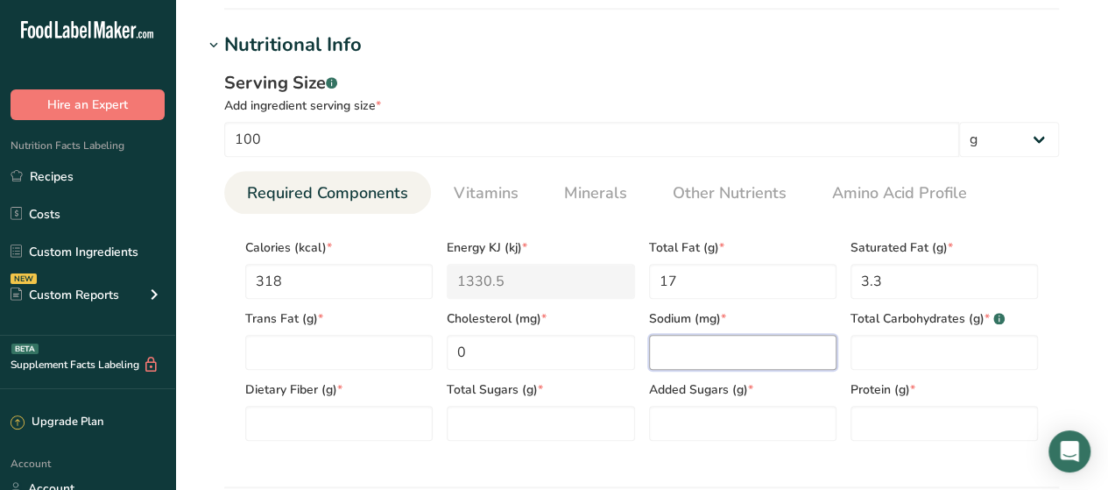
click at [692, 350] on input "number" at bounding box center [742, 352] width 187 height 35
type input "30"
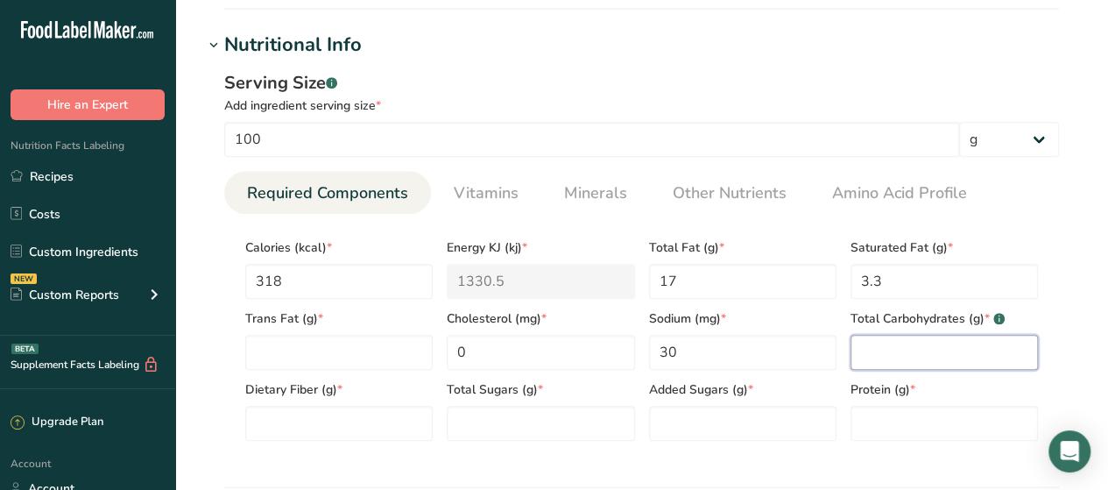
click at [871, 360] on Carbohydrates "number" at bounding box center [944, 352] width 187 height 35
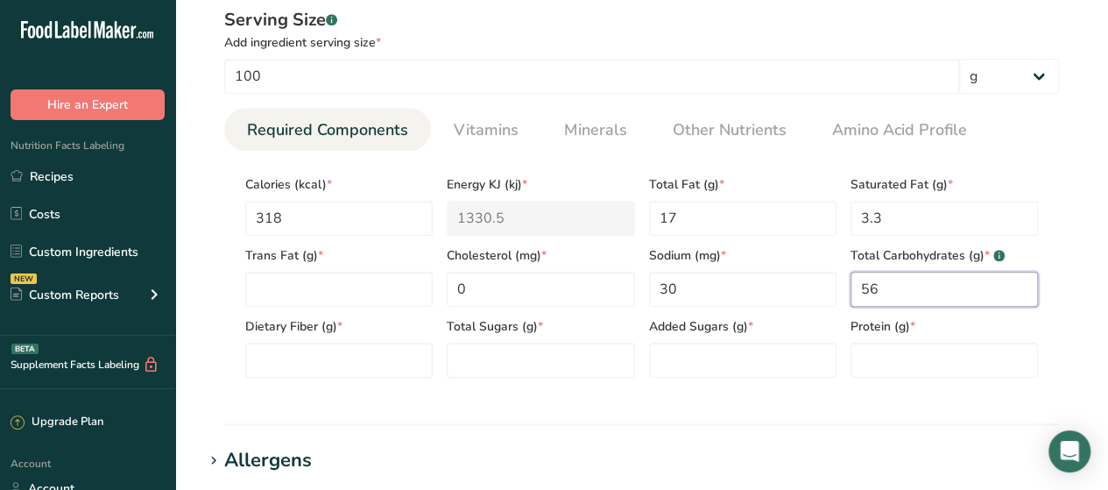
scroll to position [727, 0]
type Carbohydrates "56"
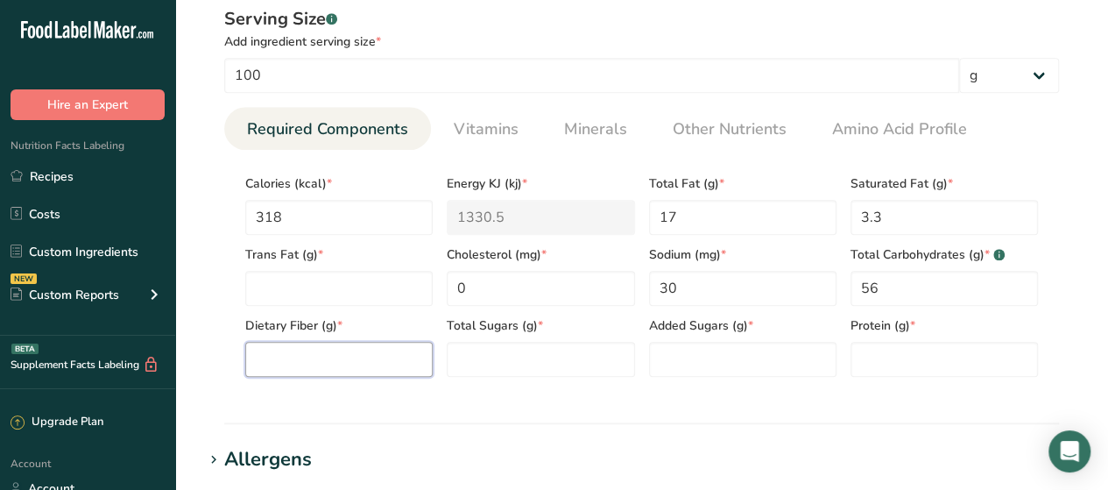
click at [399, 350] on Fiber "number" at bounding box center [338, 359] width 187 height 35
click at [361, 342] on Fiber "number" at bounding box center [338, 359] width 187 height 35
type Fiber "27"
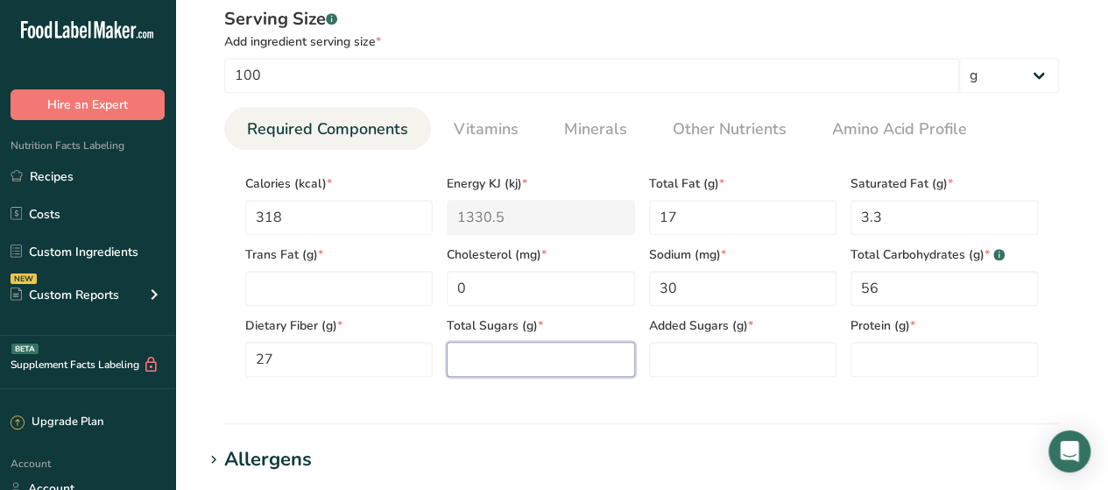
click at [480, 365] on Sugars "number" at bounding box center [540, 359] width 187 height 35
type Sugars "10"
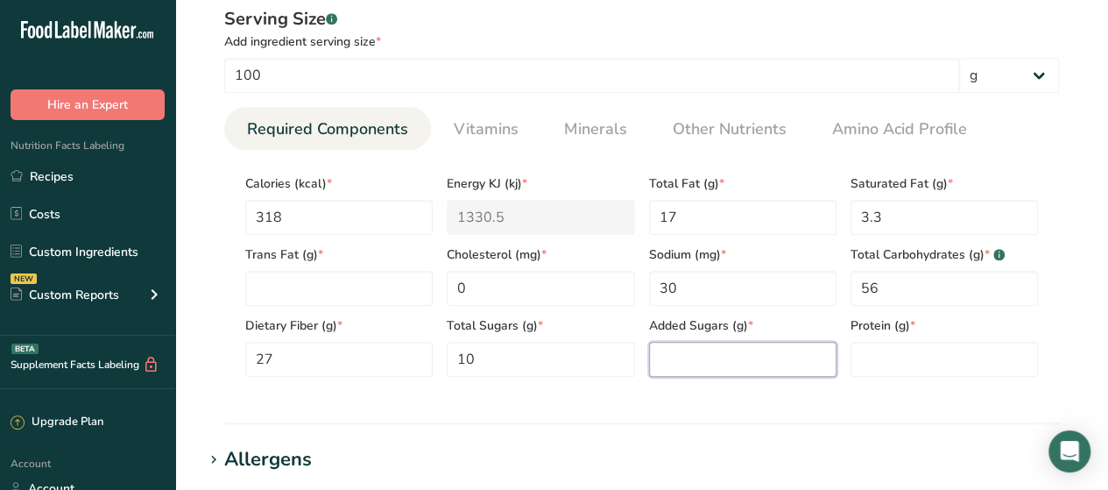
click at [664, 368] on Sugars "number" at bounding box center [742, 359] width 187 height 35
type Sugars "0"
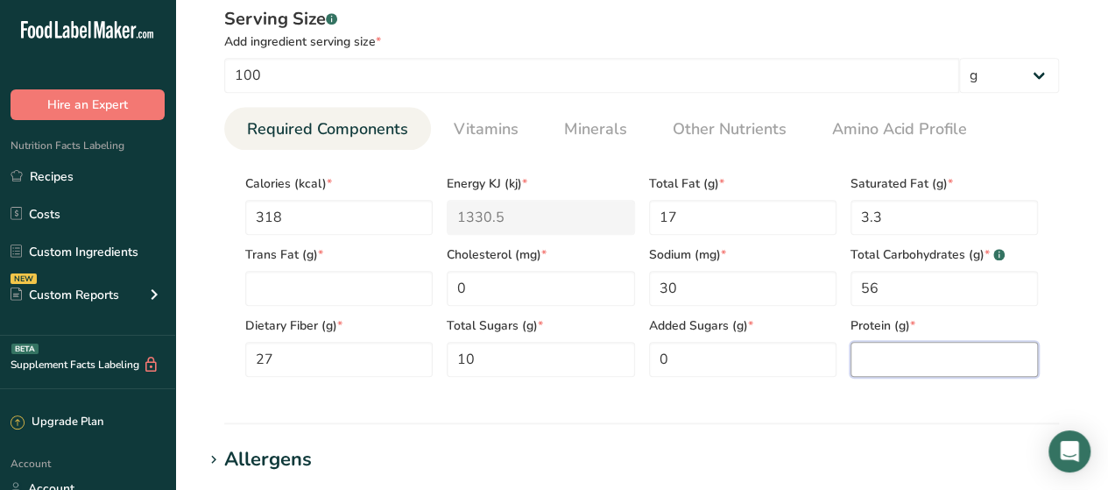
click at [889, 369] on input "number" at bounding box center [944, 359] width 187 height 35
type input "12"
click at [708, 393] on div "Serving Size .a-a{fill:#347362;}.b-a{fill:#fff;} Add ingredient serving size * …" at bounding box center [641, 199] width 877 height 406
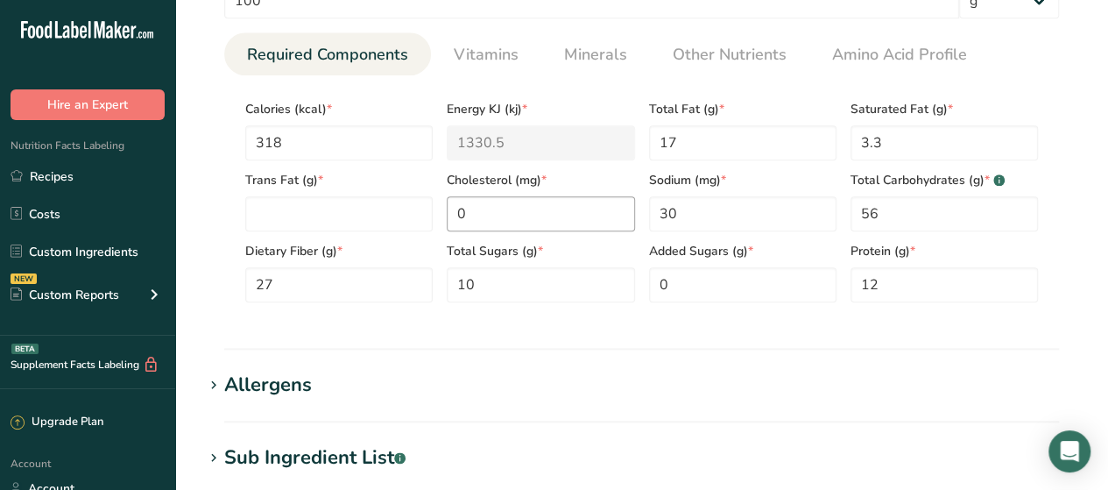
scroll to position [799, 0]
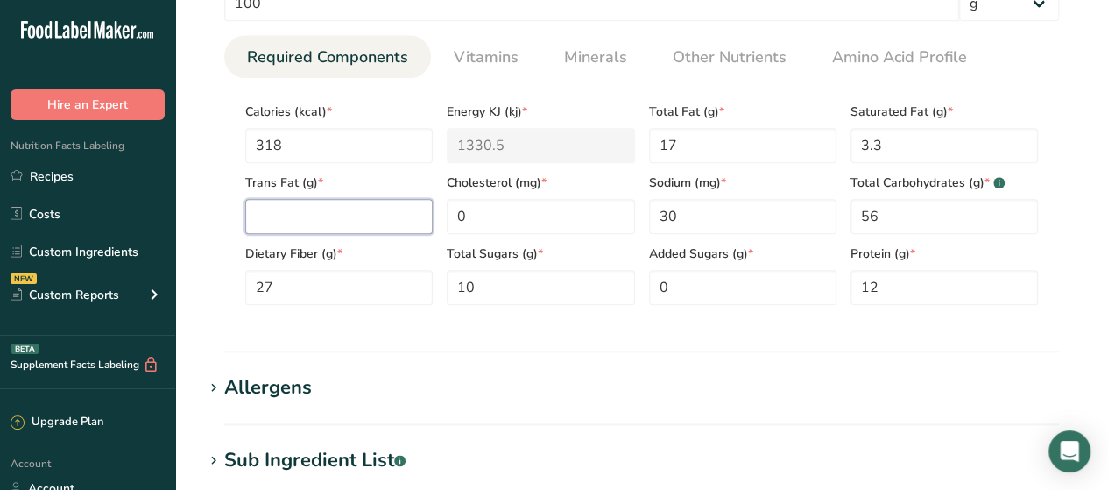
click at [366, 228] on Fat "number" at bounding box center [338, 216] width 187 height 35
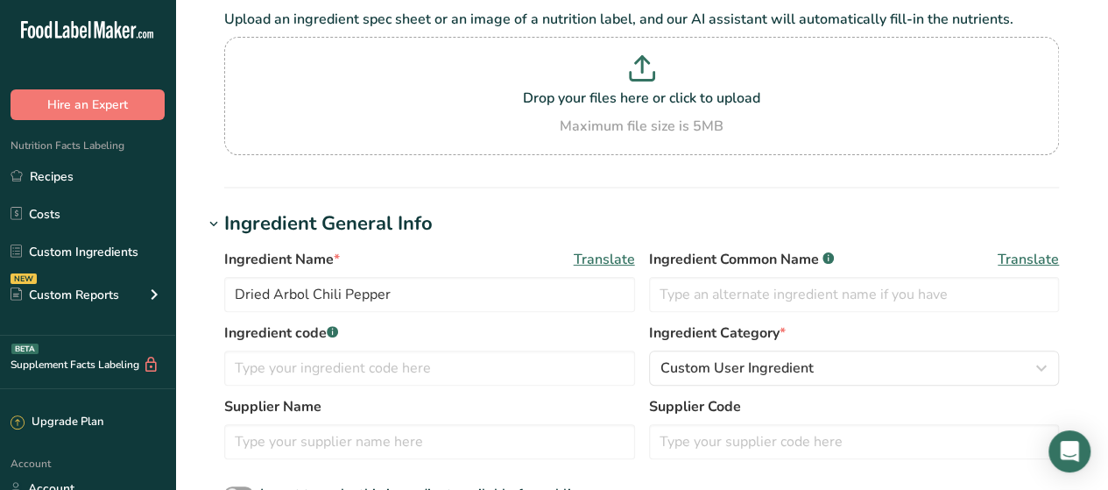
scroll to position [111, 0]
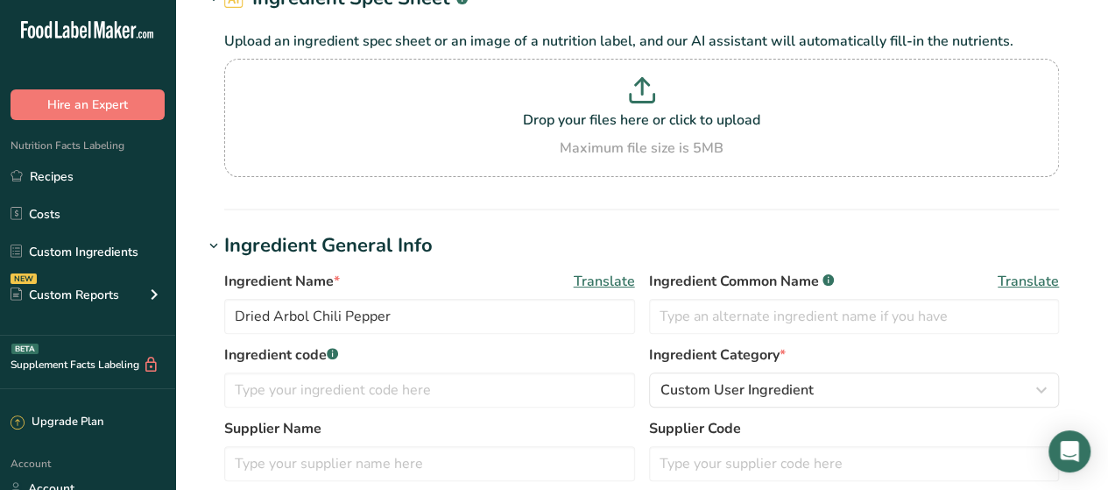
type Fat "0"
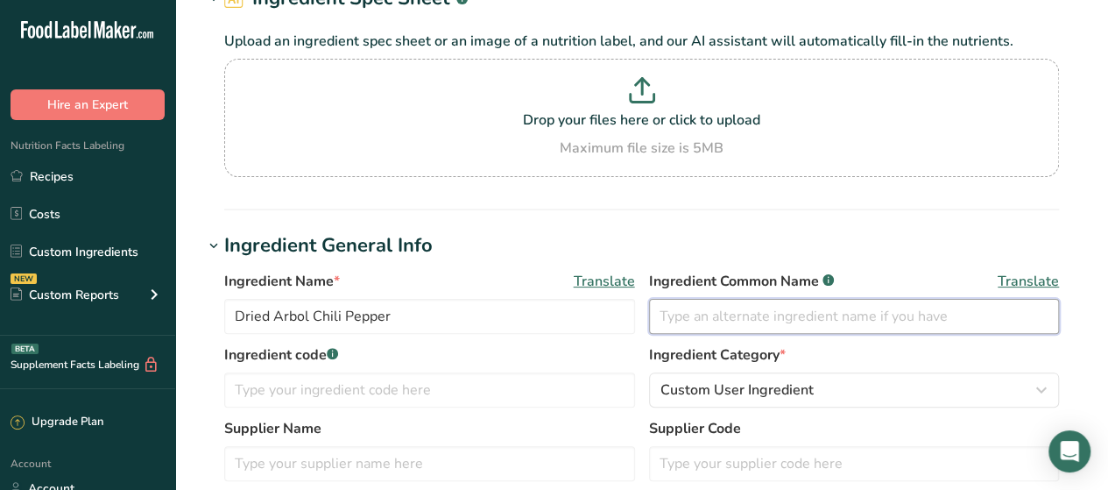
click at [695, 324] on input "text" at bounding box center [854, 316] width 411 height 35
type input "Dried Chile de Arbol"
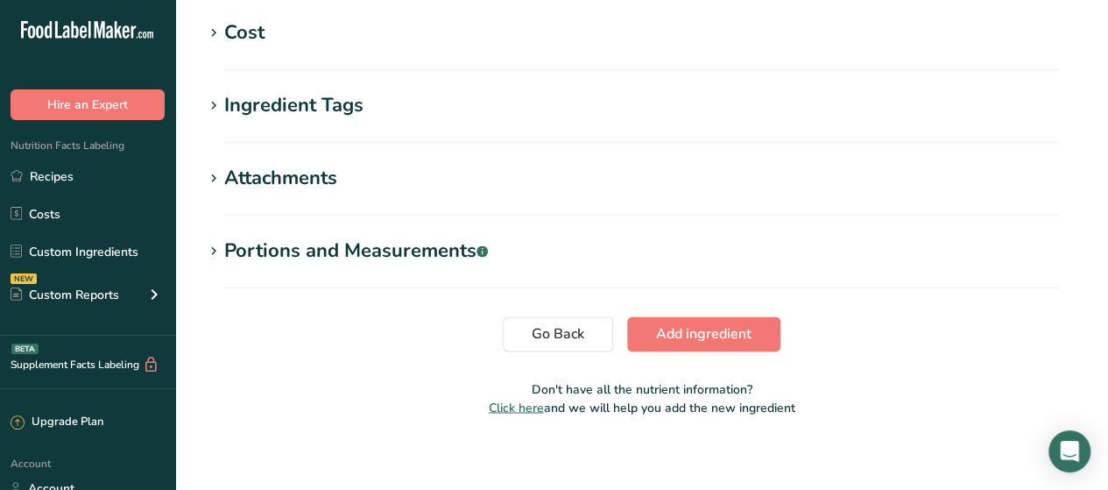
scroll to position [1308, 0]
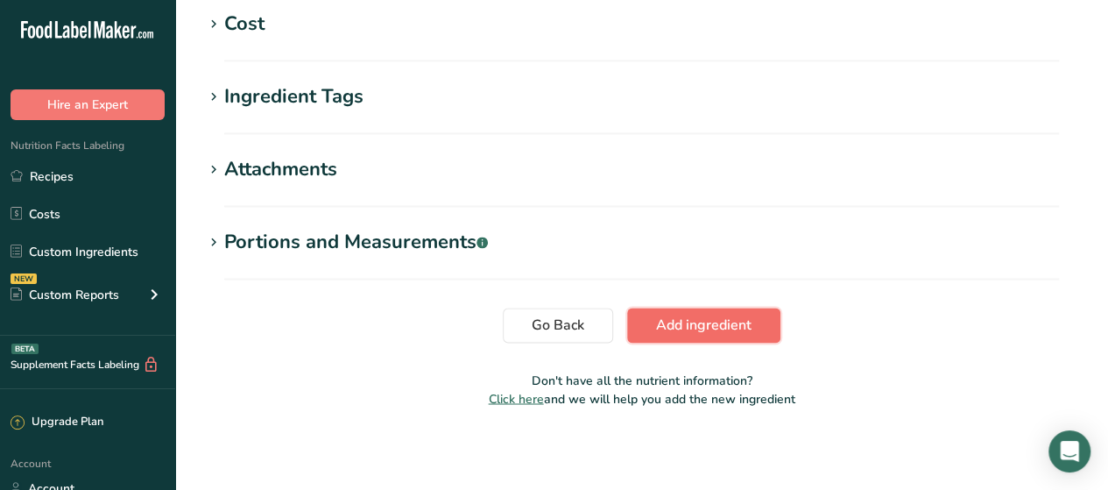
click at [676, 326] on span "Add ingredient" at bounding box center [703, 325] width 95 height 21
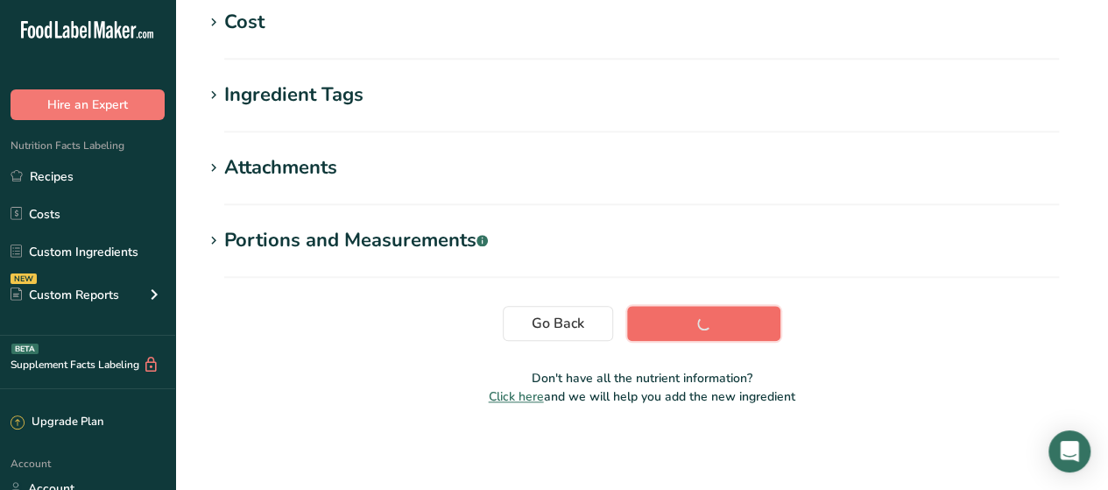
scroll to position [450, 0]
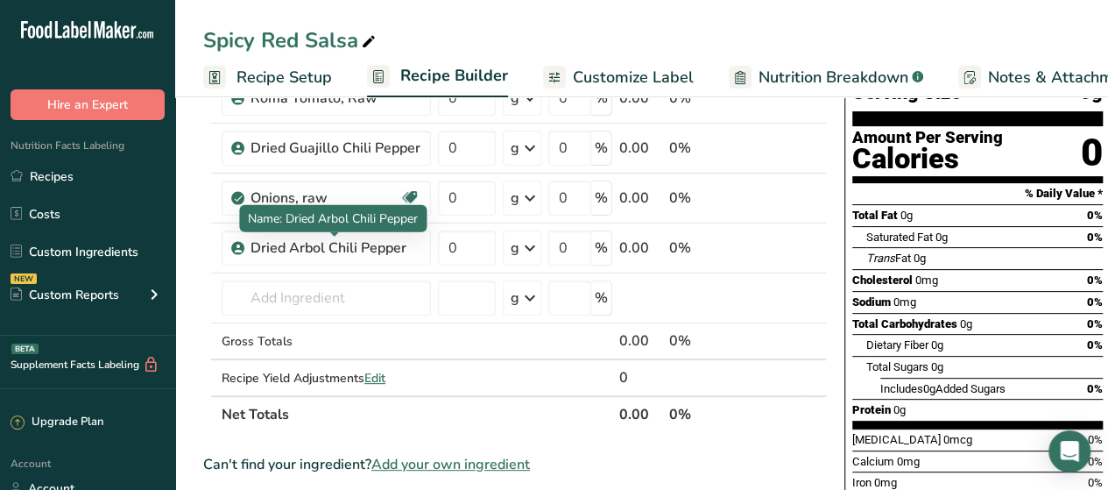
scroll to position [157, 0]
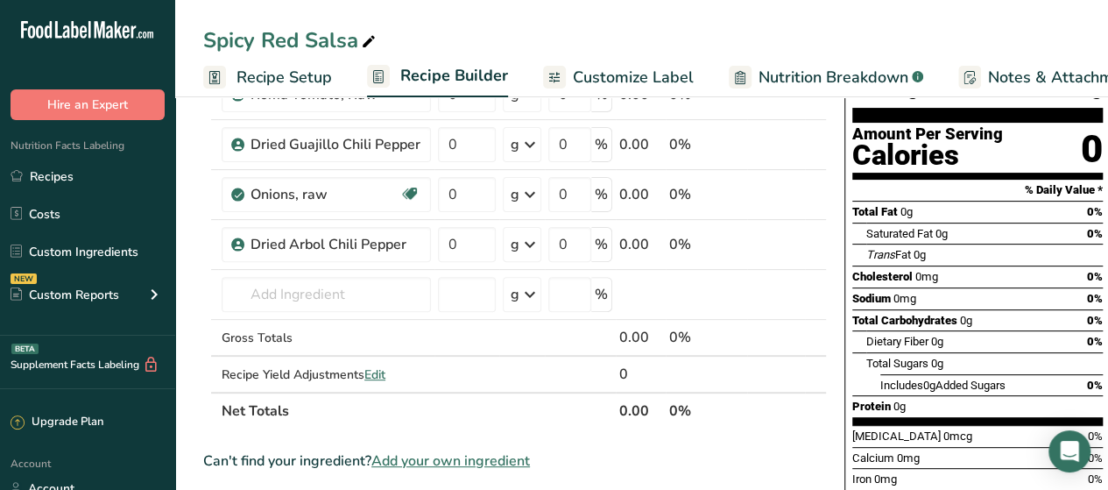
click at [817, 17] on div "Spicy Red Salsa Recipe Setup Recipe Builder Customize Label Nutrition Breakdown…" at bounding box center [641, 48] width 933 height 97
click at [352, 279] on input "text" at bounding box center [326, 294] width 209 height 35
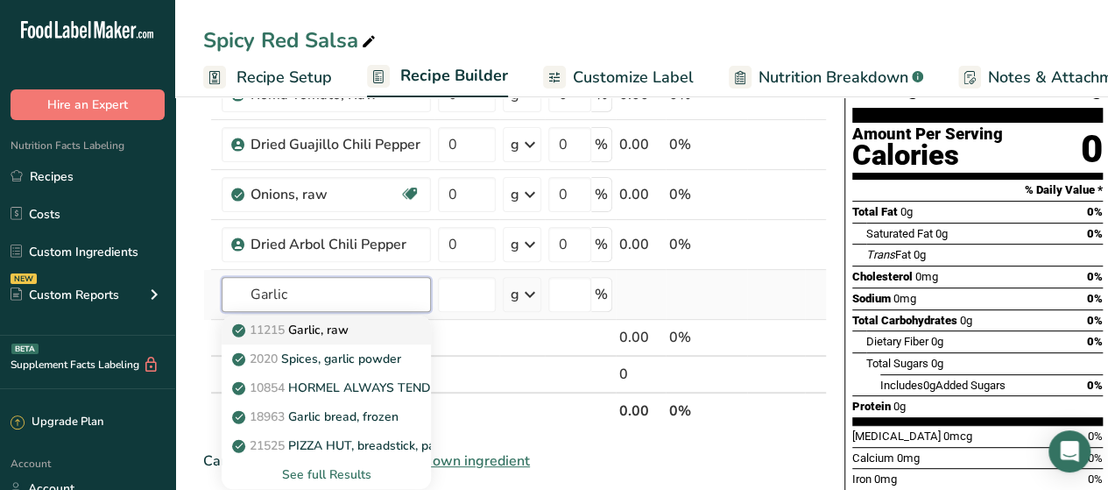
type input "Garlic"
click at [320, 329] on p "11215 Garlic, raw" at bounding box center [292, 330] width 113 height 18
type input "Garlic, raw"
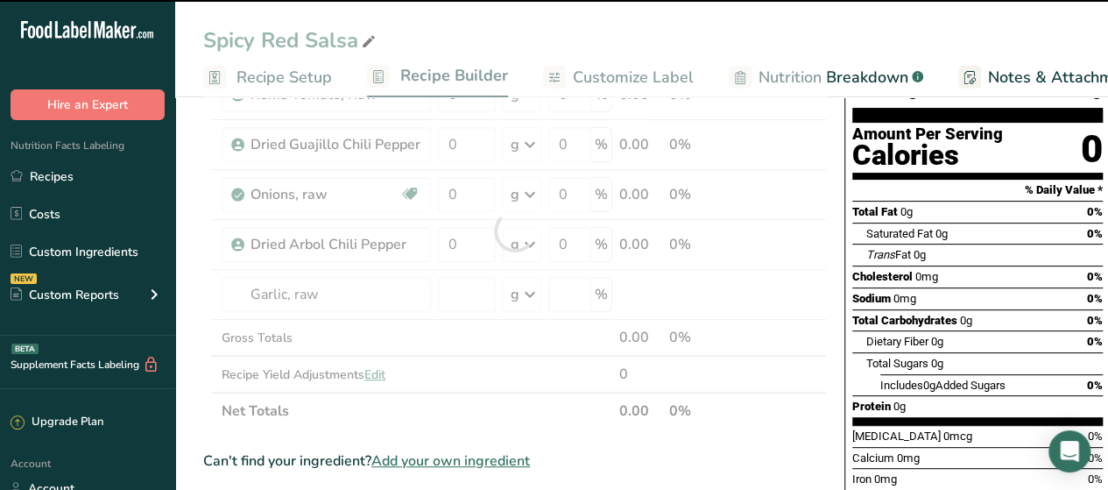
type input "0"
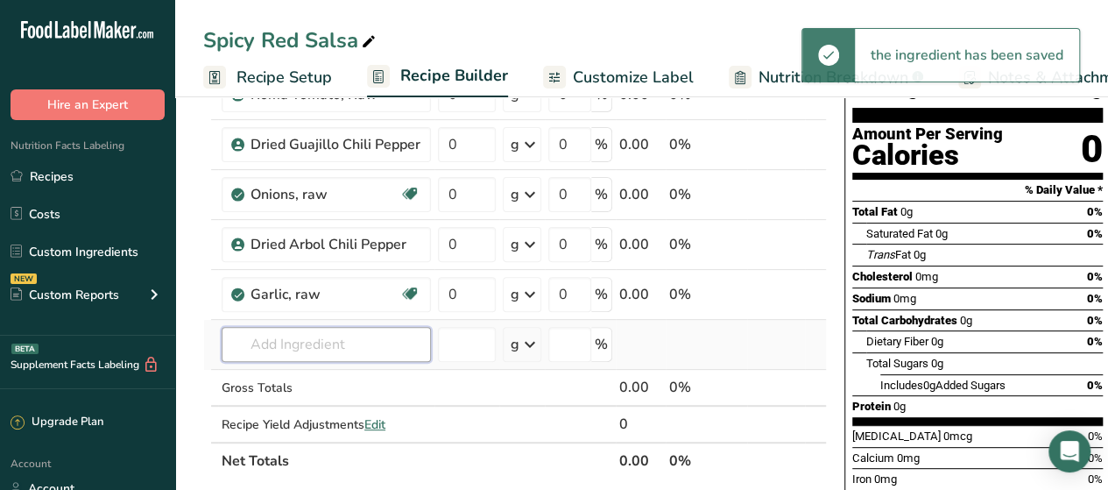
click at [296, 346] on input "text" at bounding box center [326, 344] width 209 height 35
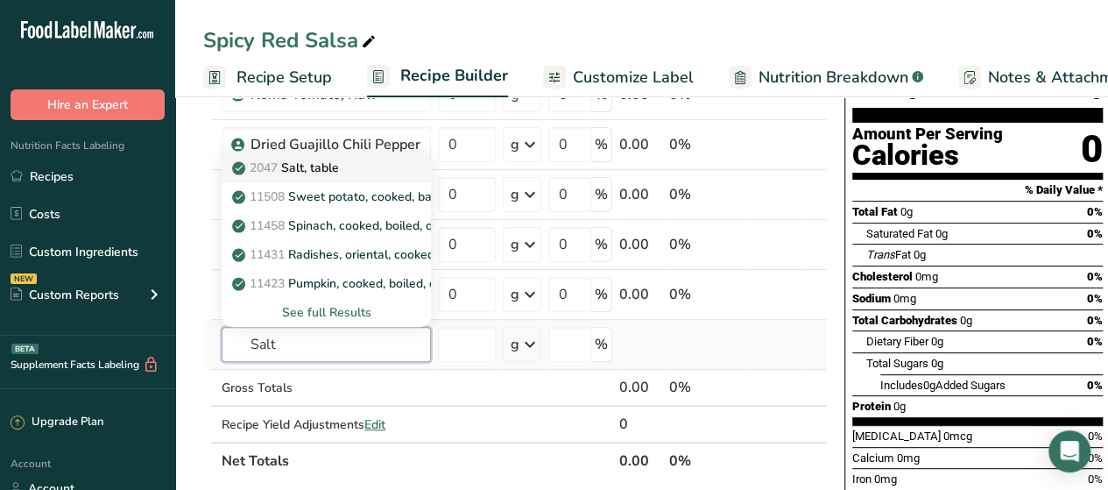
type input "Salt"
click at [323, 168] on p "2047 Salt, table" at bounding box center [287, 168] width 103 height 18
type input "Salt, table"
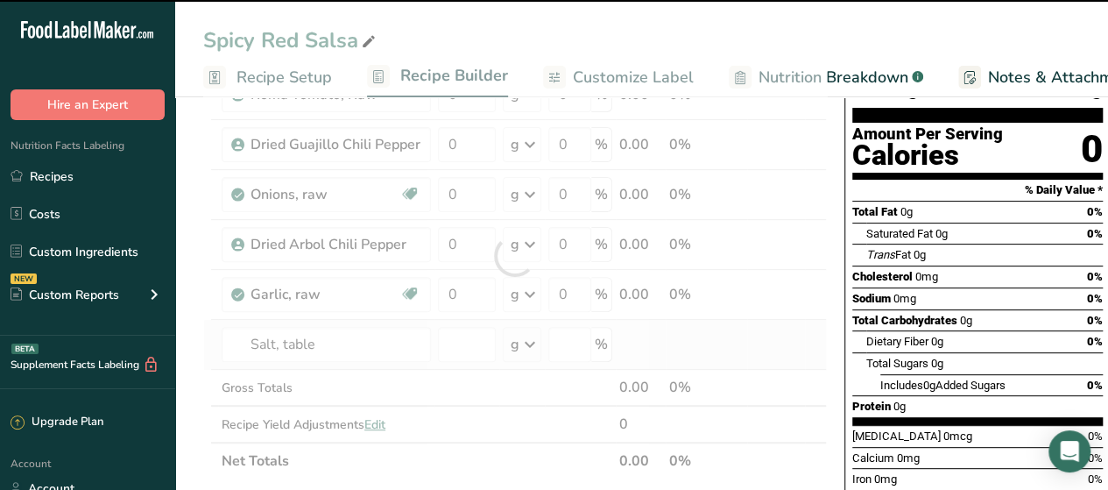
type input "0"
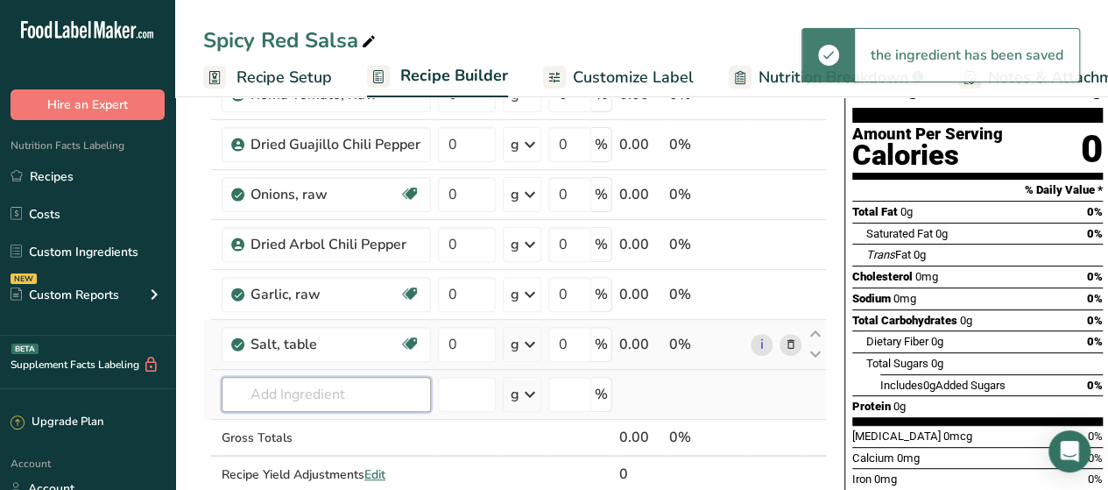
click at [311, 399] on input "text" at bounding box center [326, 394] width 209 height 35
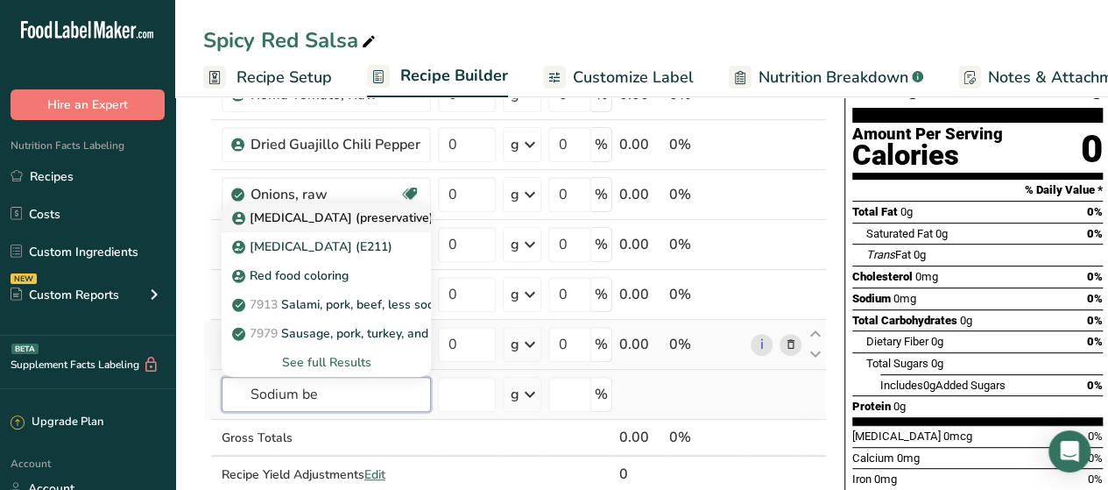
type input "Sodium be"
click at [312, 216] on p "Sodium Benzoate (preservative)" at bounding box center [335, 217] width 198 height 18
type input "Sodium Benzoate (preservative)"
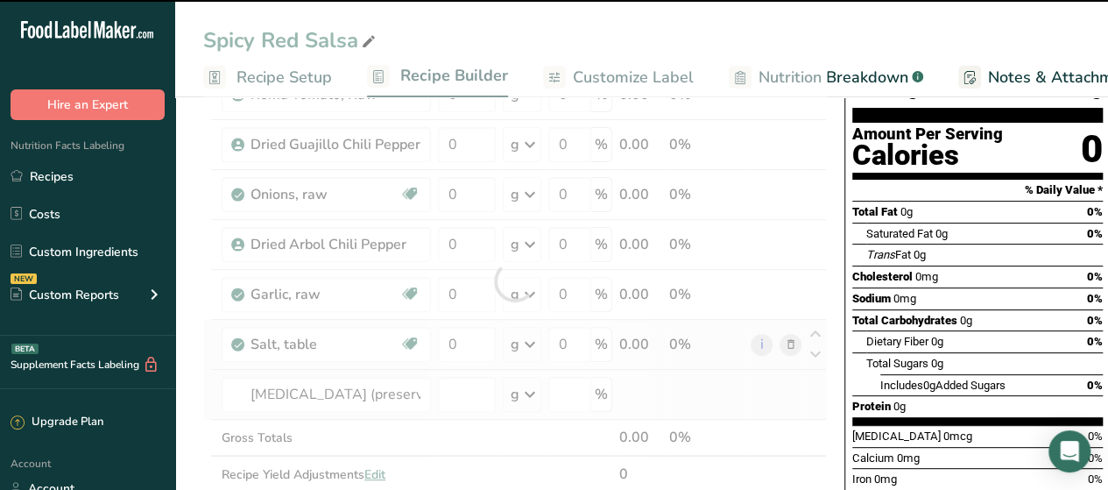
type input "0"
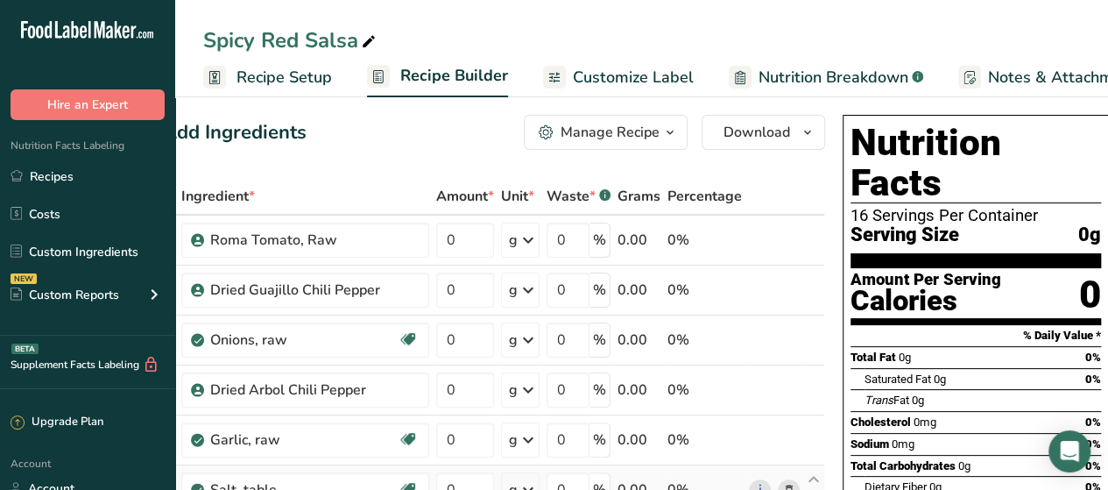
scroll to position [0, 0]
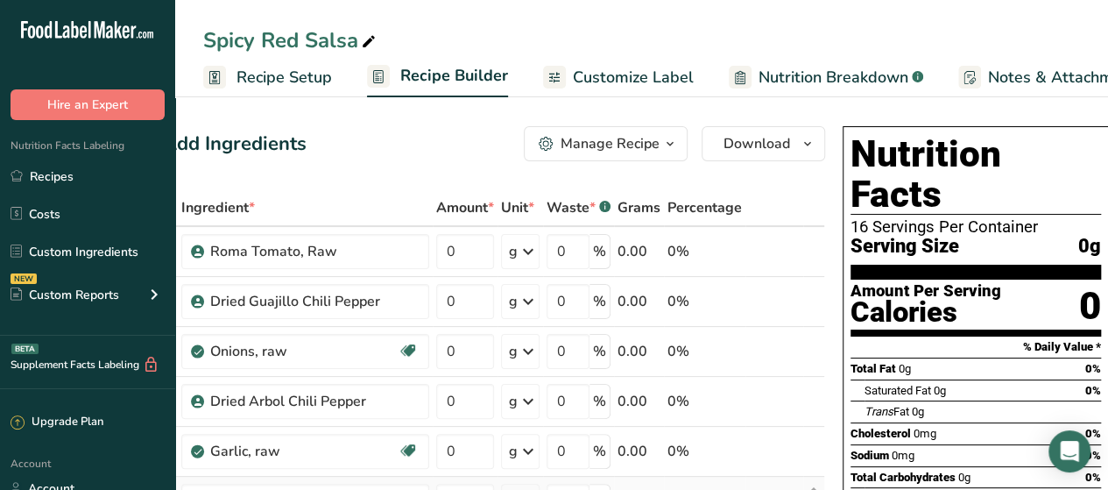
click at [924, 236] on span "Serving Size" at bounding box center [905, 247] width 109 height 22
click at [470, 252] on input "0" at bounding box center [465, 251] width 58 height 35
type input "0.833"
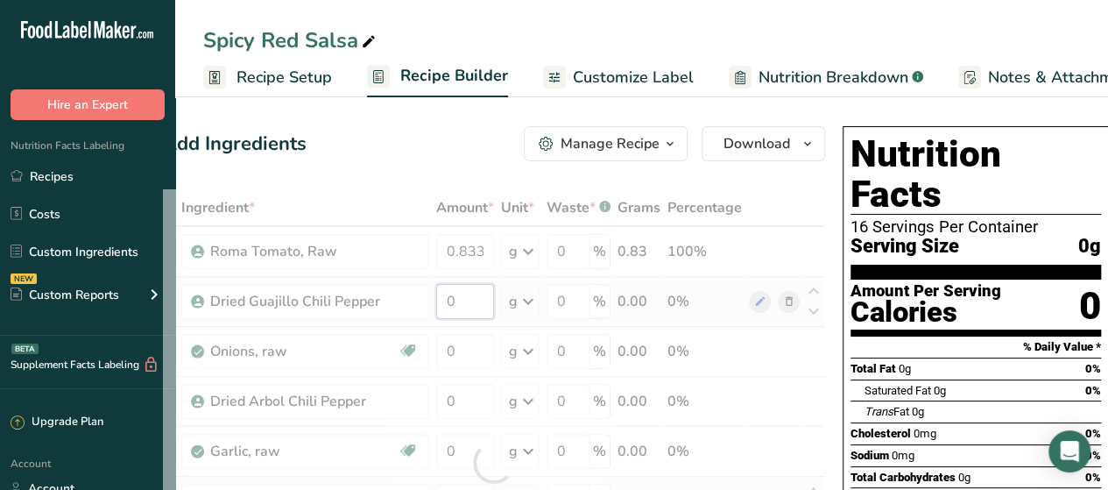
click at [456, 302] on div "Ingredient * Amount * Unit * Waste * .a-a{fill:#347362;}.b-a{fill:#fff;} Grams …" at bounding box center [494, 462] width 662 height 547
click at [731, 276] on div "Ingredient * Amount * Unit * Waste * .a-a{fill:#347362;}.b-a{fill:#fff;} Grams …" at bounding box center [494, 462] width 662 height 547
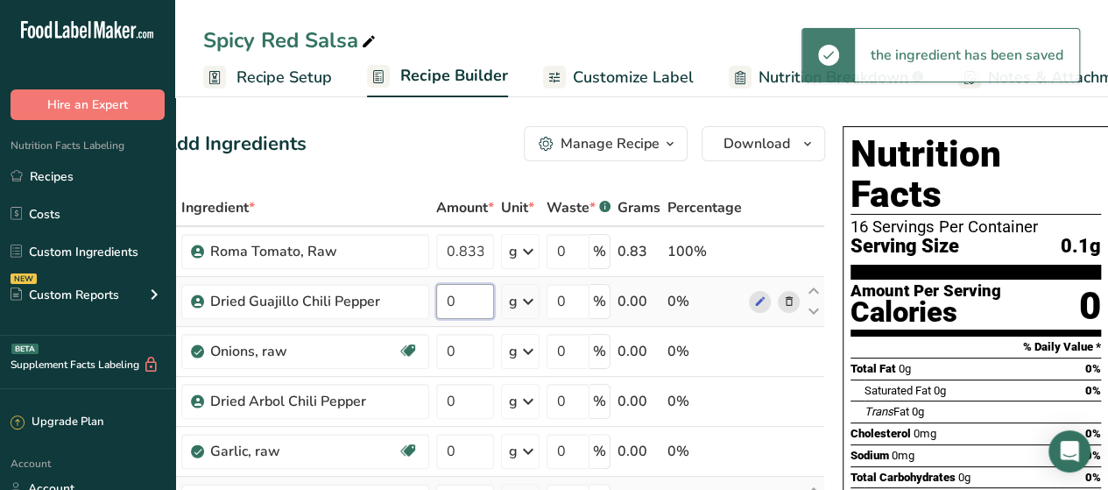
click at [468, 295] on input "0" at bounding box center [465, 301] width 58 height 35
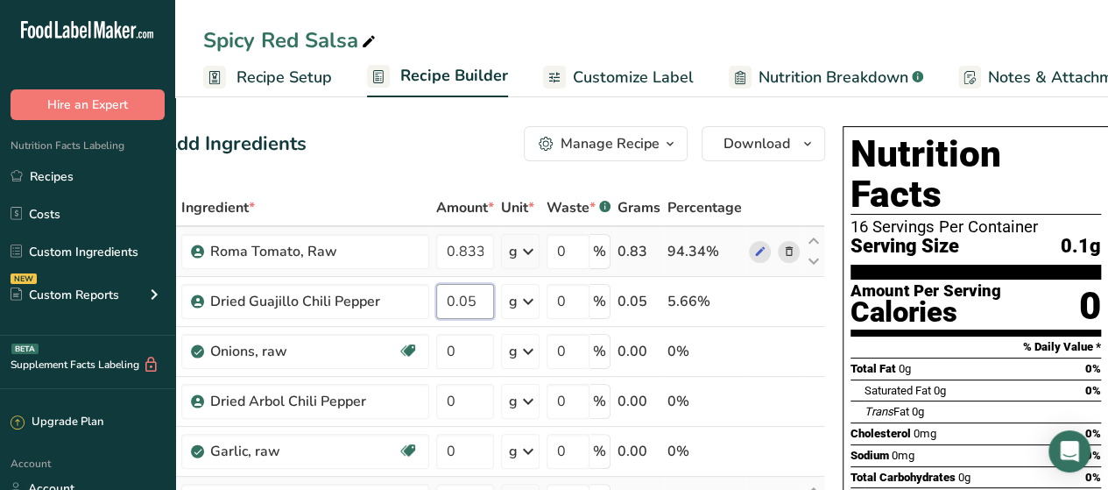
type input "0.05"
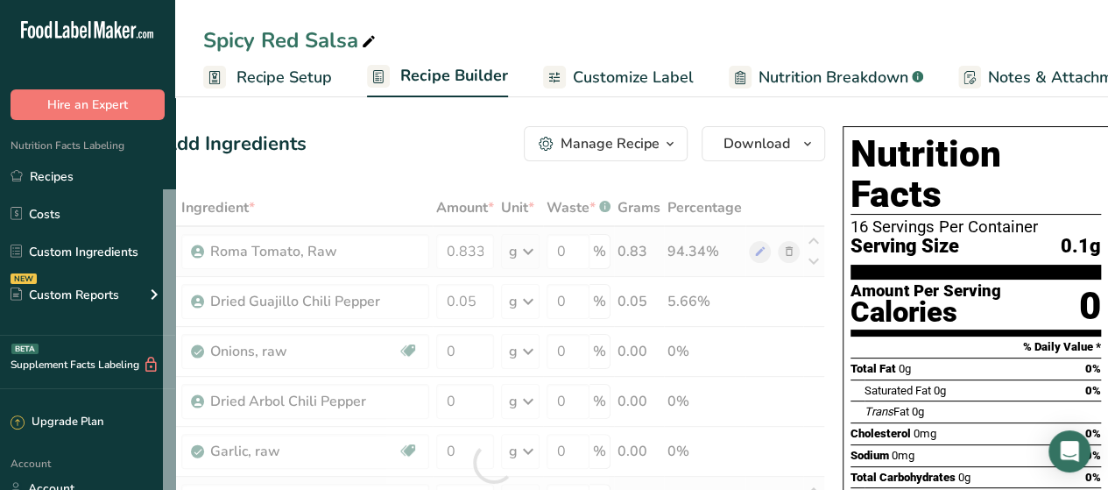
click at [522, 249] on div "Ingredient * Amount * Unit * Waste * .a-a{fill:#347362;}.b-a{fill:#fff;} Grams …" at bounding box center [494, 462] width 662 height 547
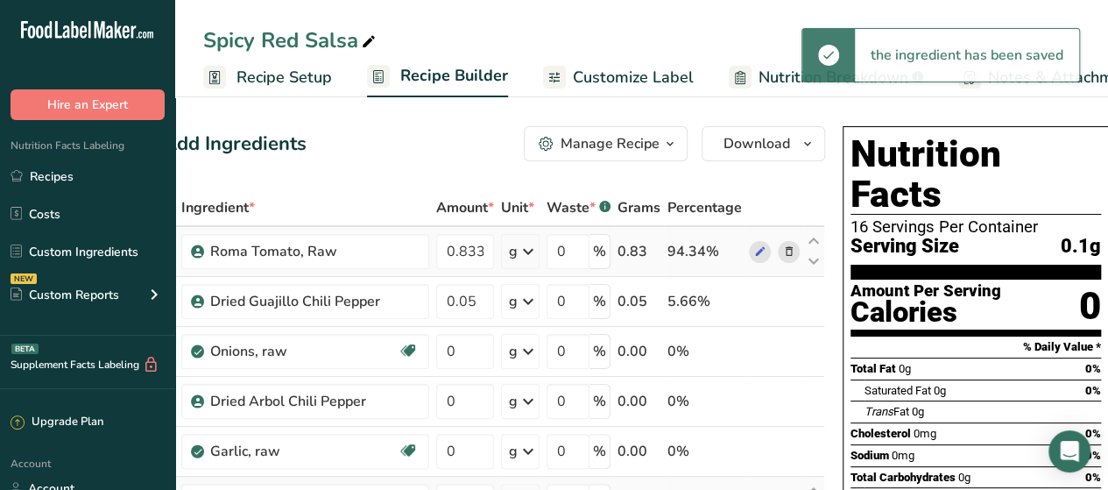
click at [522, 249] on icon at bounding box center [528, 252] width 21 height 32
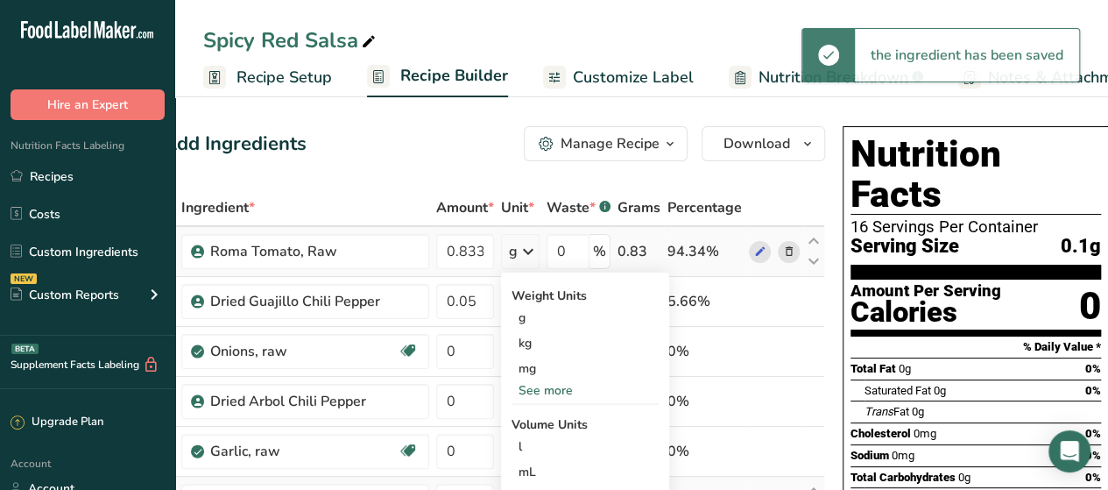
click at [540, 389] on div "See more" at bounding box center [585, 390] width 147 height 18
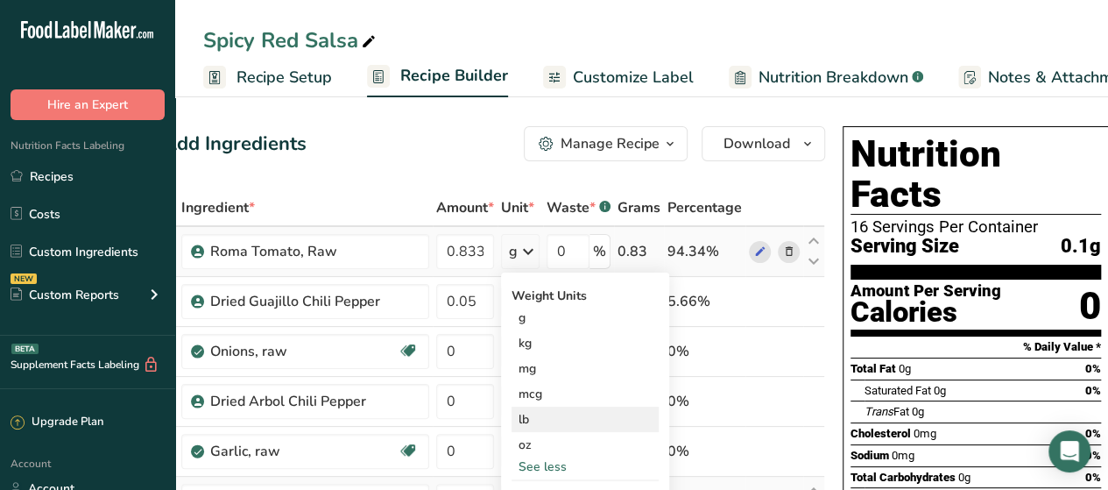
click at [538, 413] on div "lb" at bounding box center [585, 418] width 147 height 25
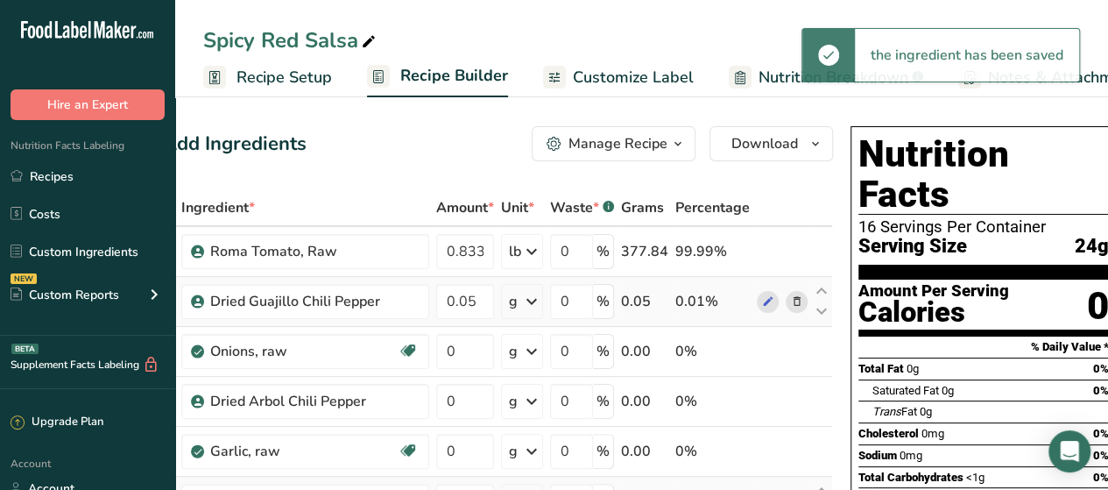
click at [527, 299] on icon at bounding box center [531, 302] width 21 height 32
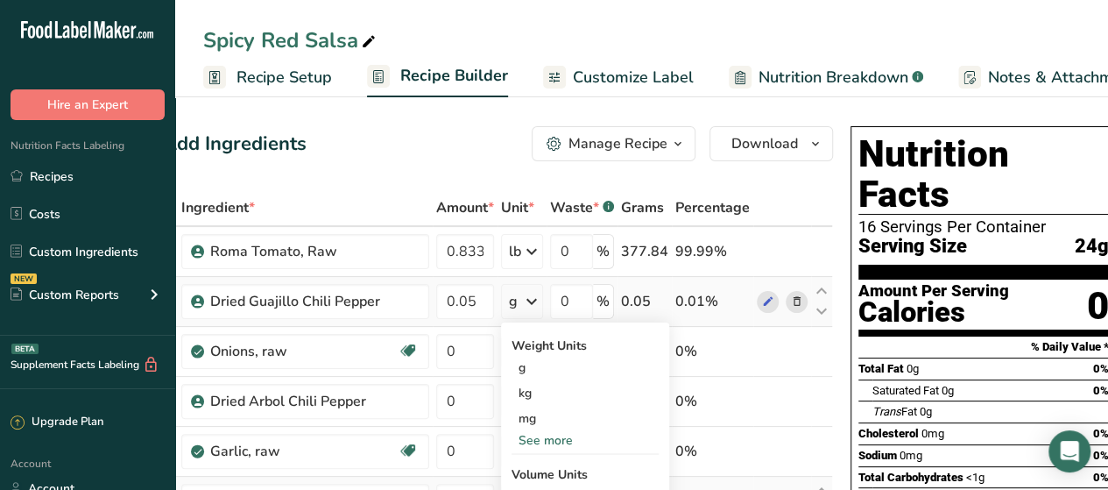
click at [538, 438] on div "See more" at bounding box center [585, 440] width 147 height 18
click at [529, 470] on div "lb" at bounding box center [585, 468] width 147 height 25
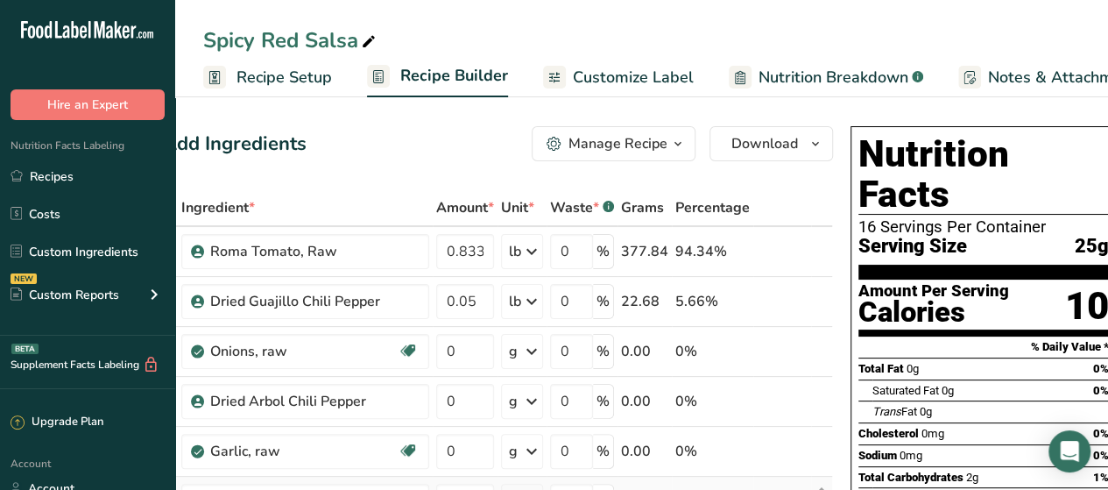
click at [897, 405] on span "Trans Fat" at bounding box center [895, 411] width 45 height 13
click at [953, 300] on div "Calories" at bounding box center [934, 312] width 151 height 25
click at [476, 353] on input "0" at bounding box center [465, 351] width 58 height 35
type input "0.066"
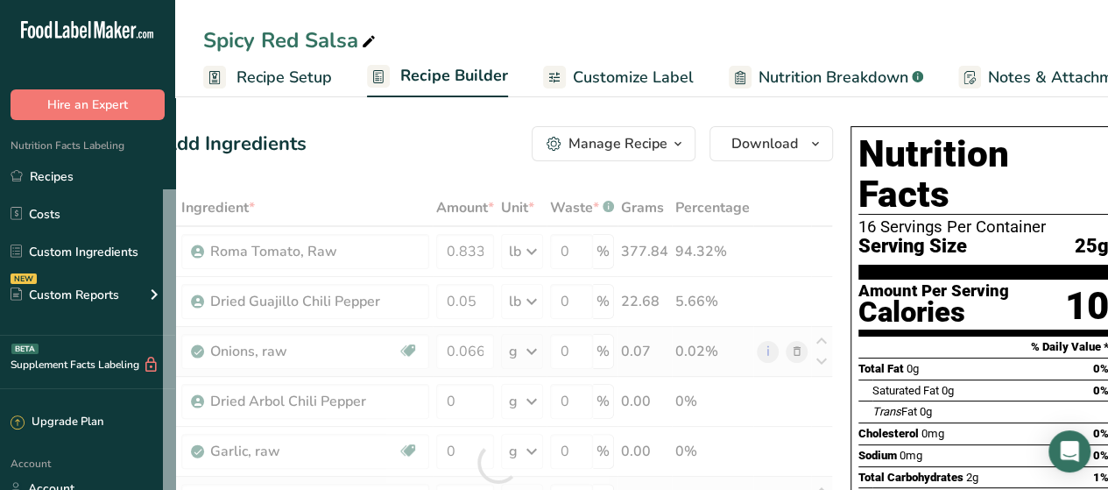
click at [526, 346] on div "Ingredient * Amount * Unit * Waste * .a-a{fill:#347362;}.b-a{fill:#fff;} Grams …" at bounding box center [498, 462] width 670 height 547
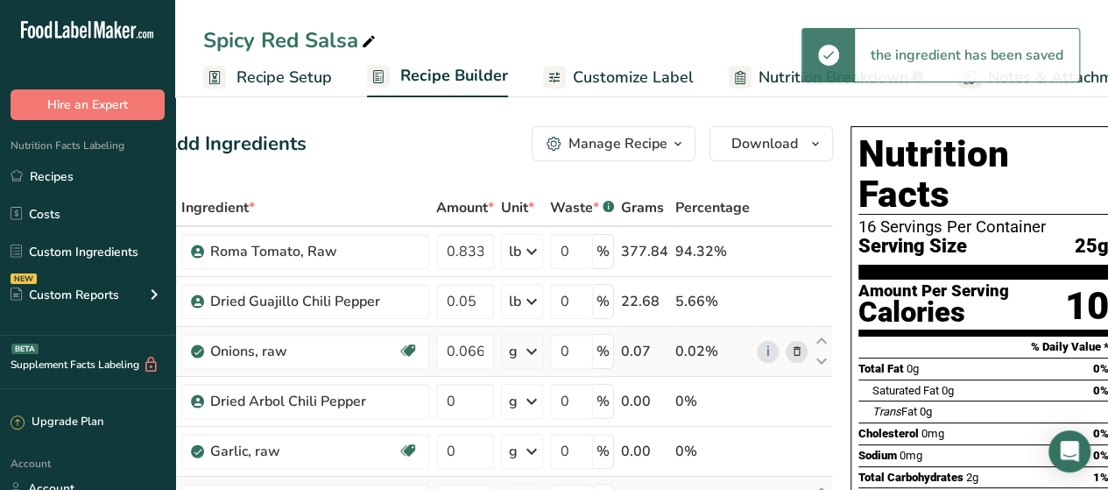
click at [527, 347] on icon at bounding box center [531, 352] width 21 height 32
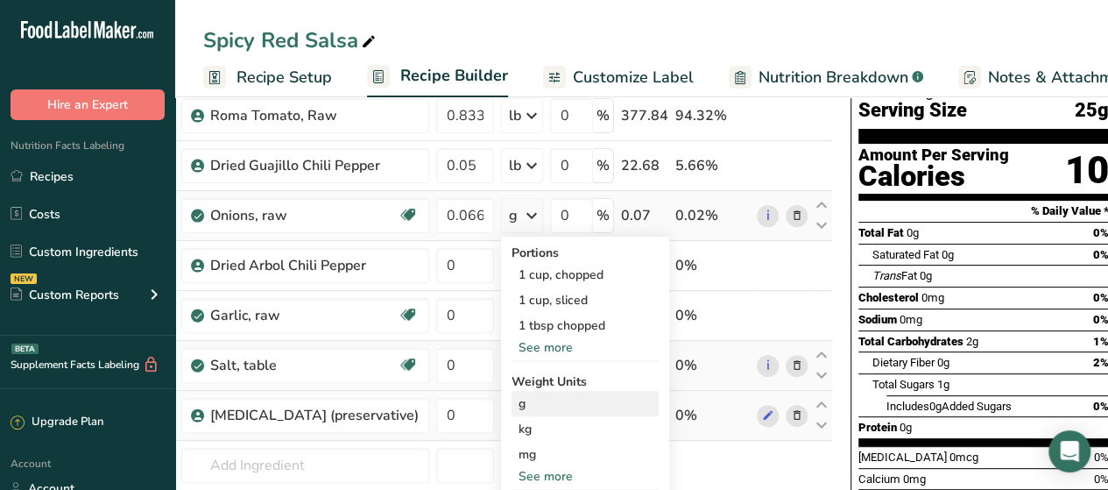
scroll to position [201, 0]
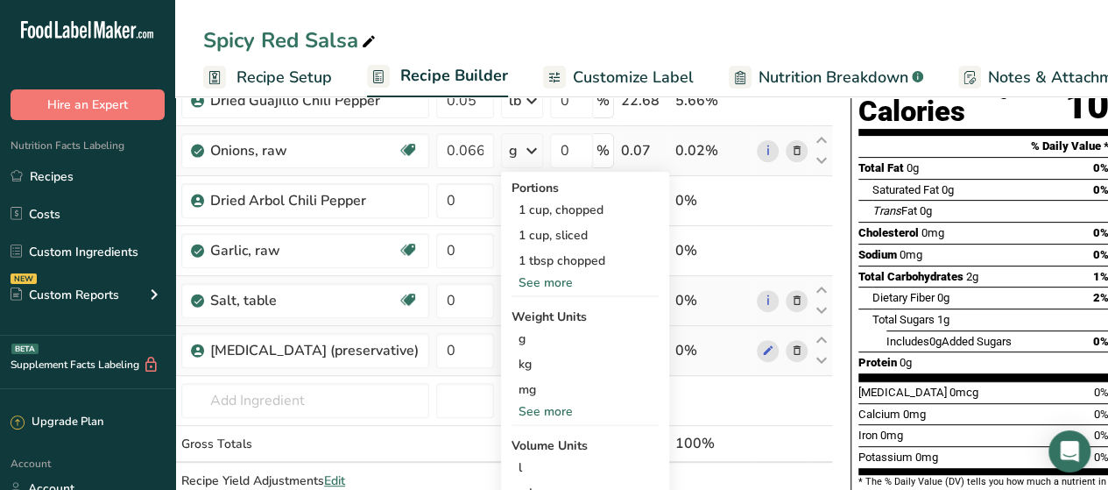
click at [545, 413] on div "See more" at bounding box center [585, 411] width 147 height 18
click at [538, 434] on div "lb" at bounding box center [585, 440] width 147 height 25
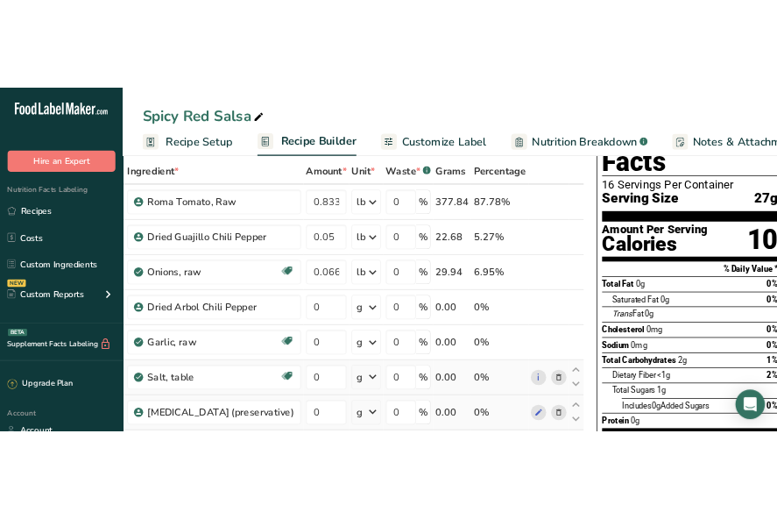
scroll to position [85, 0]
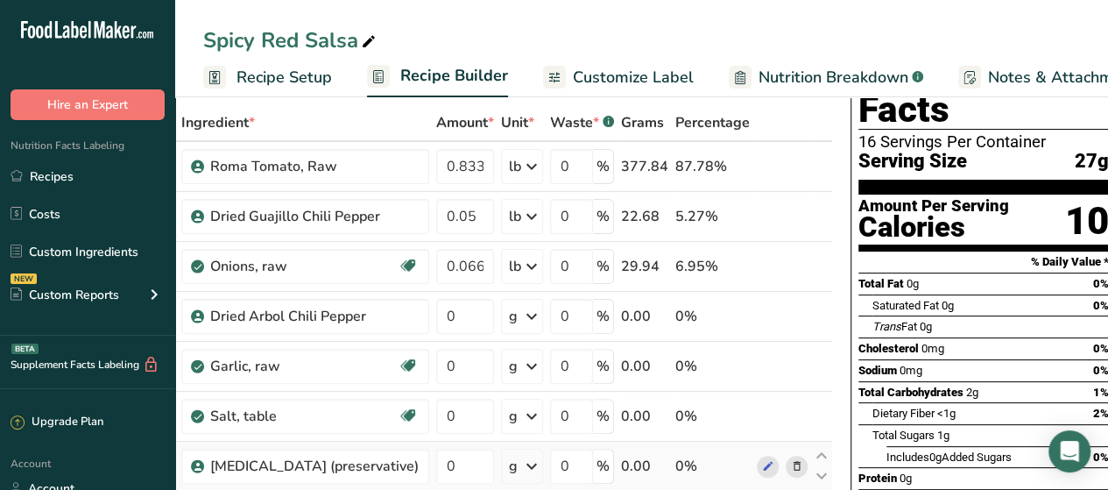
click at [890, 20] on div "Spicy Red Salsa Recipe Setup Recipe Builder Customize Label Nutrition Breakdown…" at bounding box center [641, 48] width 933 height 97
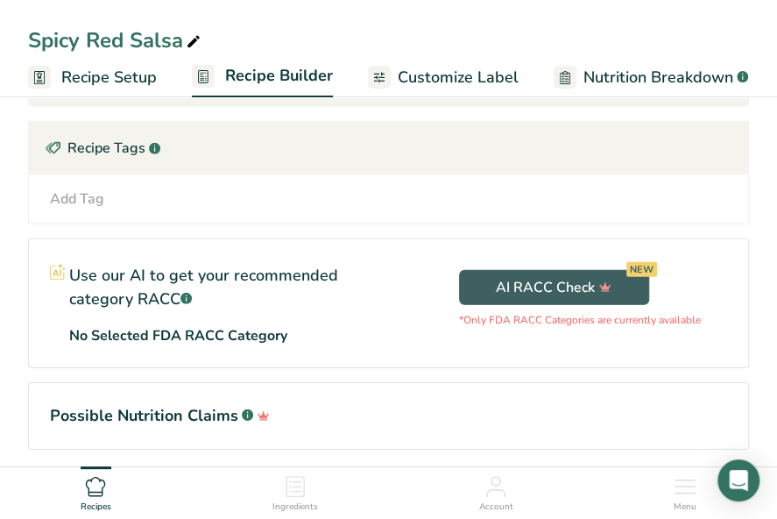
scroll to position [1698, 0]
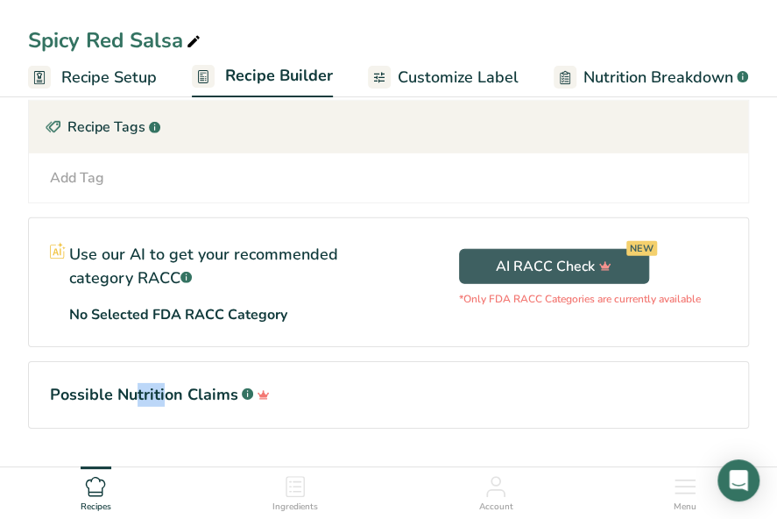
drag, startPoint x: 98, startPoint y: 461, endPoint x: 135, endPoint y: 461, distance: 36.8
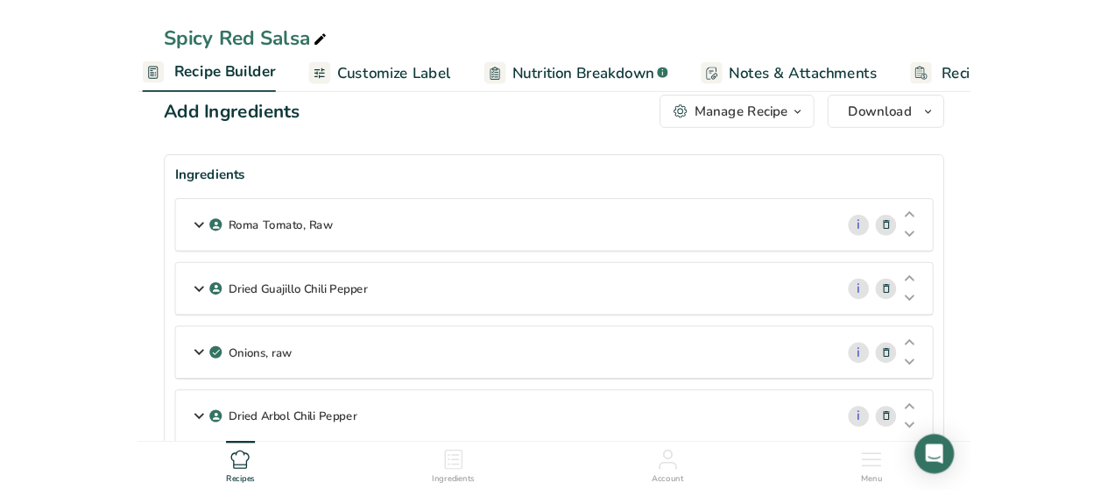
scroll to position [0, 0]
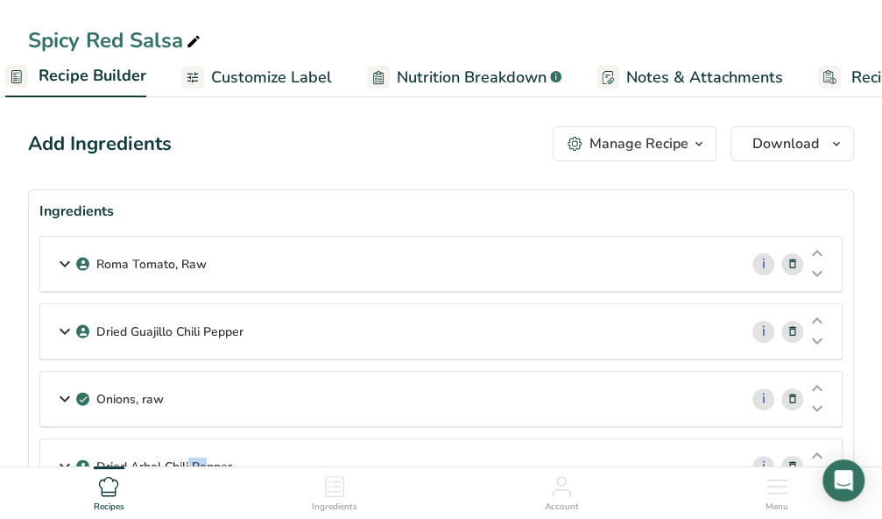
drag, startPoint x: 115, startPoint y: 463, endPoint x: 54, endPoint y: 465, distance: 60.5
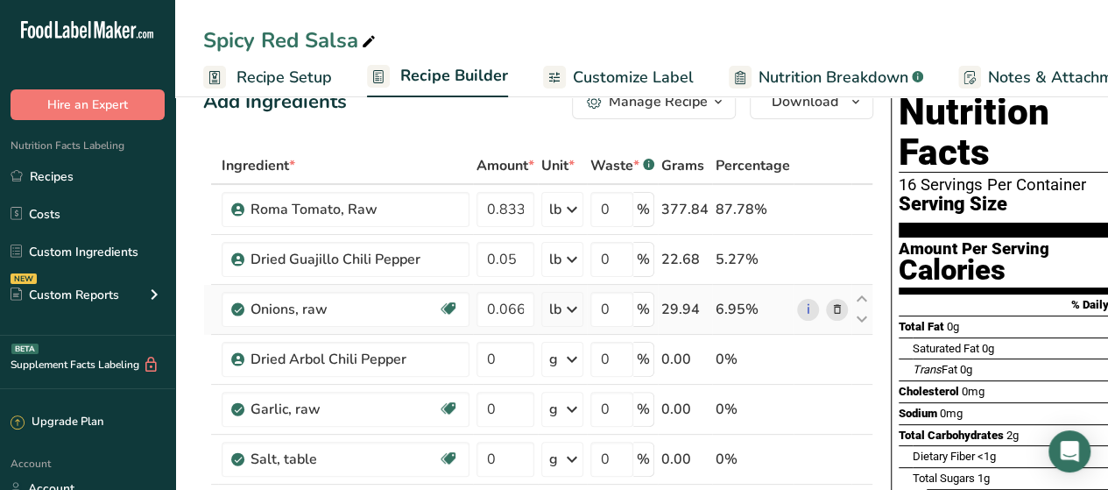
scroll to position [44, 0]
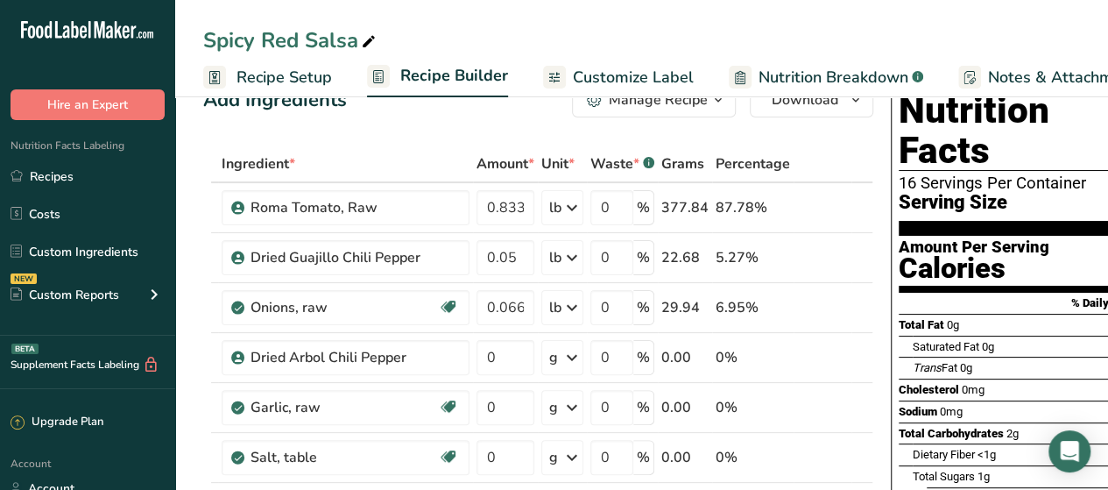
click at [986, 293] on section "% Daily Value *" at bounding box center [1024, 303] width 251 height 21
click at [505, 361] on input "0" at bounding box center [506, 357] width 58 height 35
type input "0.032"
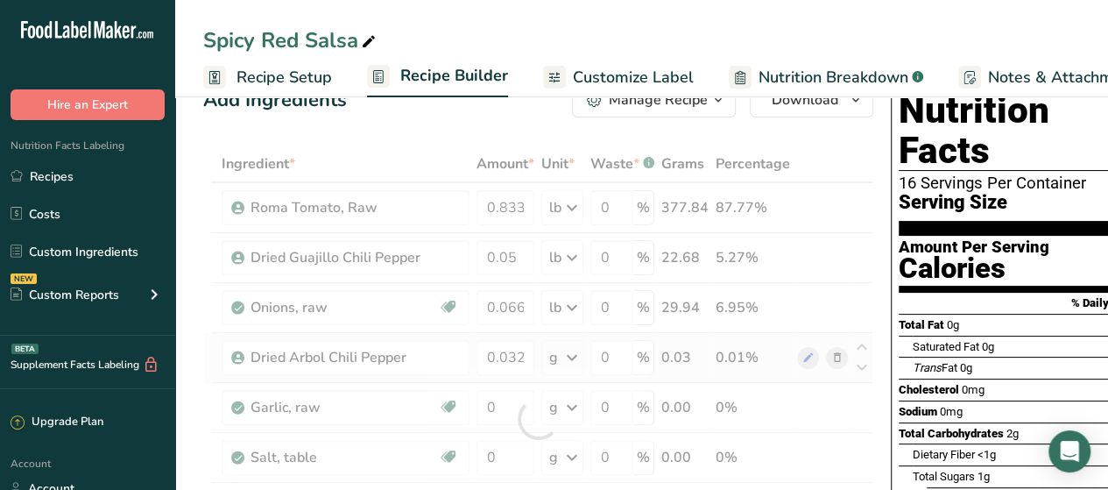
click at [567, 359] on div "Ingredient * Amount * Unit * Waste * .a-a{fill:#347362;}.b-a{fill:#fff;} Grams …" at bounding box center [538, 418] width 670 height 547
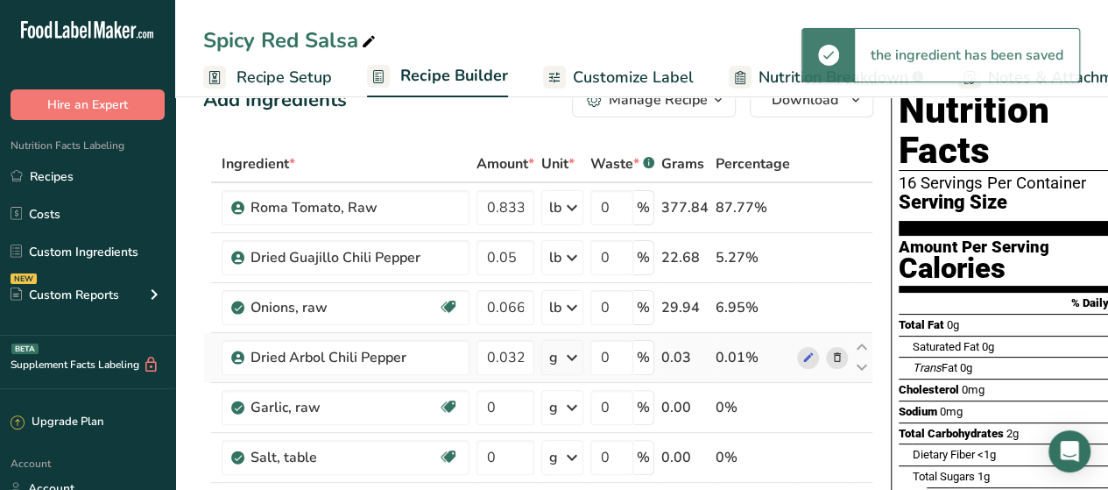
click at [567, 359] on icon at bounding box center [572, 358] width 21 height 32
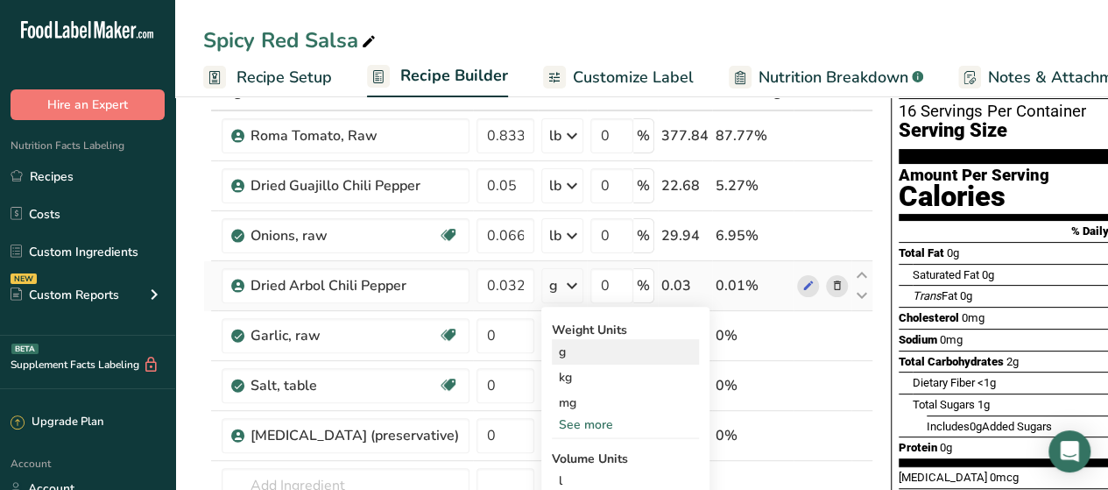
scroll to position [117, 0]
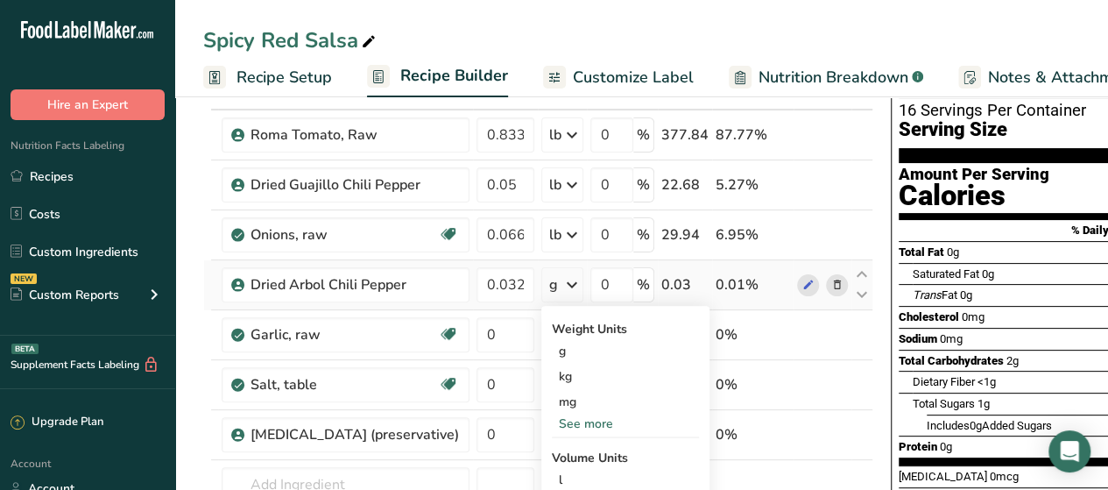
click at [596, 423] on div "See more" at bounding box center [625, 423] width 147 height 18
click at [578, 450] on div "lb" at bounding box center [625, 452] width 147 height 25
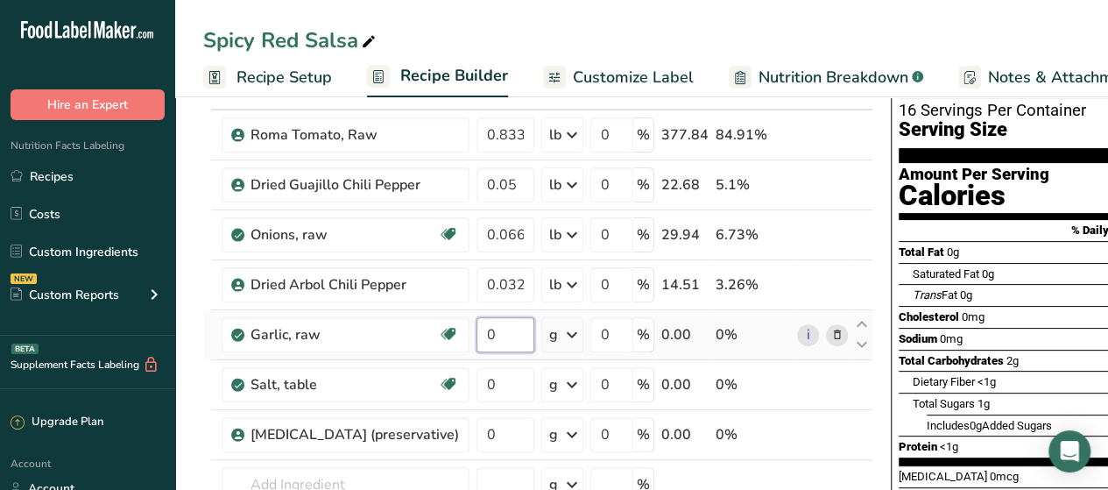
click at [506, 337] on input "0" at bounding box center [506, 334] width 58 height 35
type input "0.006"
click at [555, 329] on div "Ingredient * Amount * Unit * Waste * .a-a{fill:#347362;}.b-a{fill:#fff;} Grams …" at bounding box center [538, 346] width 670 height 547
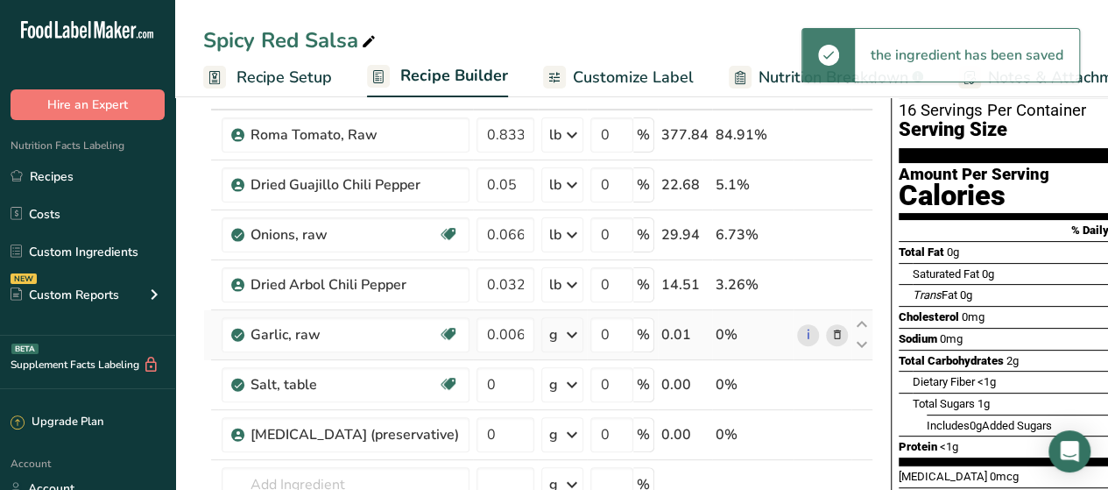
click at [555, 329] on div "g" at bounding box center [562, 334] width 42 height 35
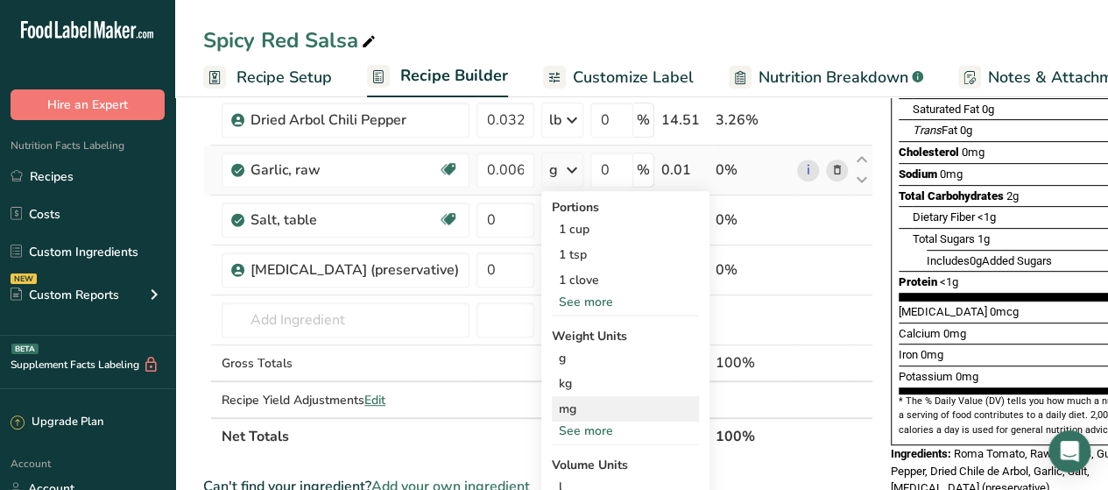
scroll to position [288, 0]
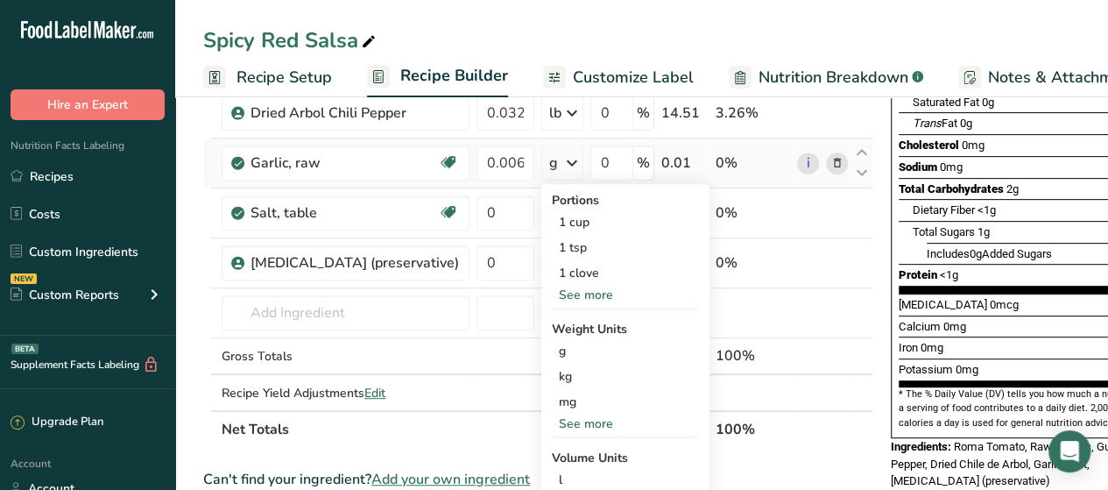
click at [583, 421] on div "See more" at bounding box center [625, 423] width 147 height 18
click at [575, 442] on div "lb" at bounding box center [625, 452] width 147 height 25
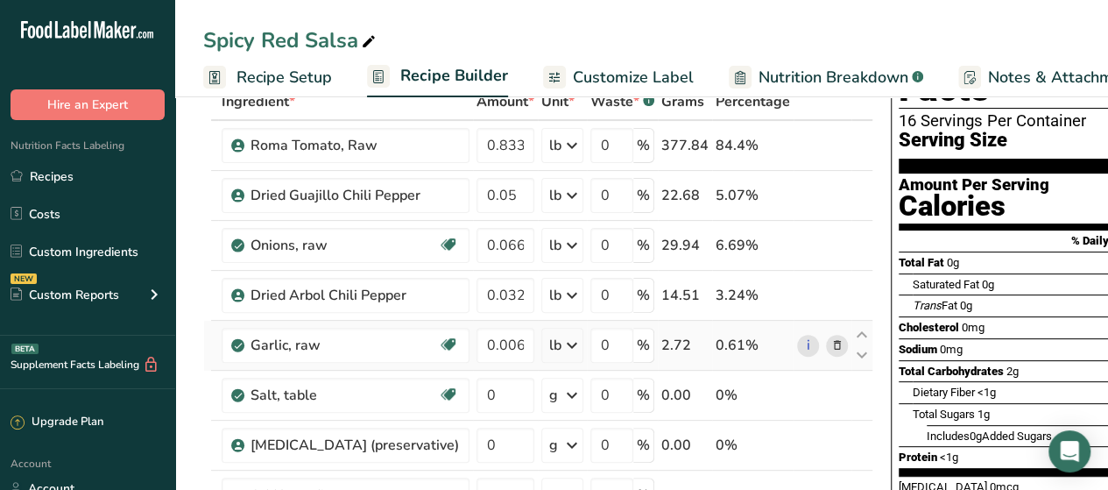
scroll to position [105, 0]
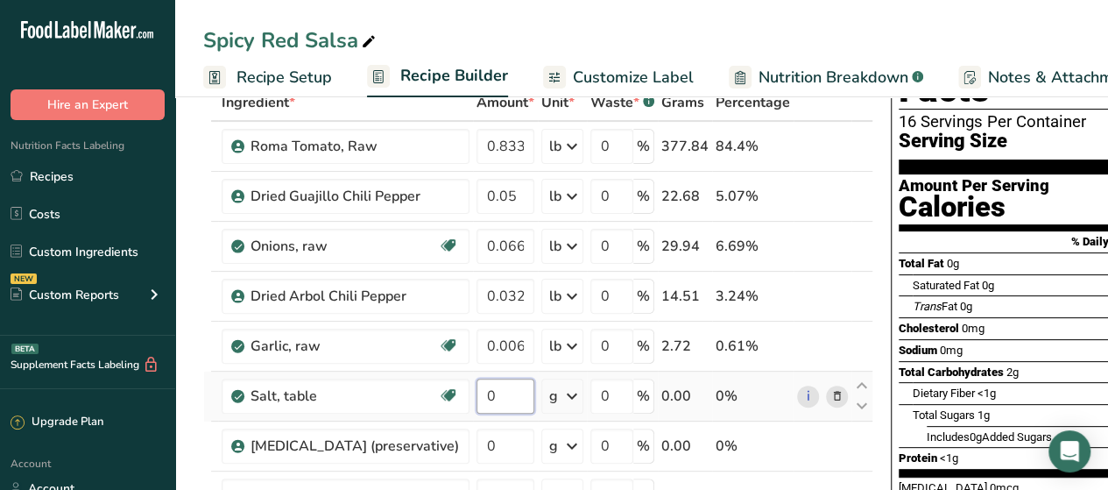
click at [526, 378] on input "0" at bounding box center [506, 395] width 58 height 35
type input "0.021"
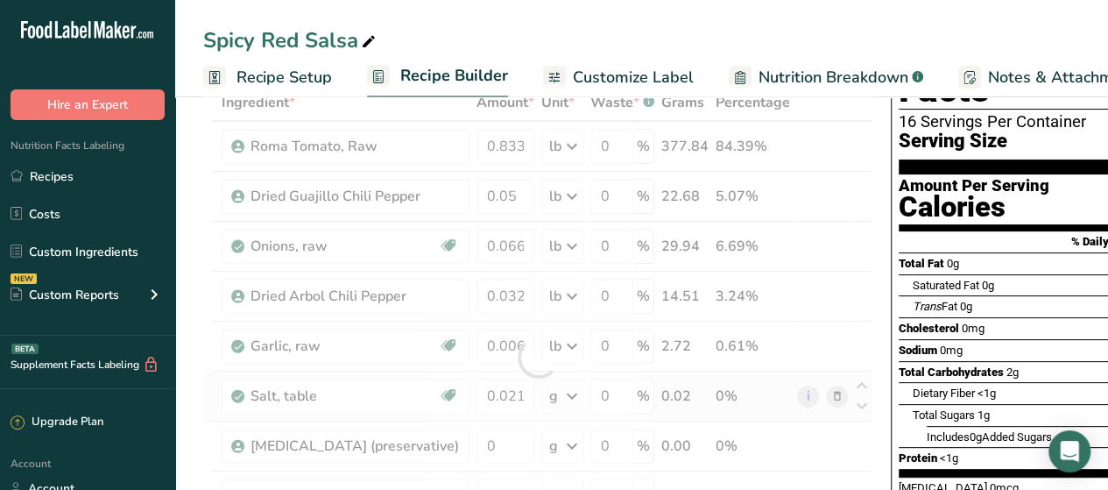
click at [572, 399] on div "Ingredient * Amount * Unit * Waste * .a-a{fill:#347362;}.b-a{fill:#fff;} Grams …" at bounding box center [538, 357] width 670 height 547
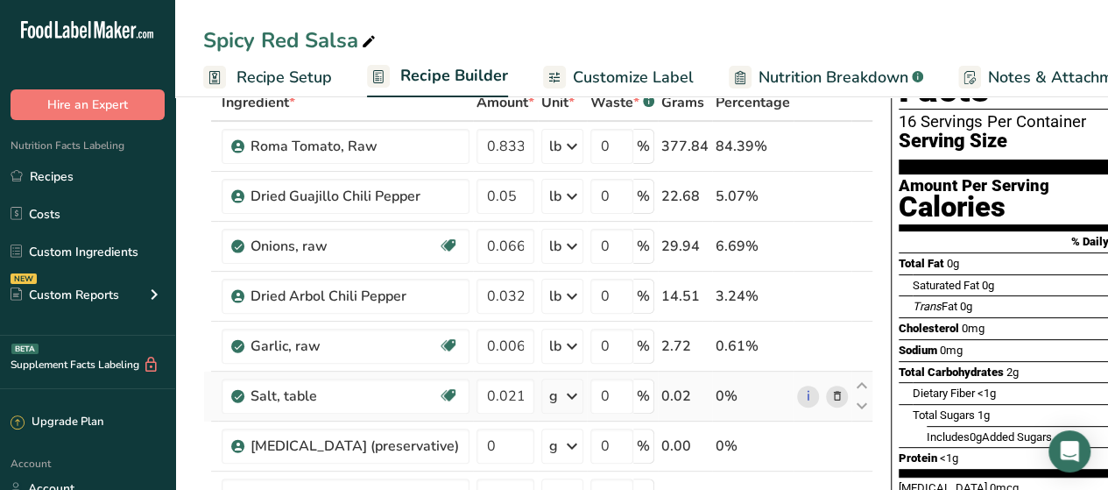
click at [564, 393] on icon at bounding box center [572, 396] width 21 height 32
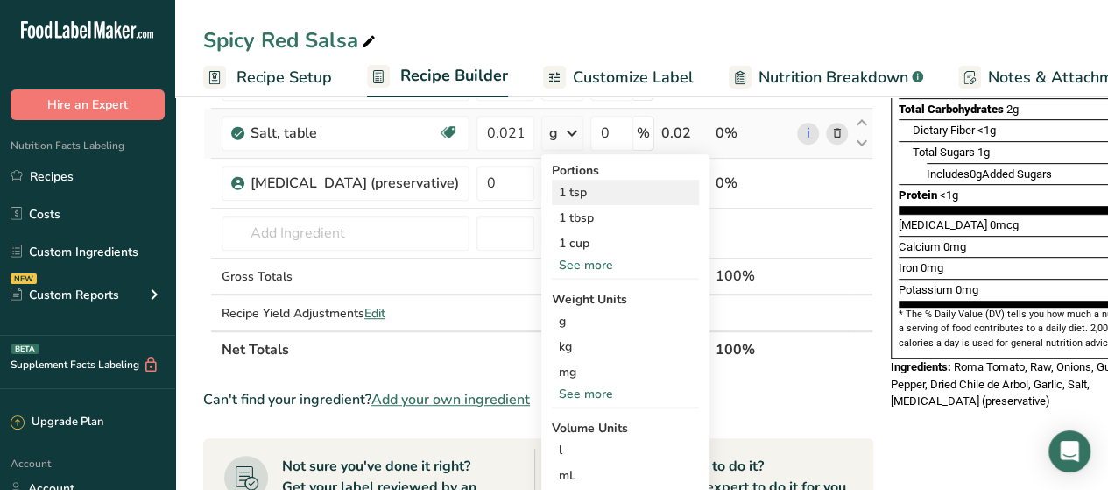
scroll to position [370, 0]
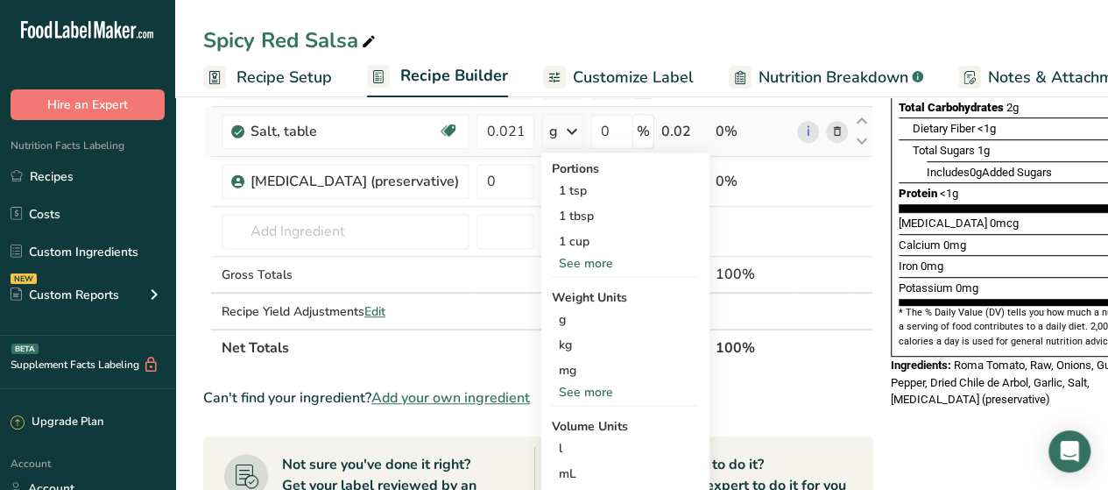
click at [585, 388] on div "See more" at bounding box center [625, 392] width 147 height 18
click at [586, 413] on div "lb" at bounding box center [625, 420] width 147 height 25
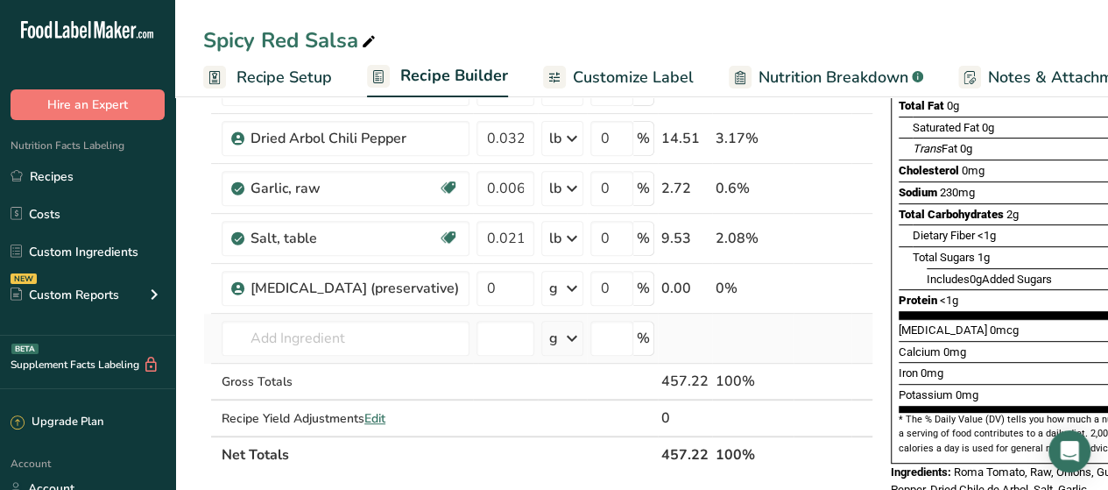
scroll to position [262, 0]
click at [491, 292] on input "0" at bounding box center [506, 289] width 58 height 35
type input "0.001"
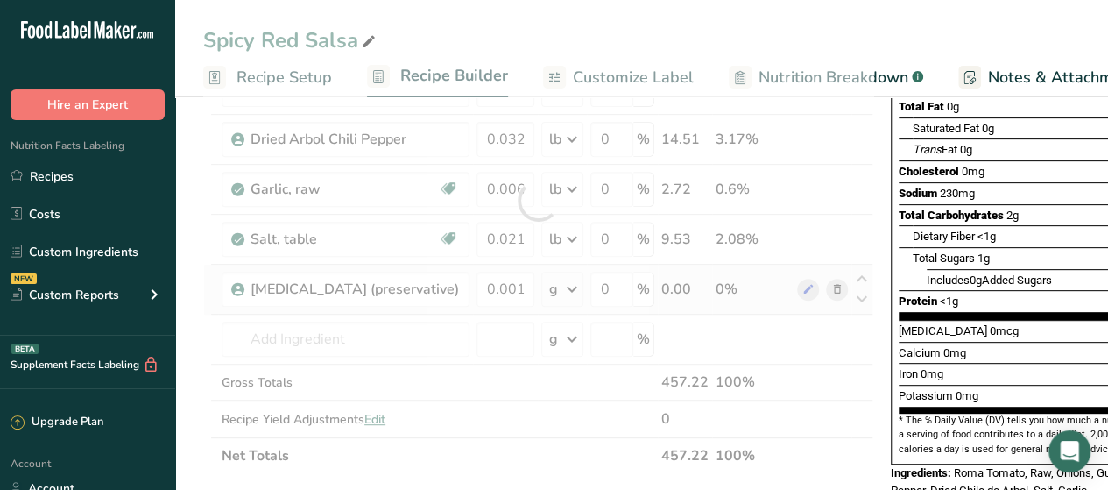
click at [559, 291] on div "Ingredient * Amount * Unit * Waste * .a-a{fill:#347362;}.b-a{fill:#fff;} Grams …" at bounding box center [538, 200] width 670 height 547
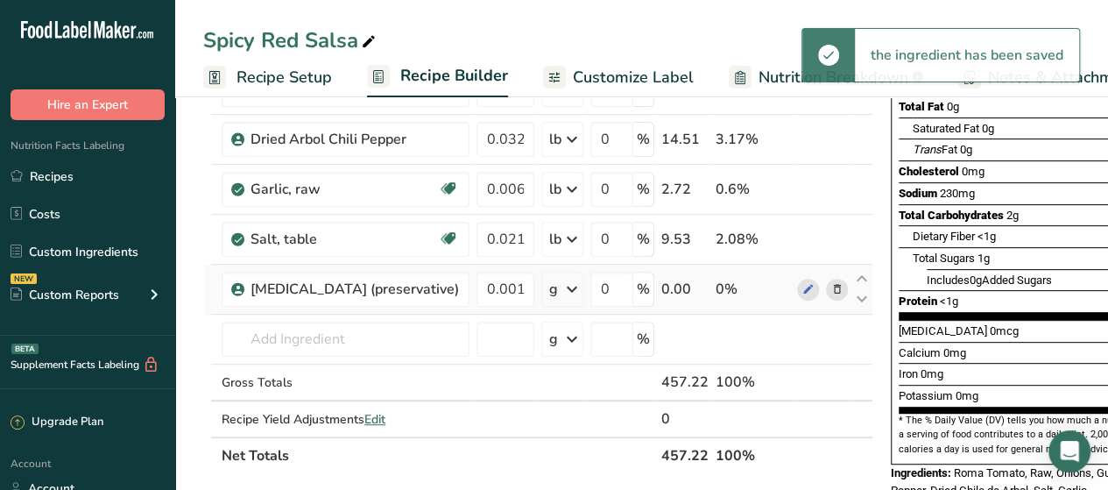
click at [562, 291] on icon at bounding box center [572, 289] width 21 height 32
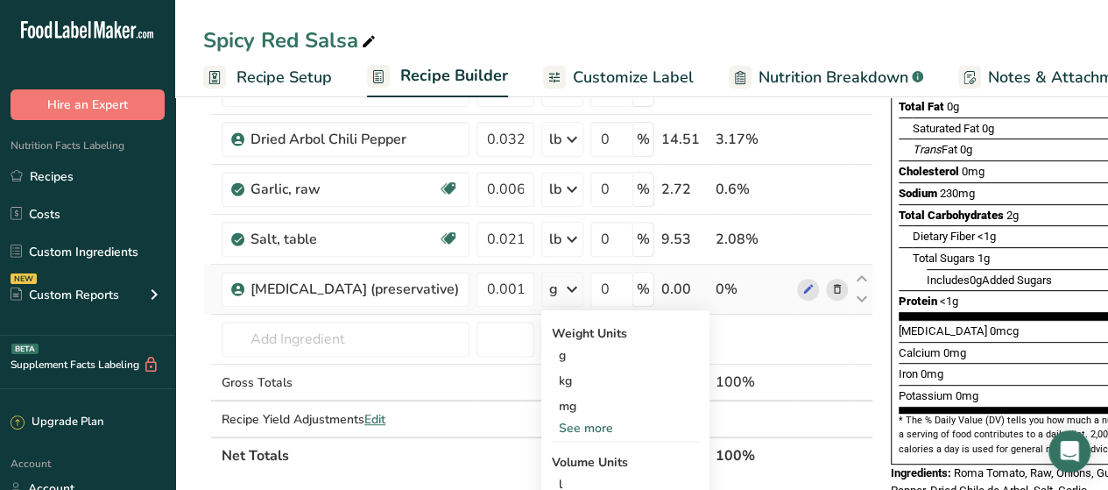
click at [597, 428] on div "See more" at bounding box center [625, 428] width 147 height 18
click at [582, 448] on div "lb" at bounding box center [625, 456] width 147 height 25
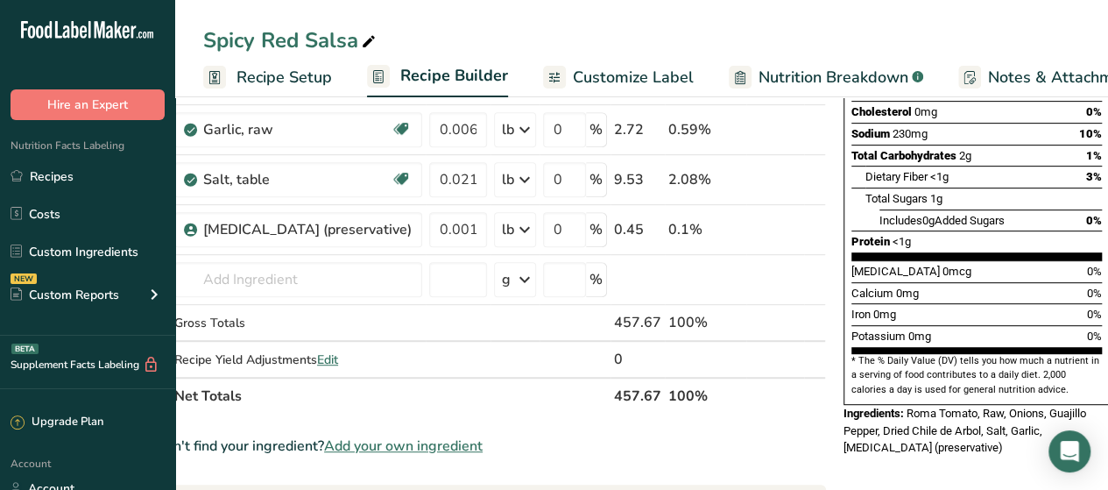
scroll to position [322, 0]
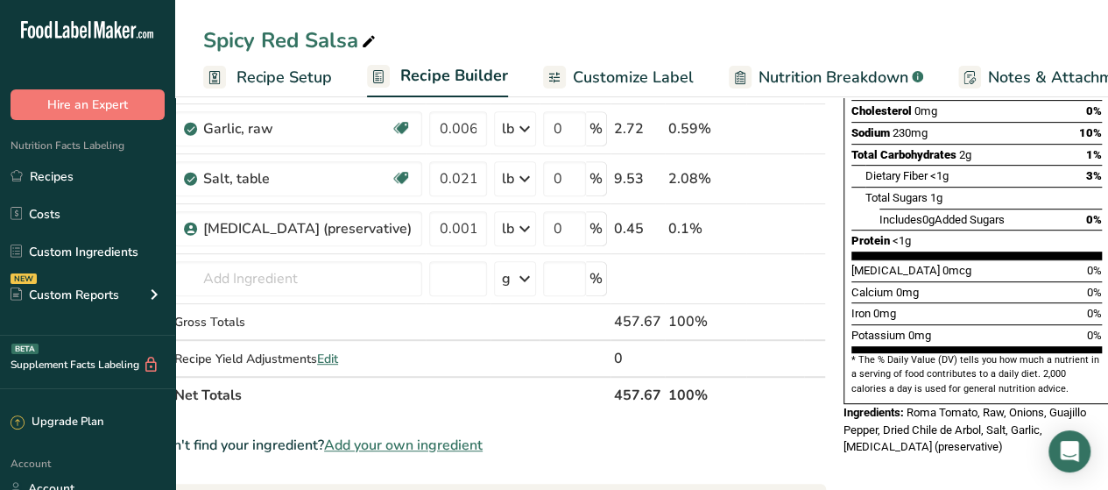
click at [618, 68] on span "Customize Label" at bounding box center [633, 78] width 121 height 24
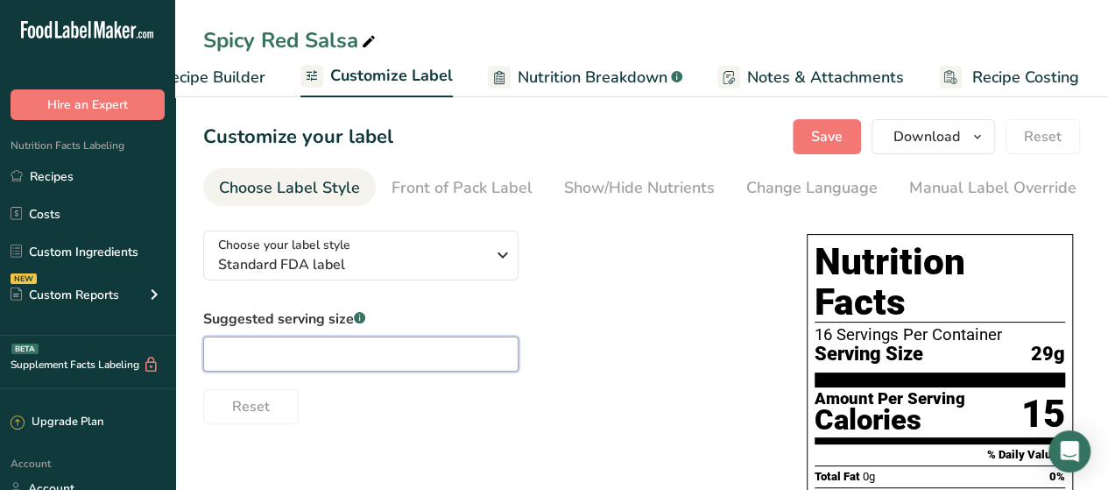
click at [345, 353] on input "text" at bounding box center [360, 353] width 315 height 35
type input "2 tbsp"
click at [823, 142] on span "Save" at bounding box center [827, 136] width 32 height 21
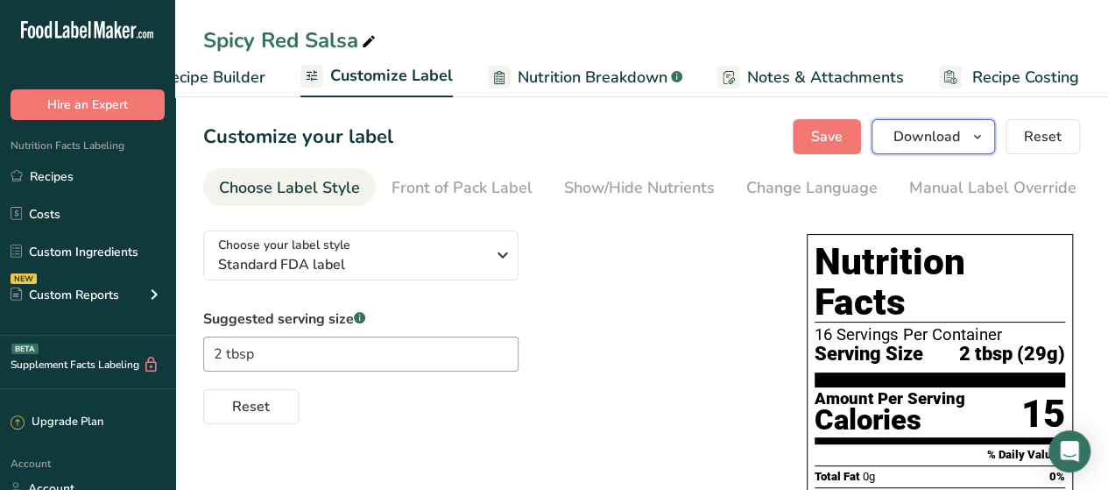
click at [919, 128] on span "Download" at bounding box center [927, 136] width 67 height 21
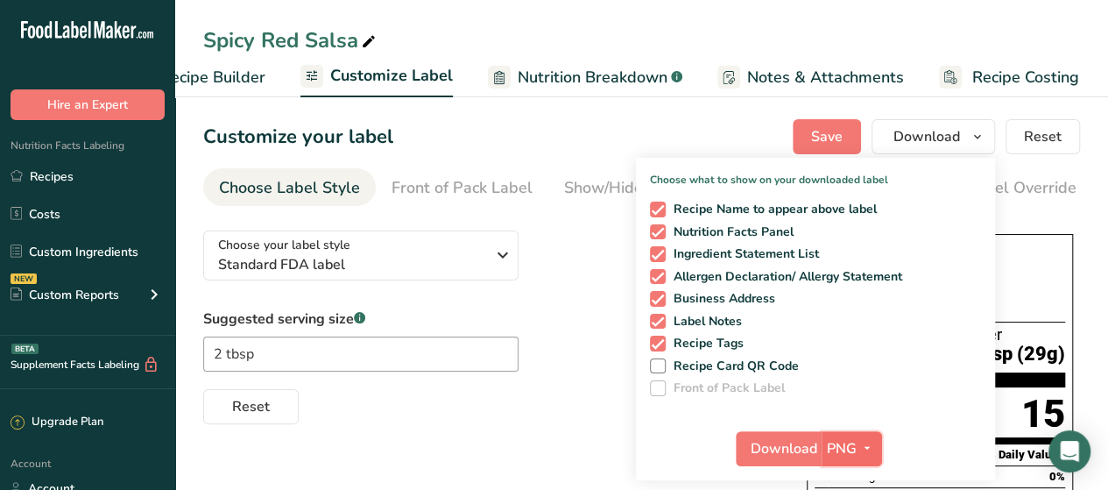
click at [868, 450] on icon "button" at bounding box center [867, 448] width 14 height 22
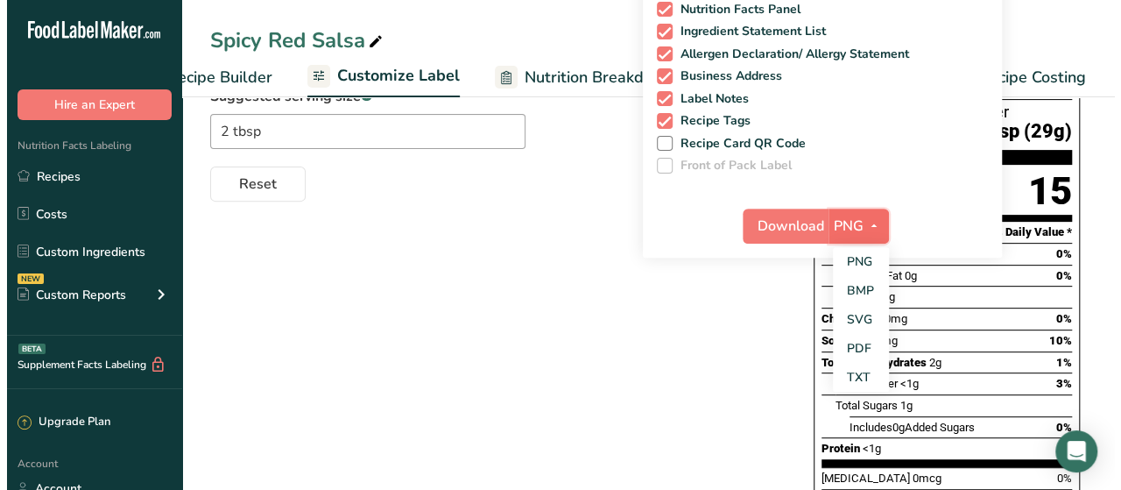
scroll to position [223, 0]
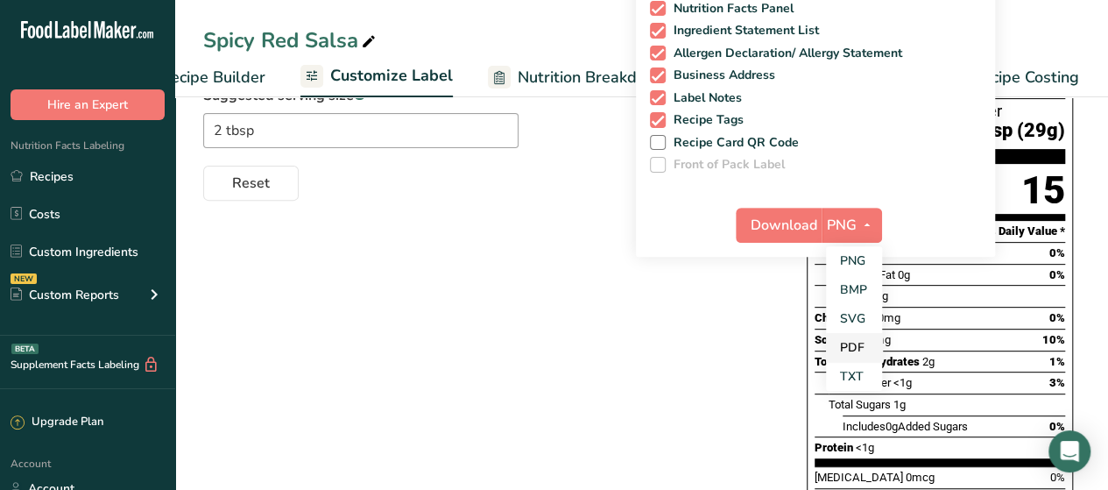
click at [856, 338] on link "PDF" at bounding box center [854, 347] width 56 height 29
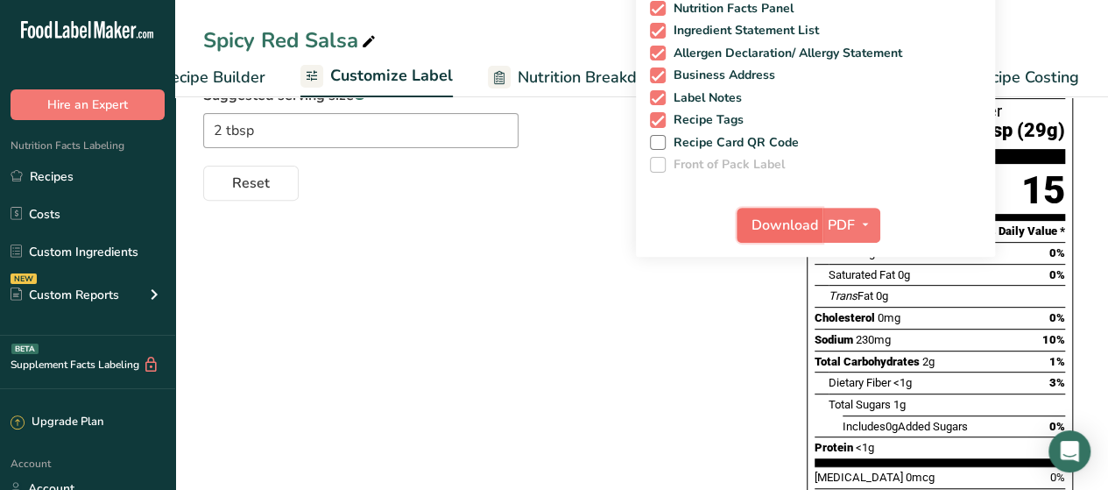
click at [791, 223] on span "Download" at bounding box center [785, 225] width 67 height 21
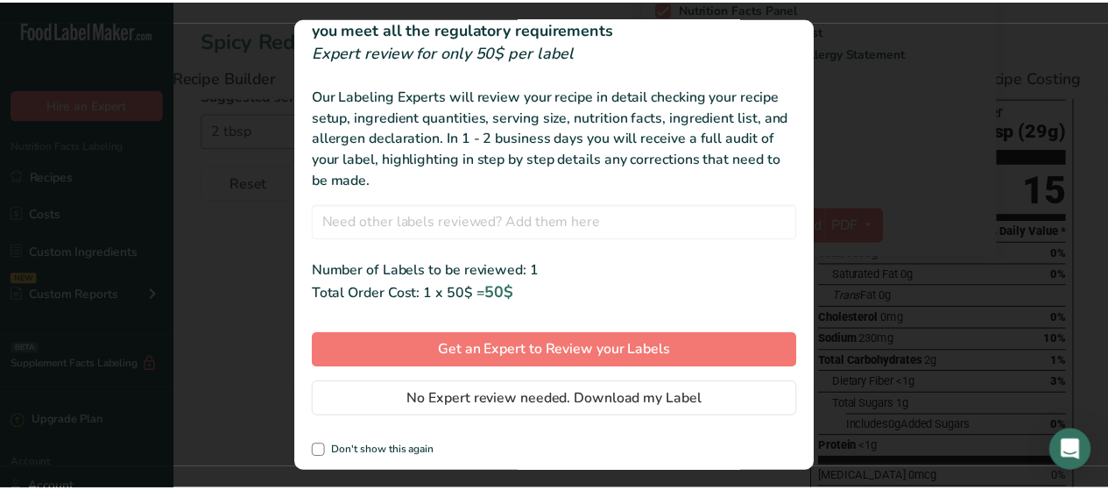
scroll to position [82, 0]
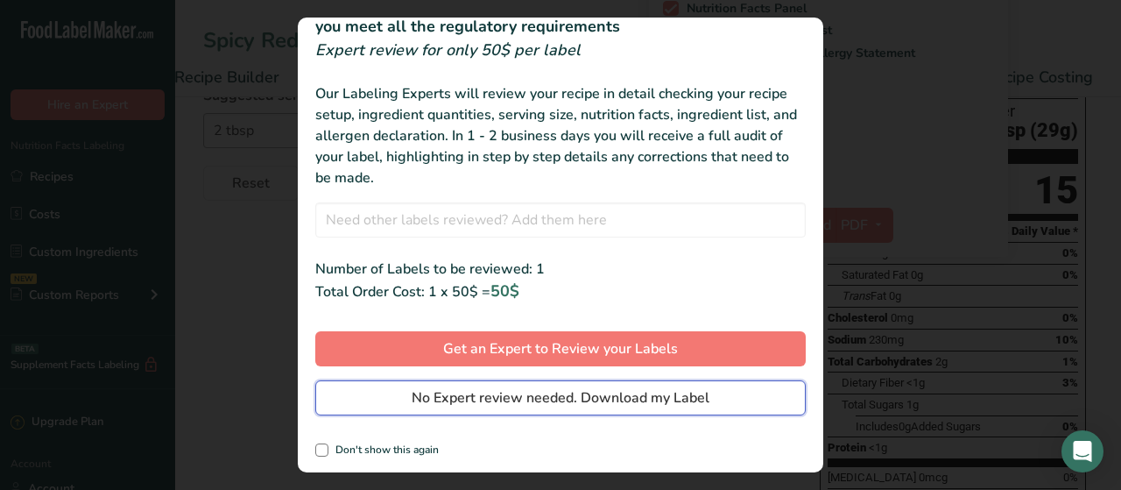
click at [514, 397] on span "No Expert review needed. Download my Label" at bounding box center [561, 397] width 298 height 21
